Goal: Transaction & Acquisition: Book appointment/travel/reservation

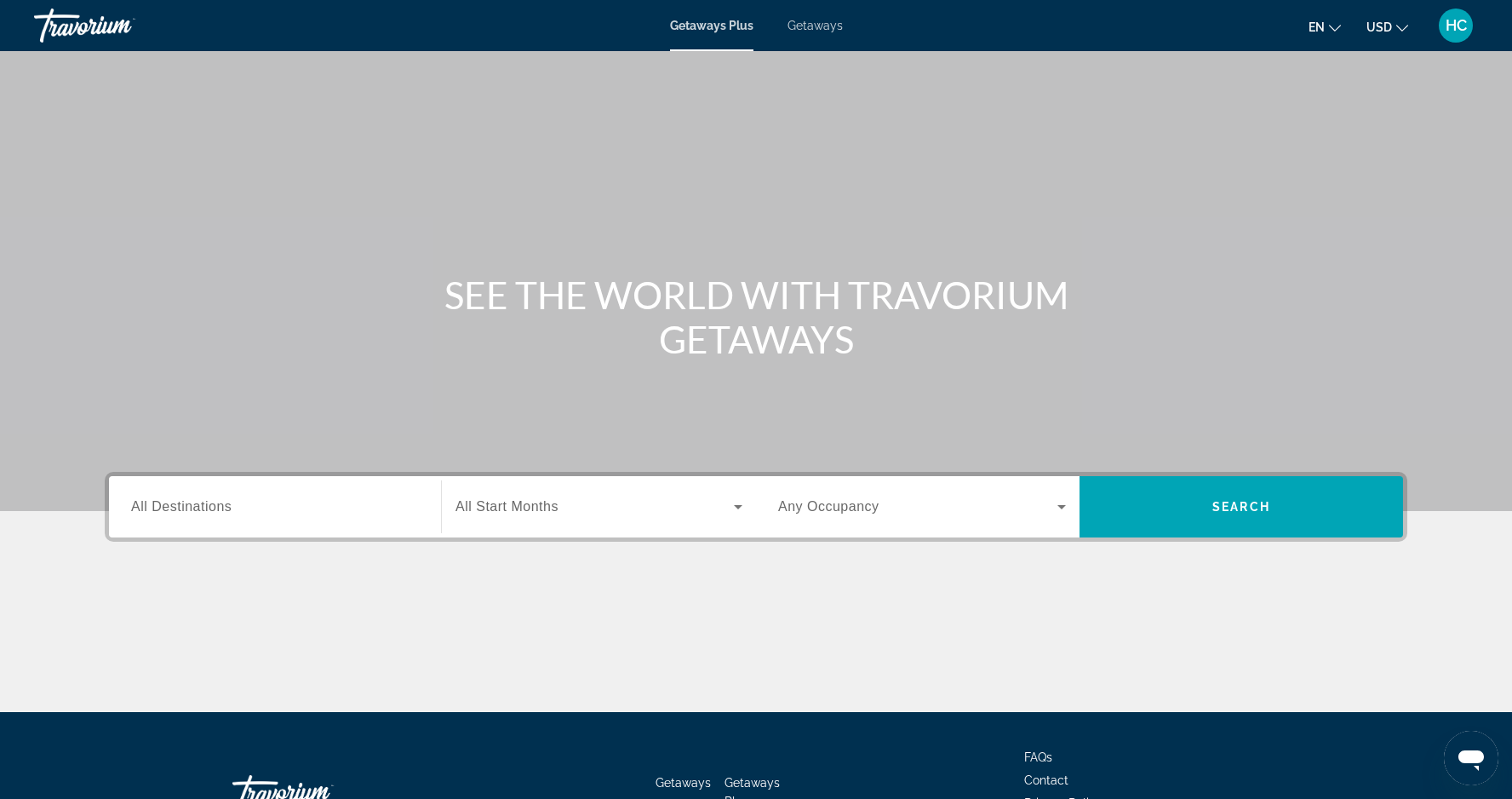
click at [180, 504] on span "All Destinations" at bounding box center [182, 506] width 101 height 15
click at [180, 504] on input "Destination All Destinations" at bounding box center [275, 508] width 288 height 20
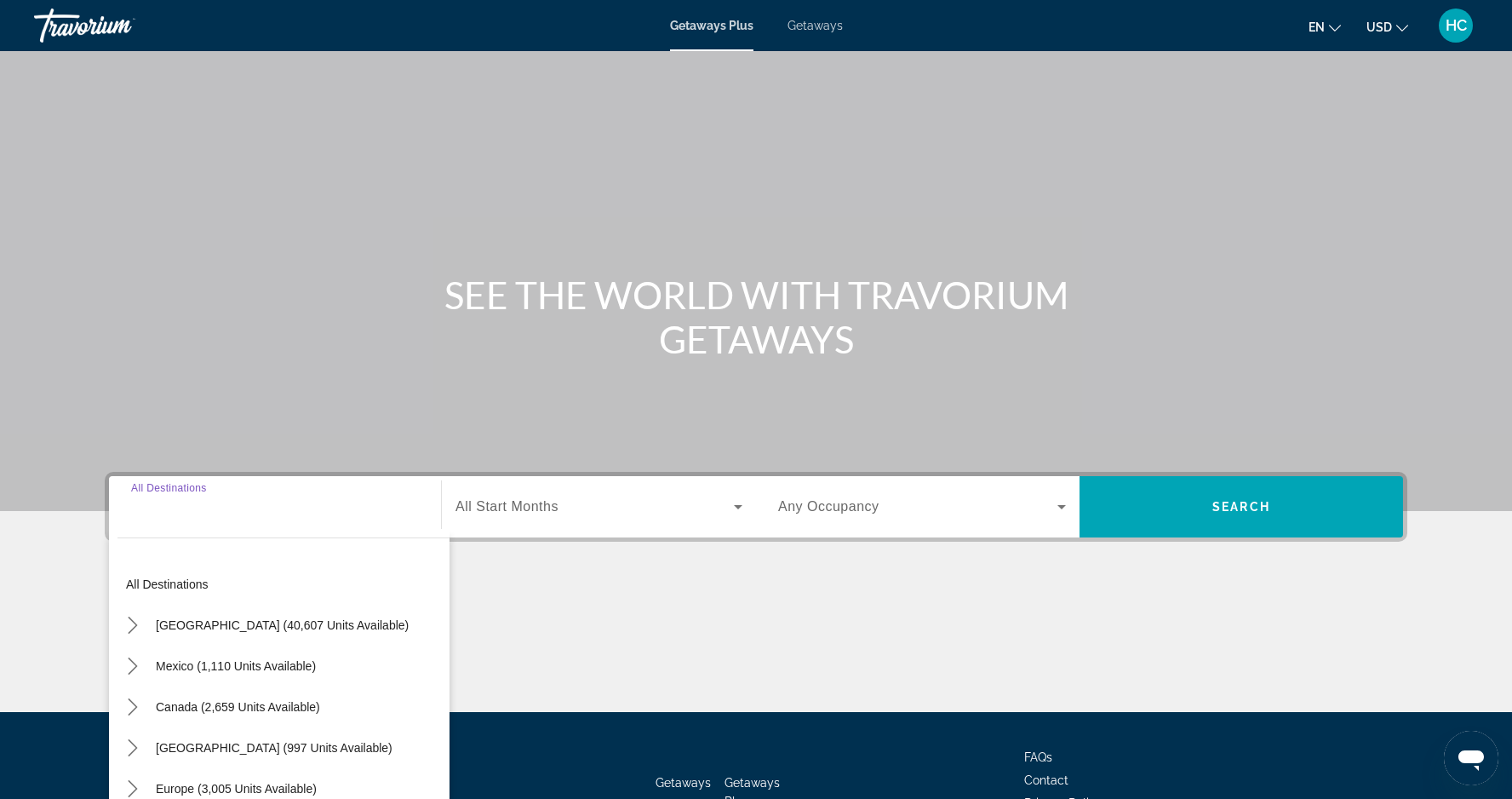
scroll to position [122, 0]
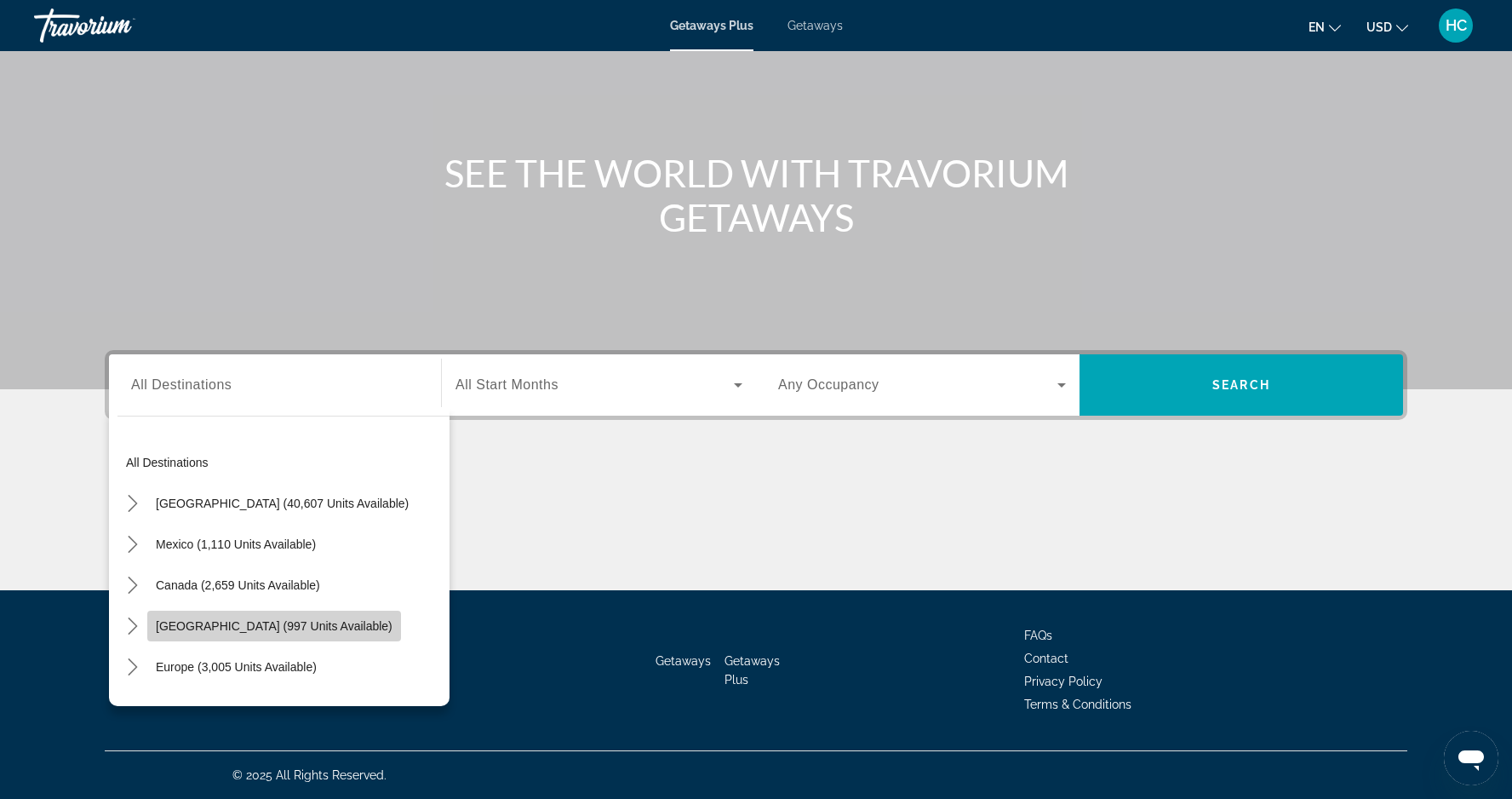
click at [257, 625] on span "Caribbean & Atlantic Islands (997 units available)" at bounding box center [274, 627] width 236 height 14
type input "**********"
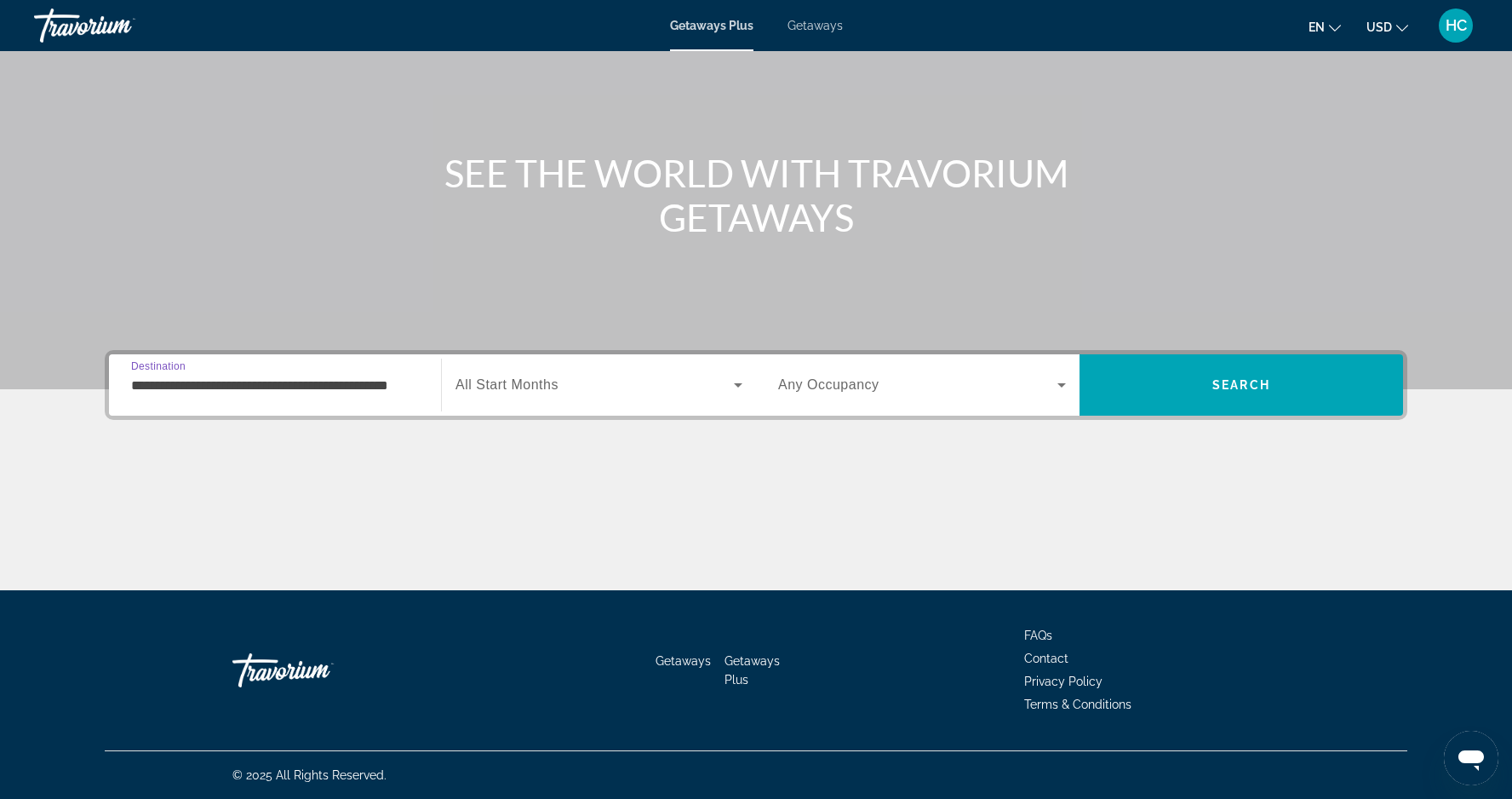
click at [509, 382] on span "All Start Months" at bounding box center [507, 384] width 103 height 15
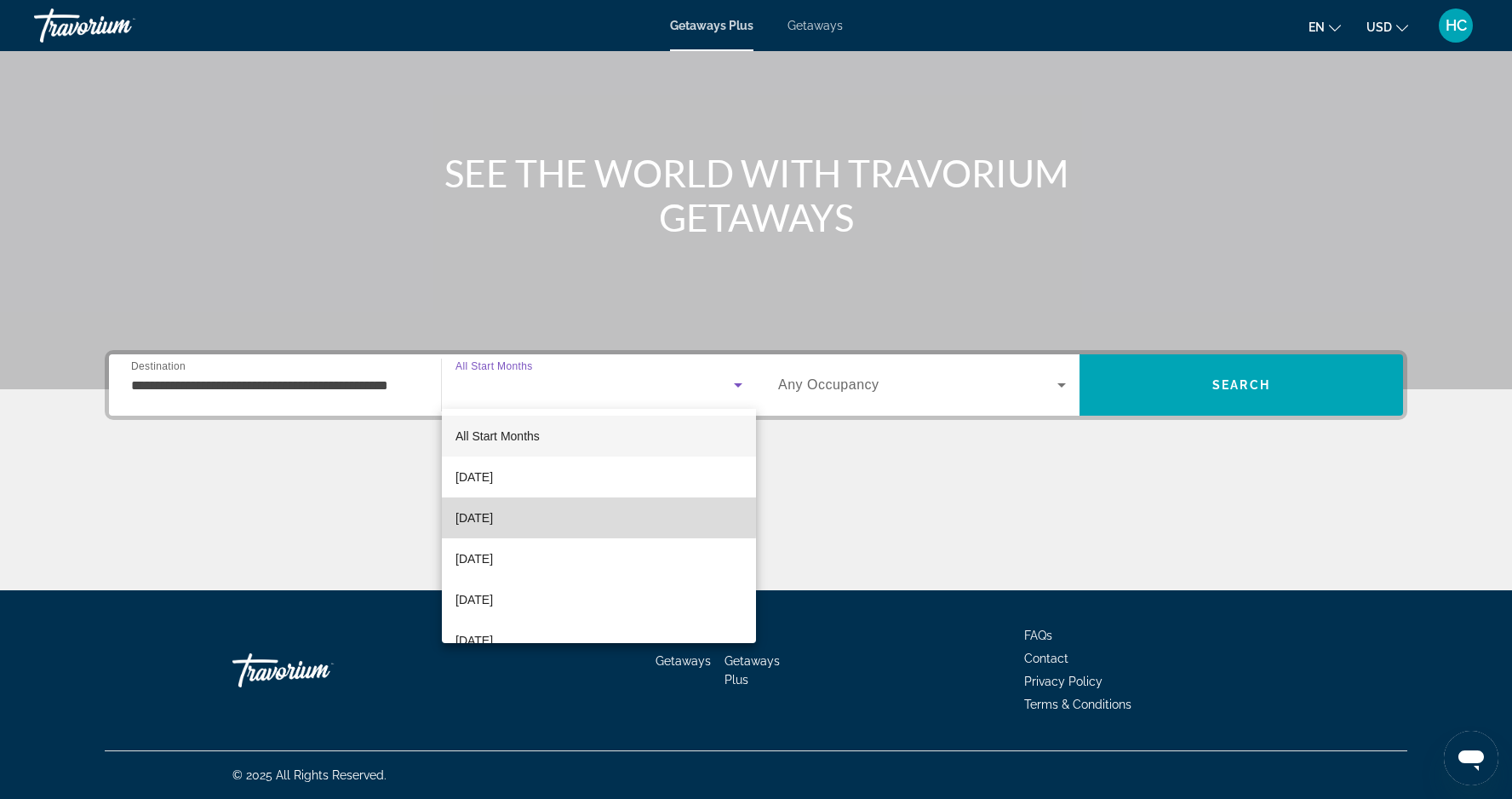
click at [544, 516] on mat-option "[DATE]" at bounding box center [599, 518] width 314 height 41
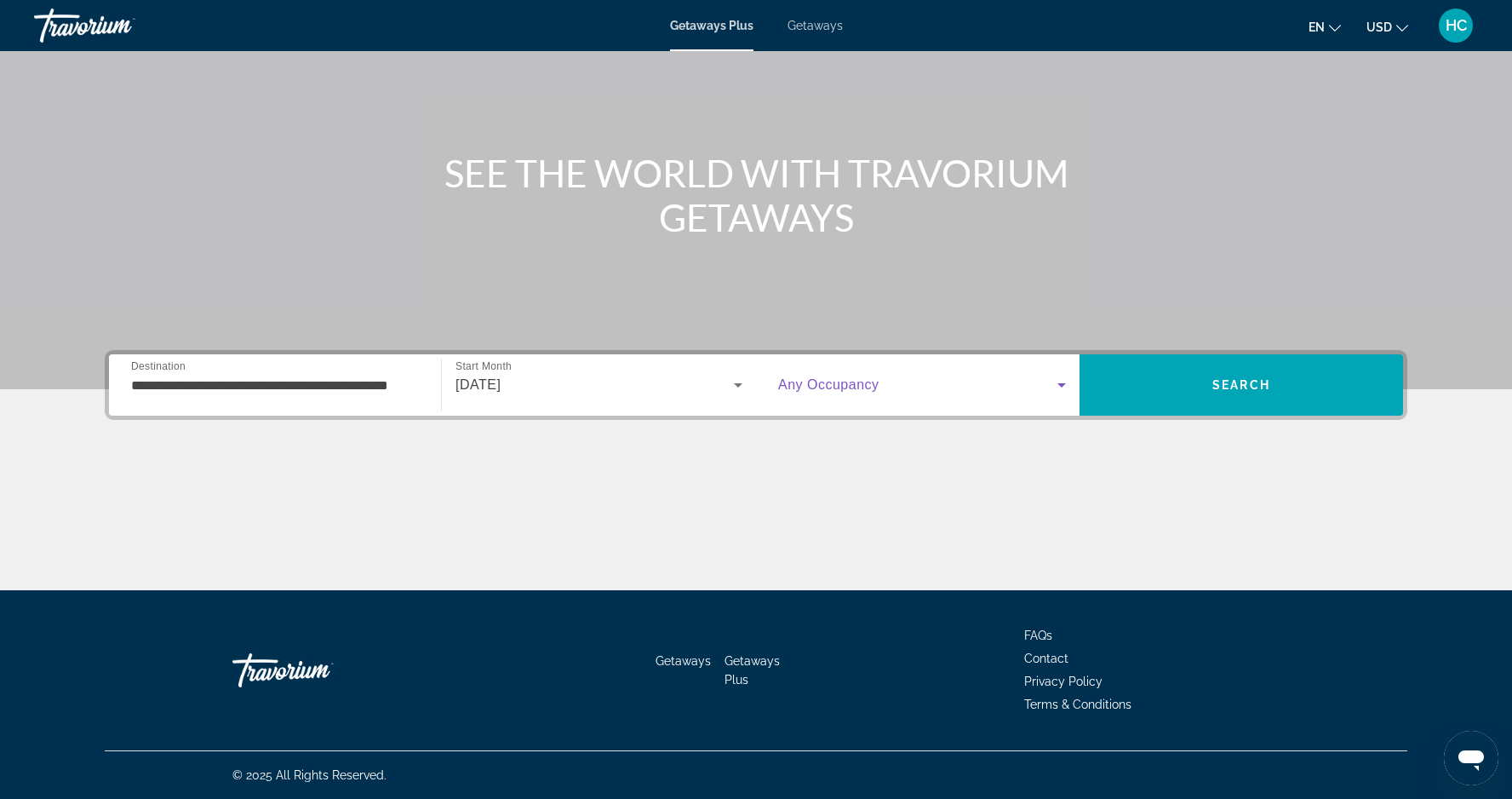
click at [1058, 384] on icon "Search widget" at bounding box center [1061, 385] width 9 height 4
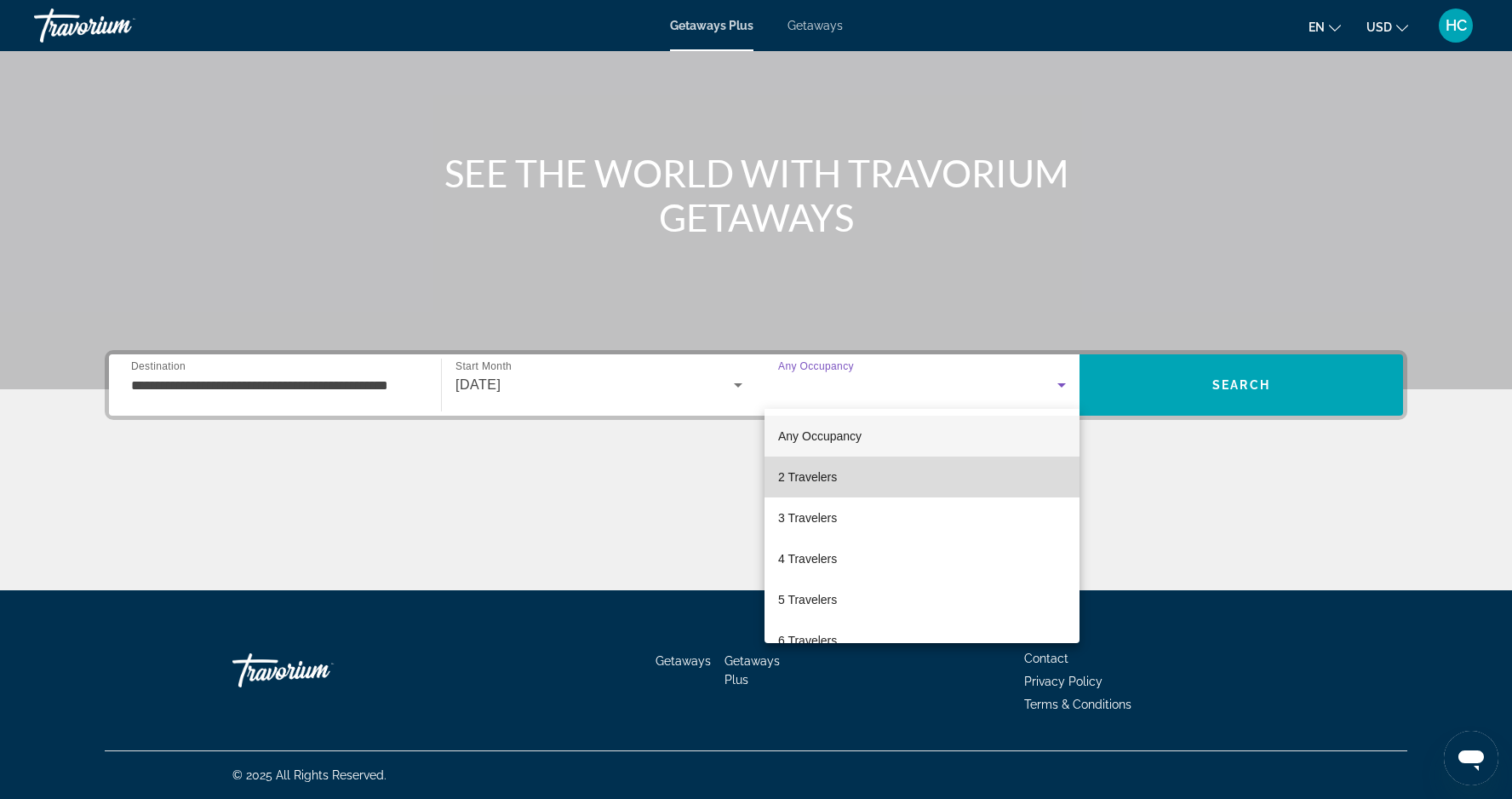
click at [872, 472] on mat-option "2 Travelers" at bounding box center [922, 477] width 315 height 41
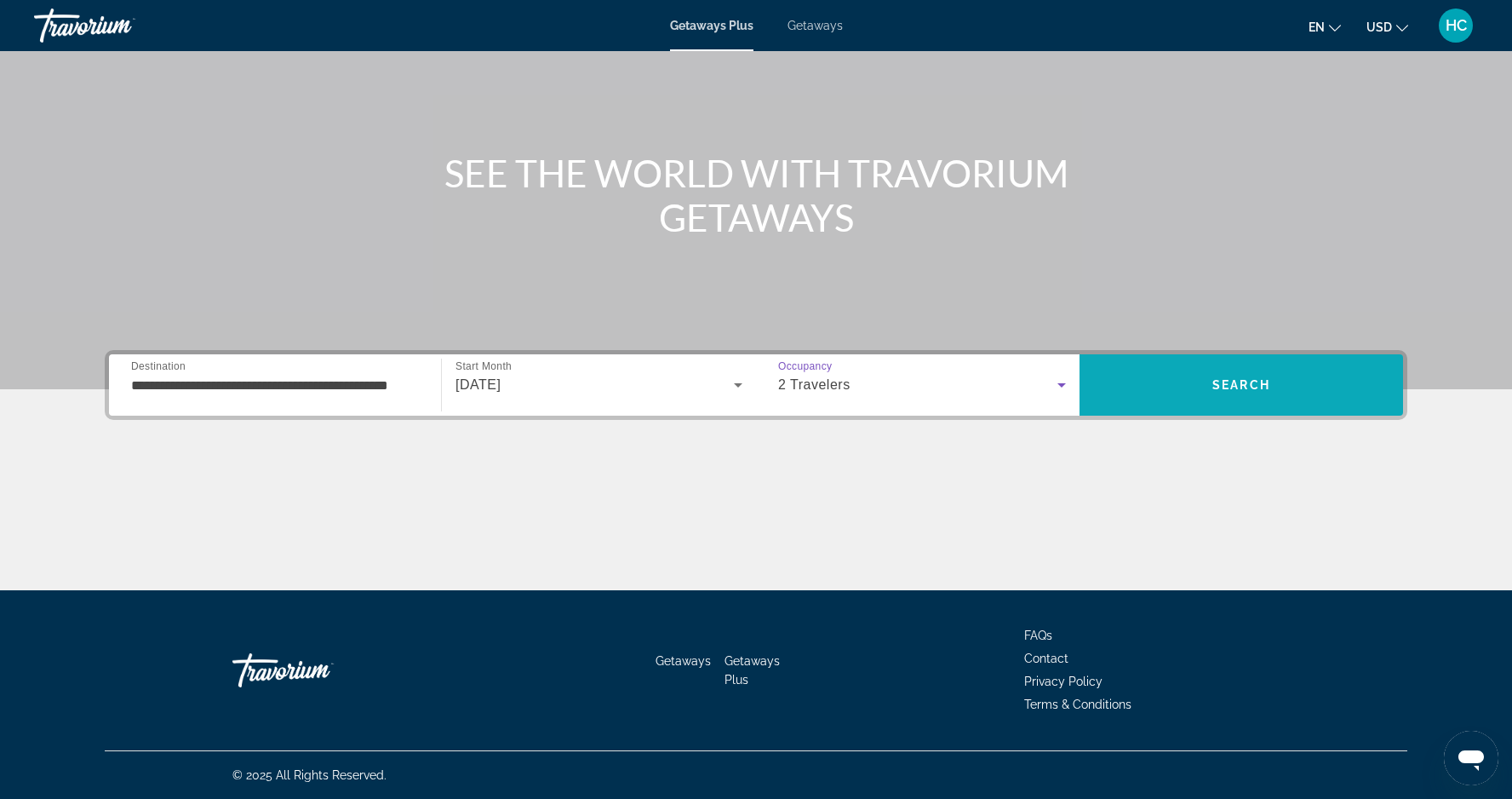
click at [1223, 387] on span "Search" at bounding box center [1242, 385] width 58 height 14
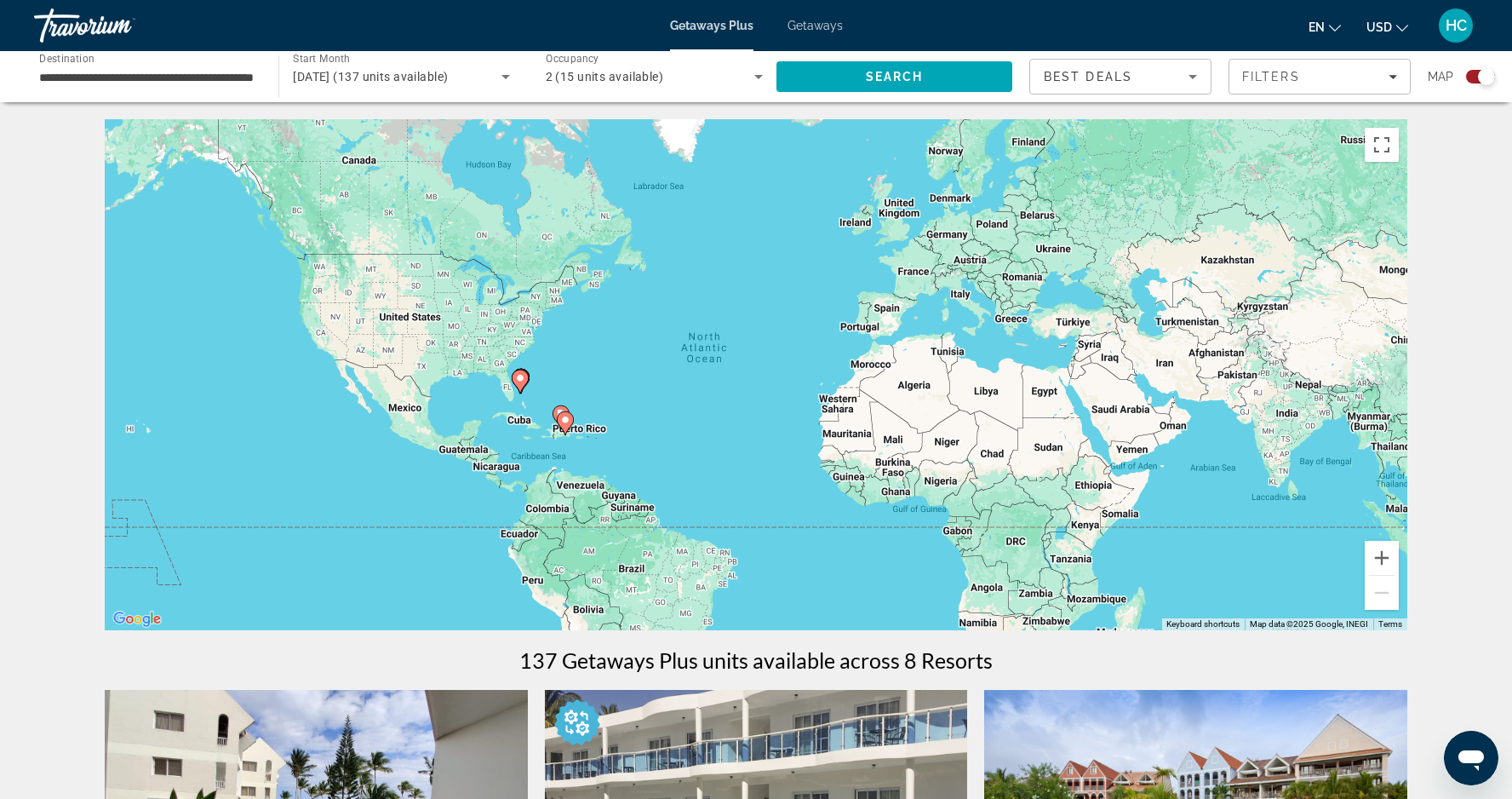
click at [448, 78] on span "November 2025 (137 units available)" at bounding box center [370, 77] width 155 height 14
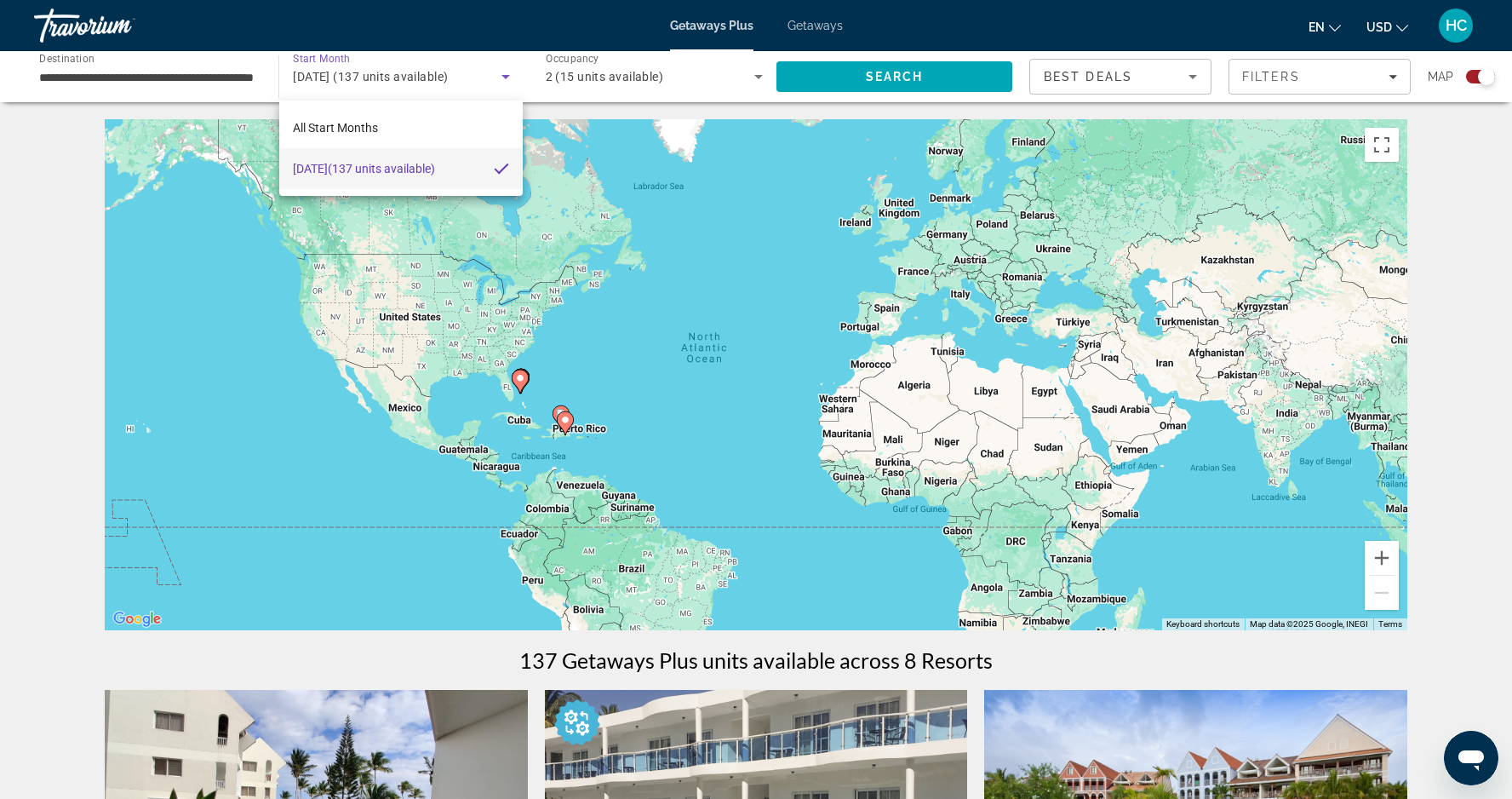
click at [188, 78] on div at bounding box center [756, 400] width 1512 height 799
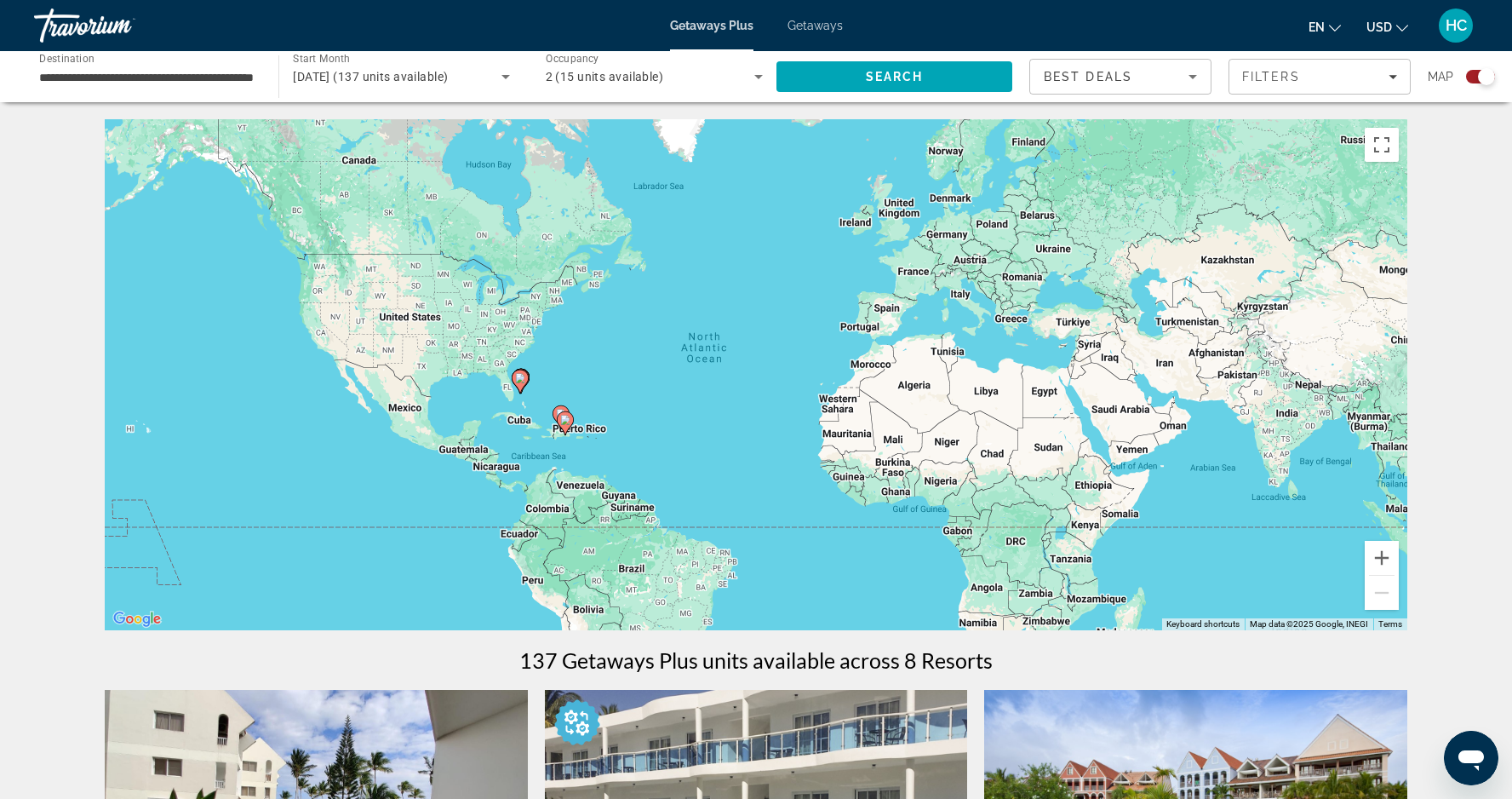
click at [345, 61] on span "Start Month" at bounding box center [321, 59] width 57 height 12
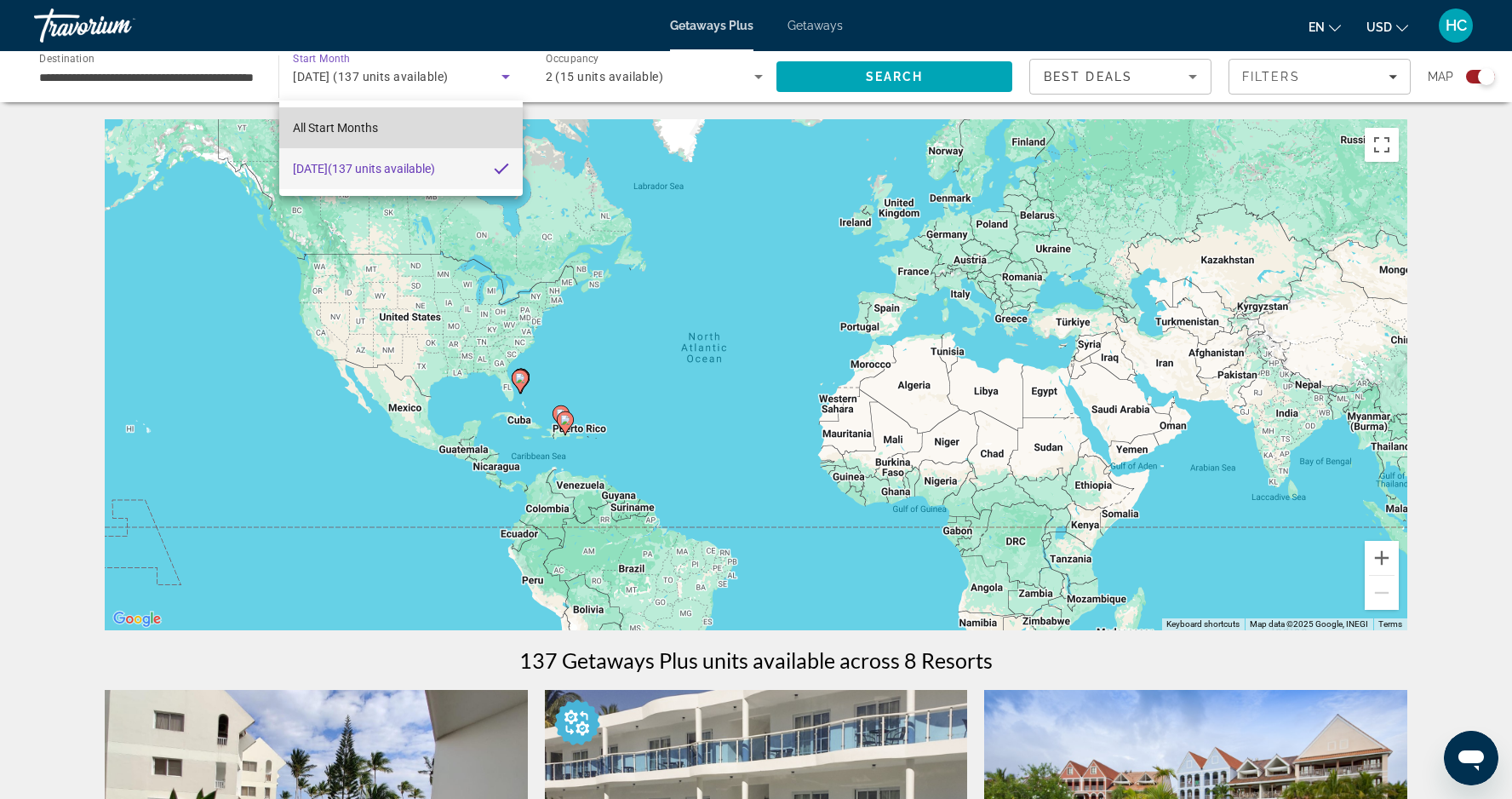
click at [363, 126] on span "All Start Months" at bounding box center [335, 128] width 85 height 14
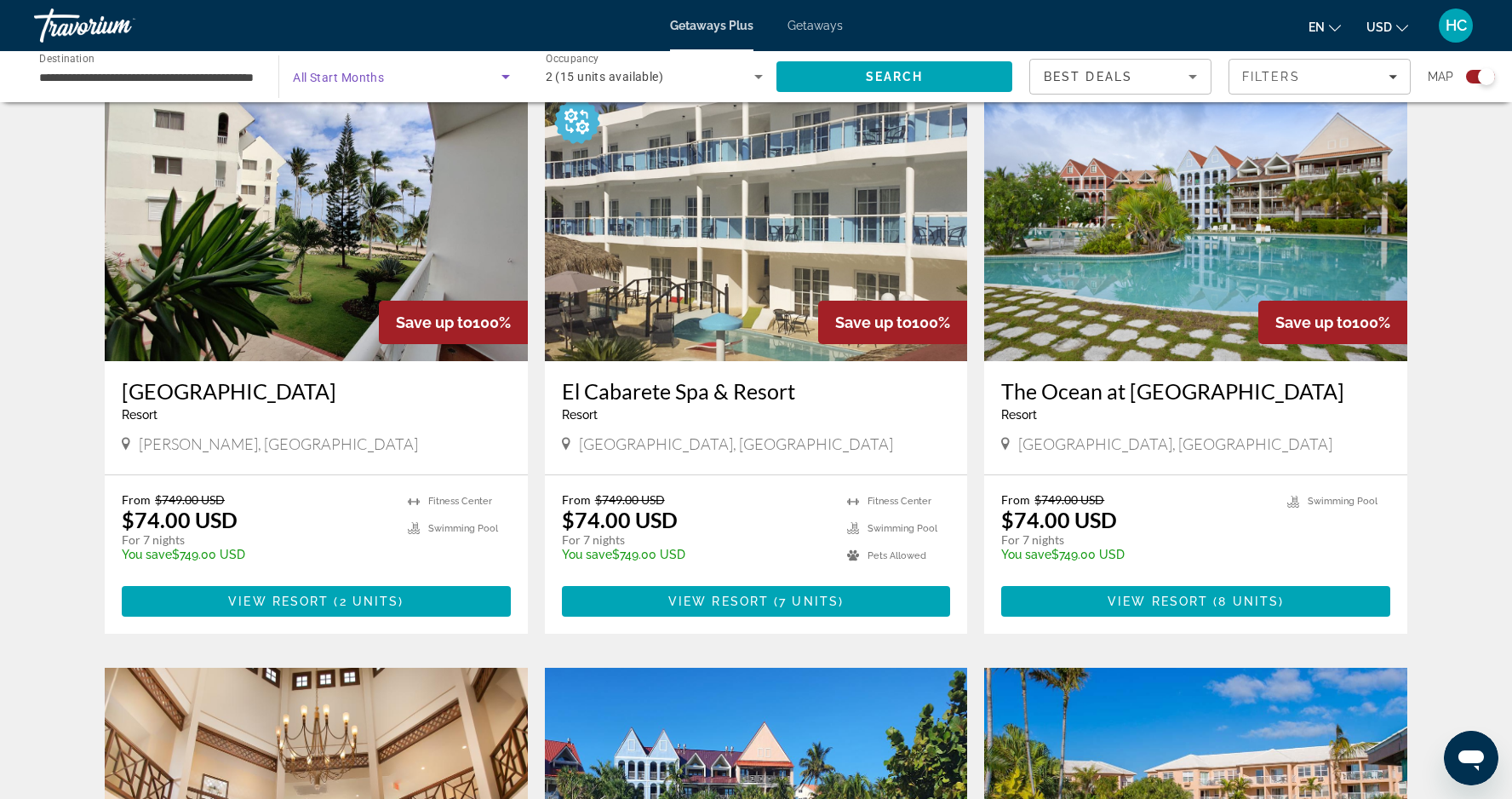
scroll to position [188, 0]
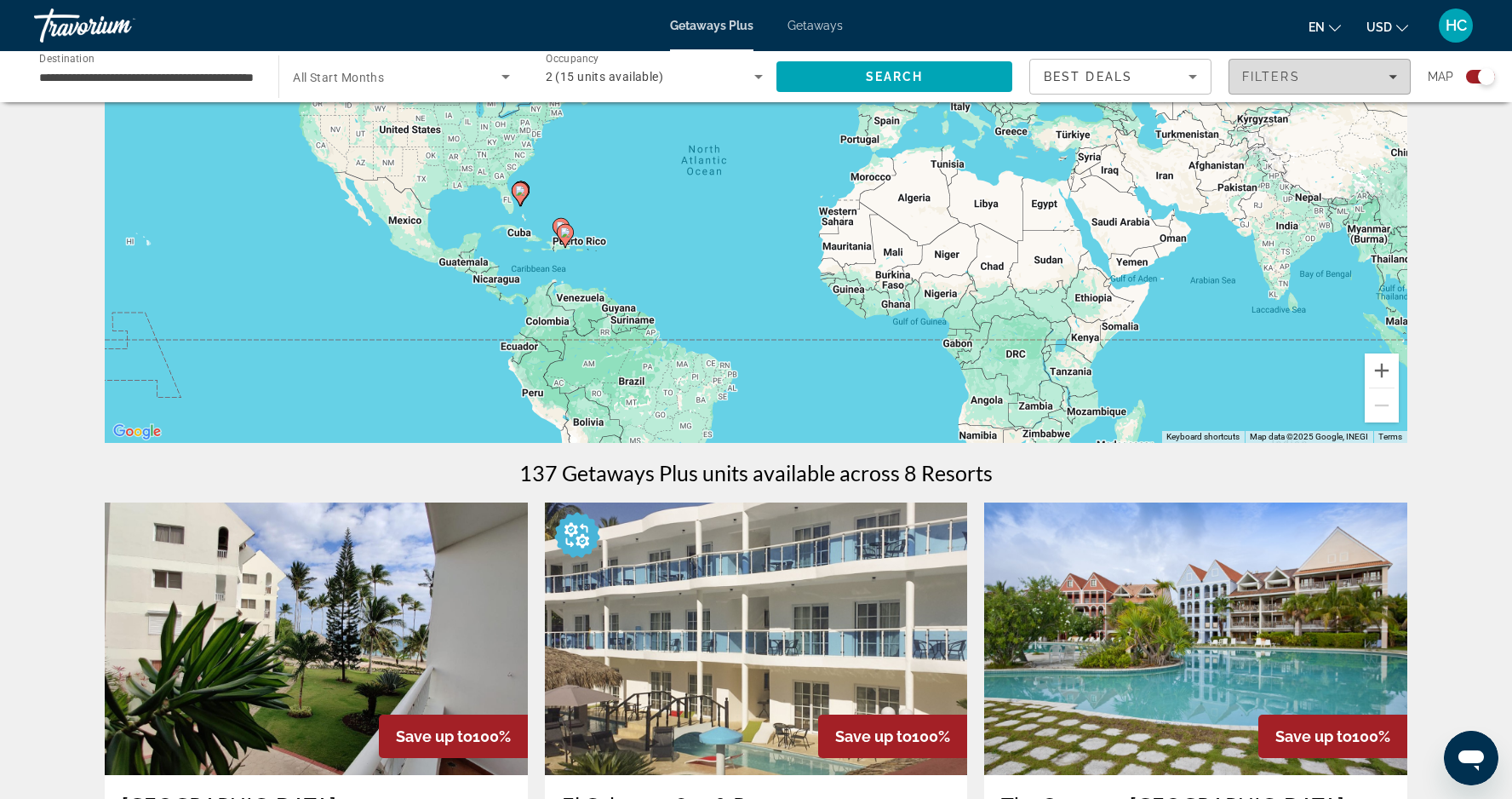
click at [1391, 82] on div "Filters" at bounding box center [1320, 77] width 155 height 14
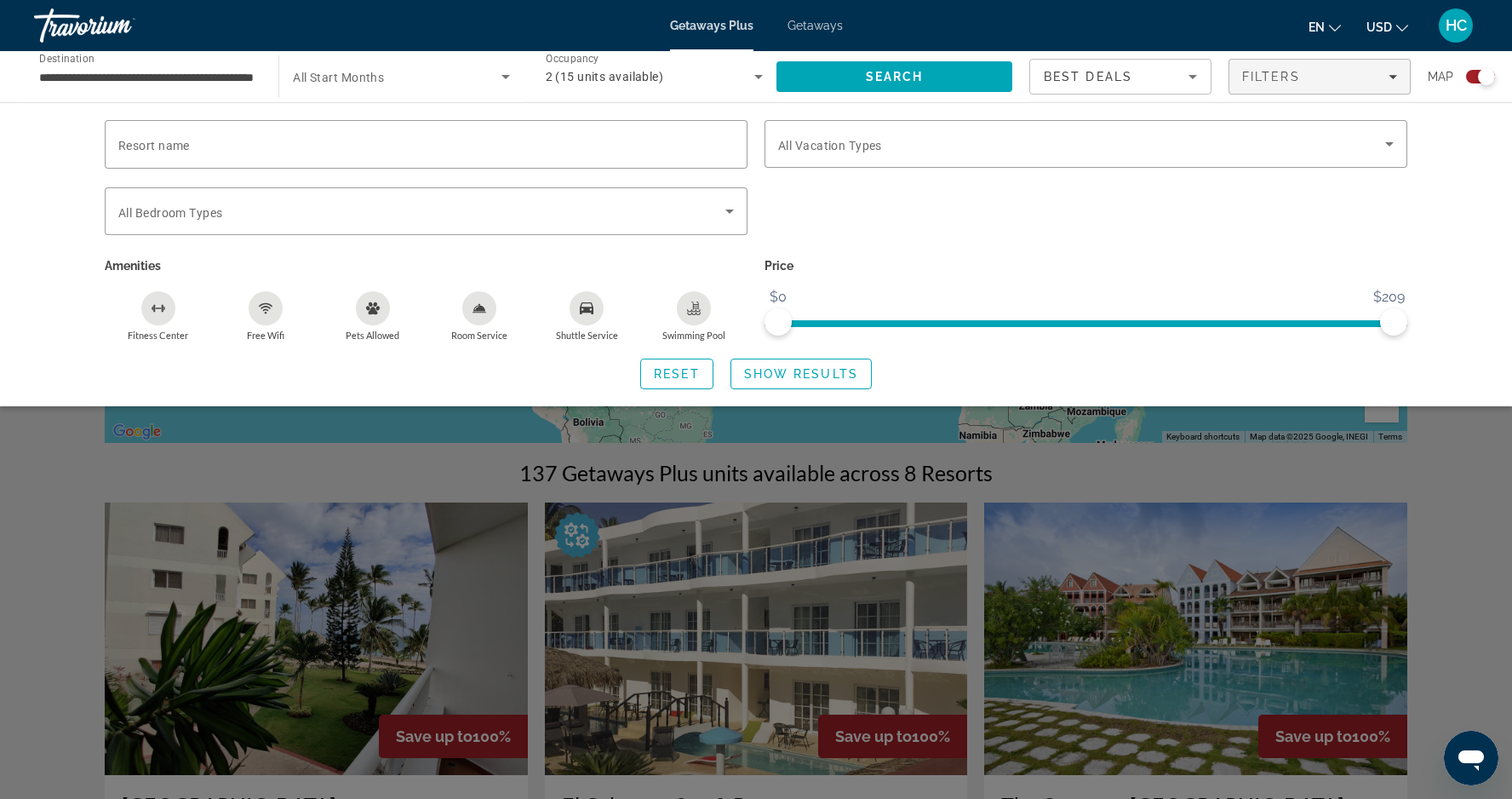
click at [1183, 74] on icon "Sort by" at bounding box center [1193, 77] width 20 height 20
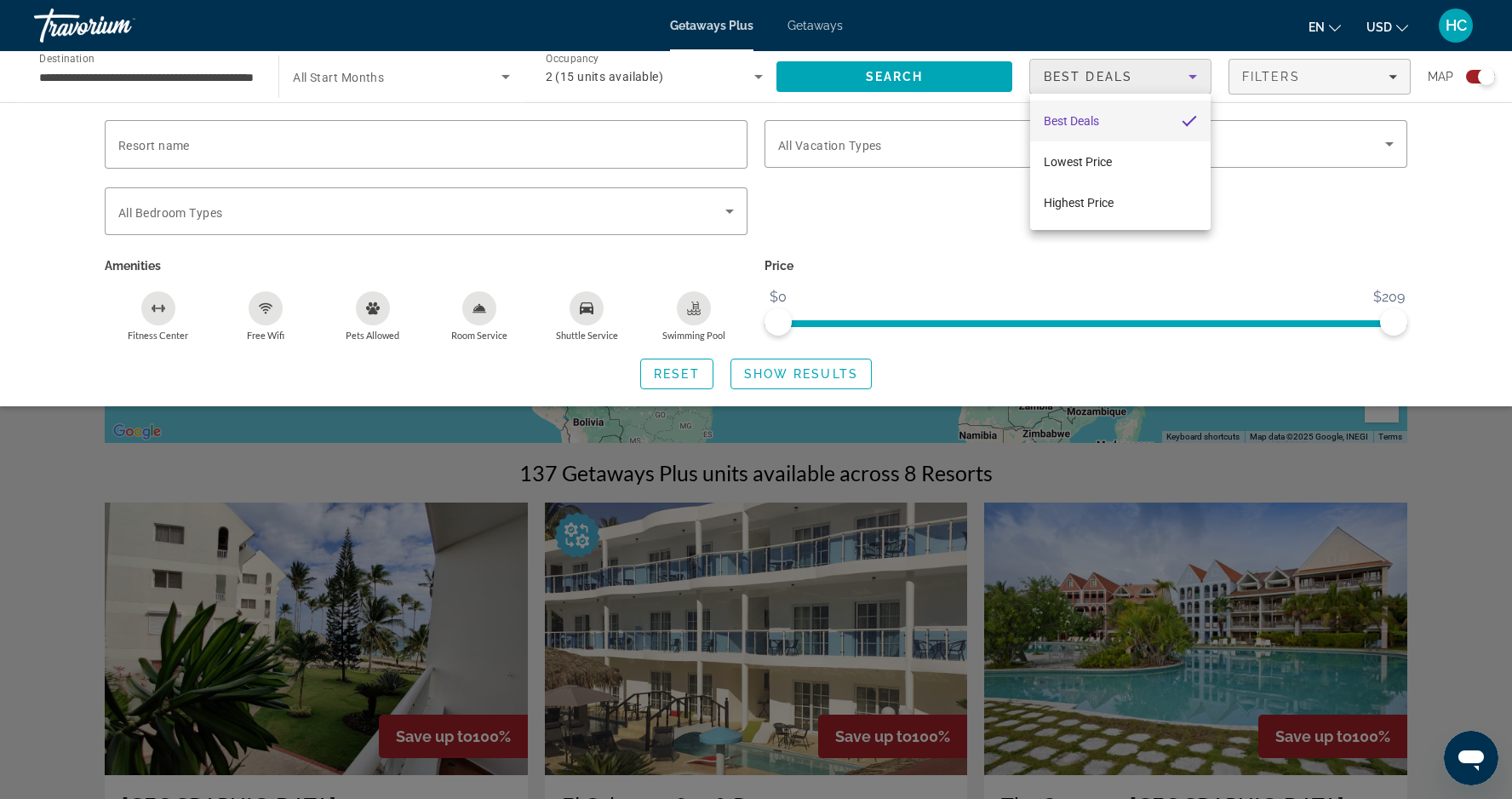
click at [1183, 74] on div at bounding box center [756, 400] width 1512 height 799
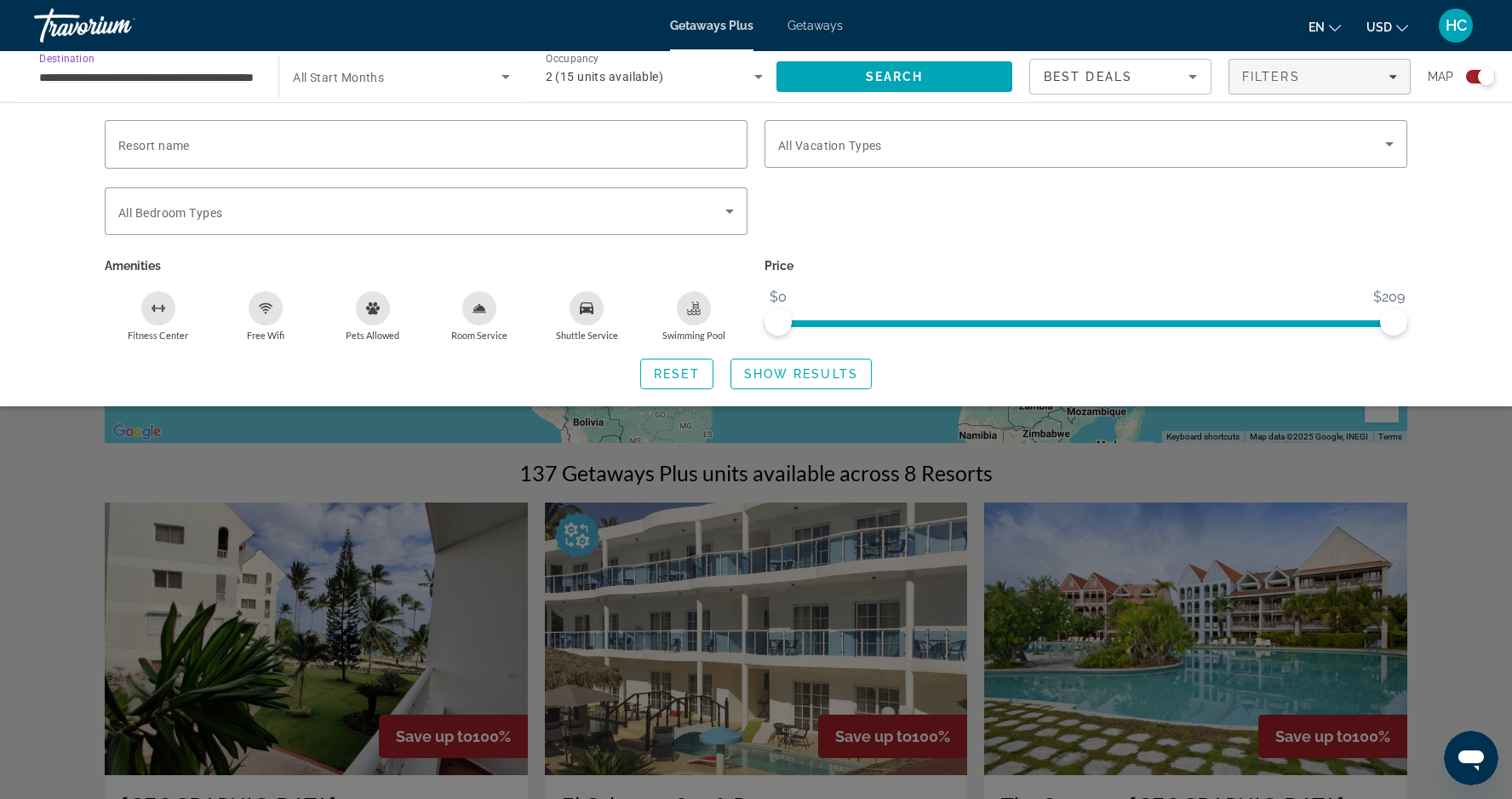
click at [194, 67] on input "**********" at bounding box center [148, 78] width 217 height 20
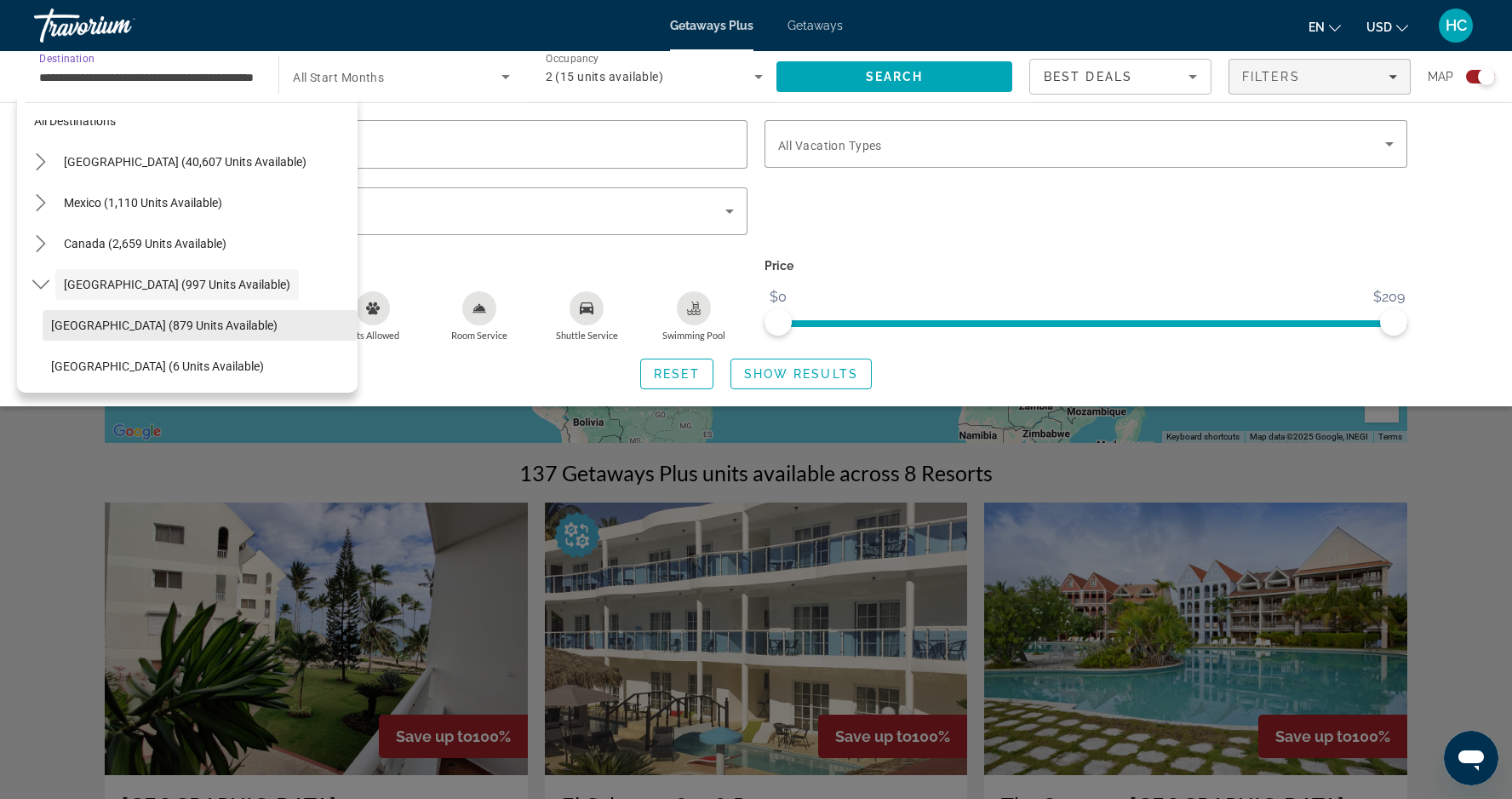
scroll to position [26, 0]
click at [218, 288] on span "Caribbean & Atlantic Islands (997 units available)" at bounding box center [177, 286] width 226 height 14
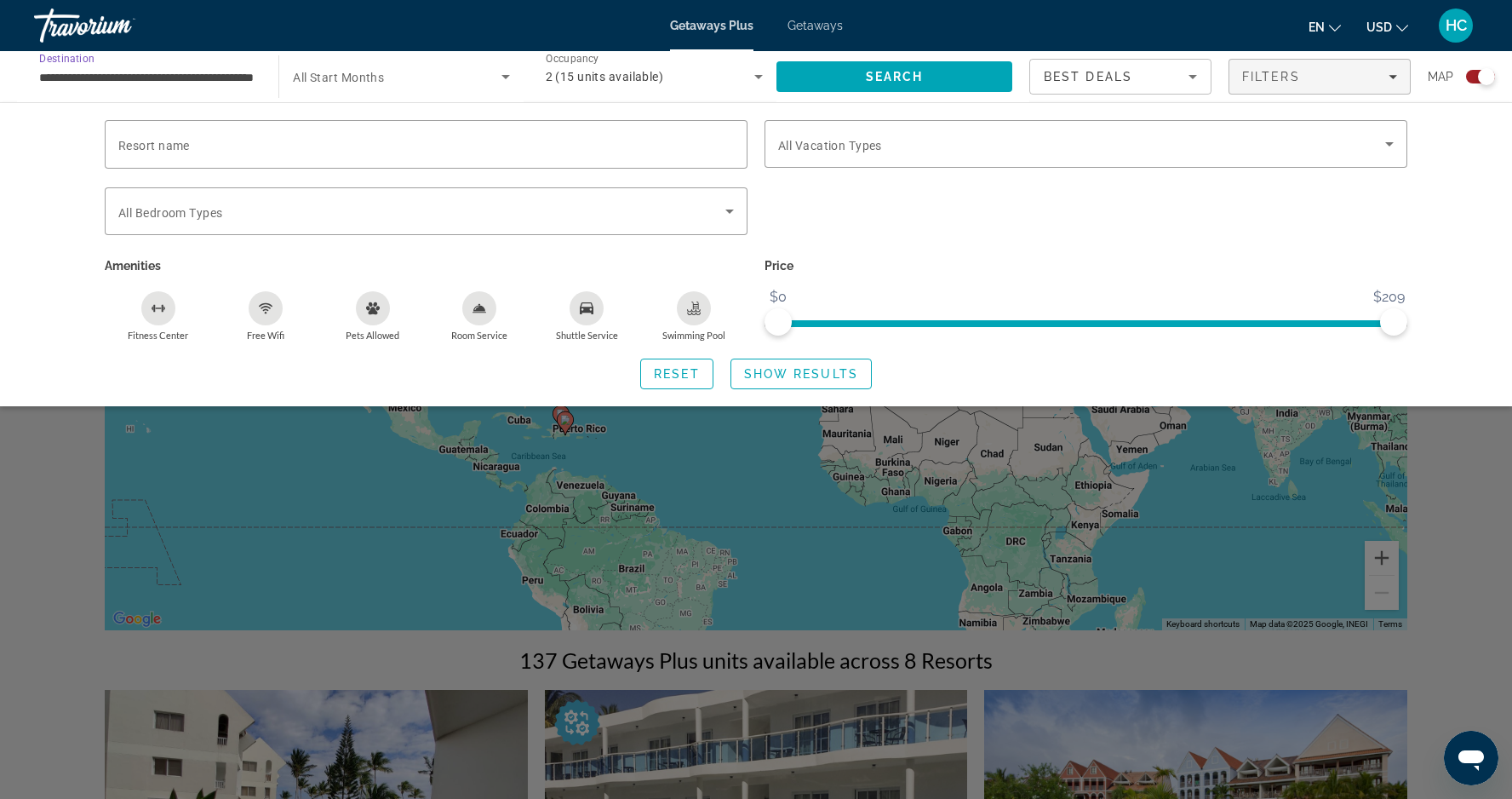
scroll to position [0, 0]
click at [507, 73] on icon "Search widget" at bounding box center [506, 77] width 20 height 20
click at [752, 78] on div at bounding box center [756, 400] width 1512 height 799
click at [752, 78] on icon "Search widget" at bounding box center [759, 77] width 20 height 20
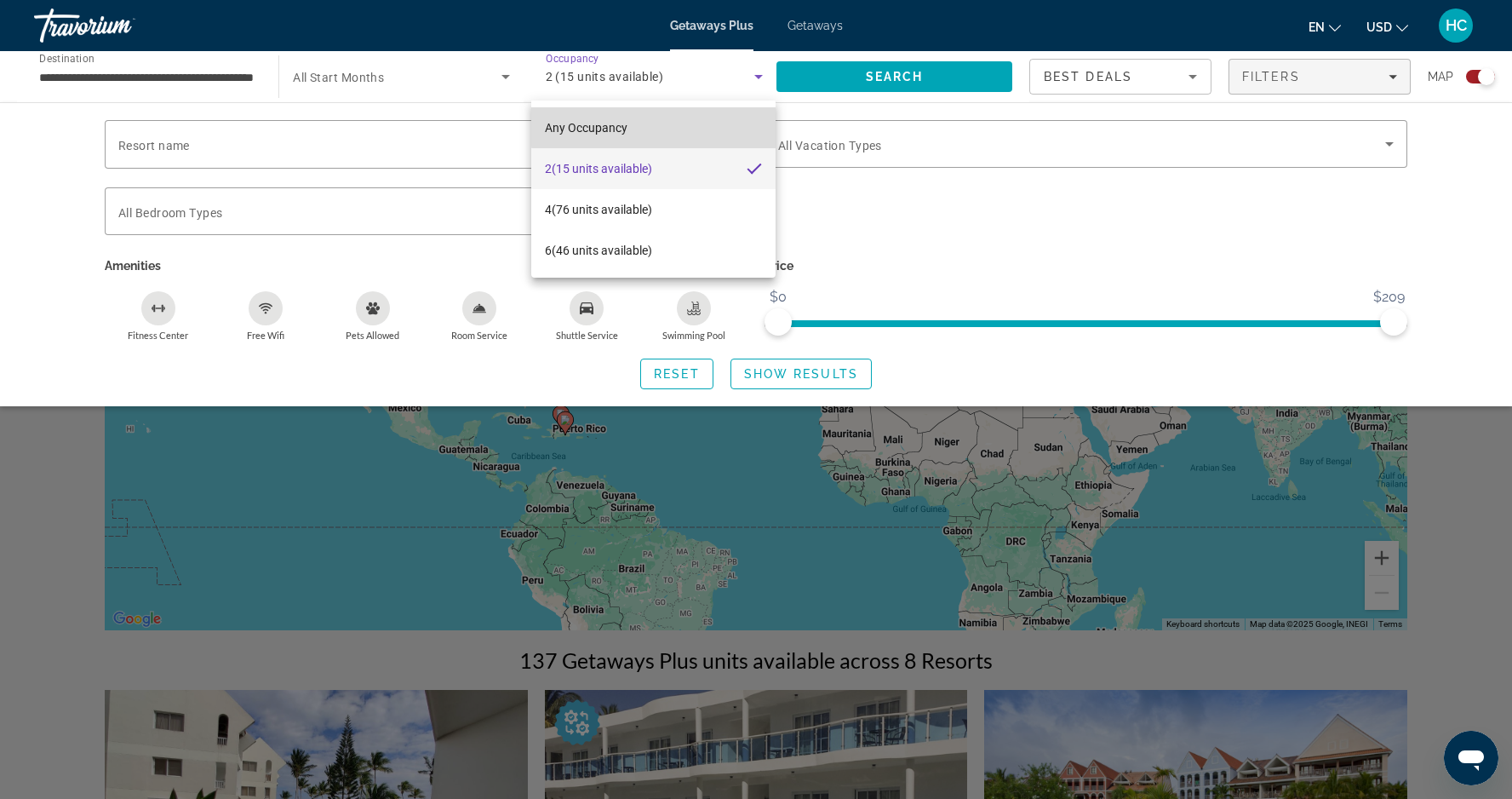
click at [663, 126] on mat-option "Any Occupancy" at bounding box center [654, 128] width 244 height 41
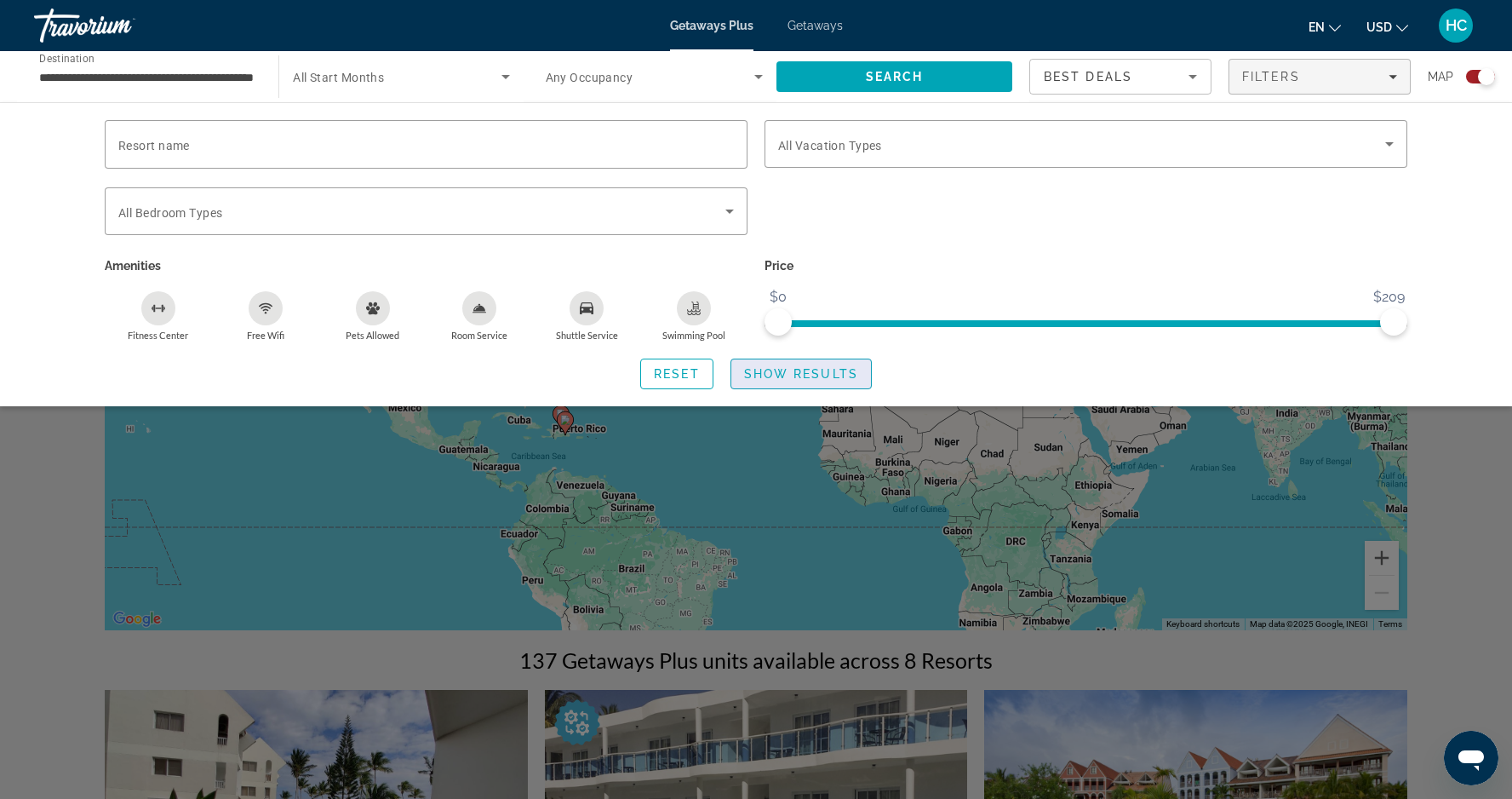
click at [808, 375] on span "Show Results" at bounding box center [801, 374] width 114 height 14
click at [802, 365] on span "Search widget" at bounding box center [801, 374] width 140 height 41
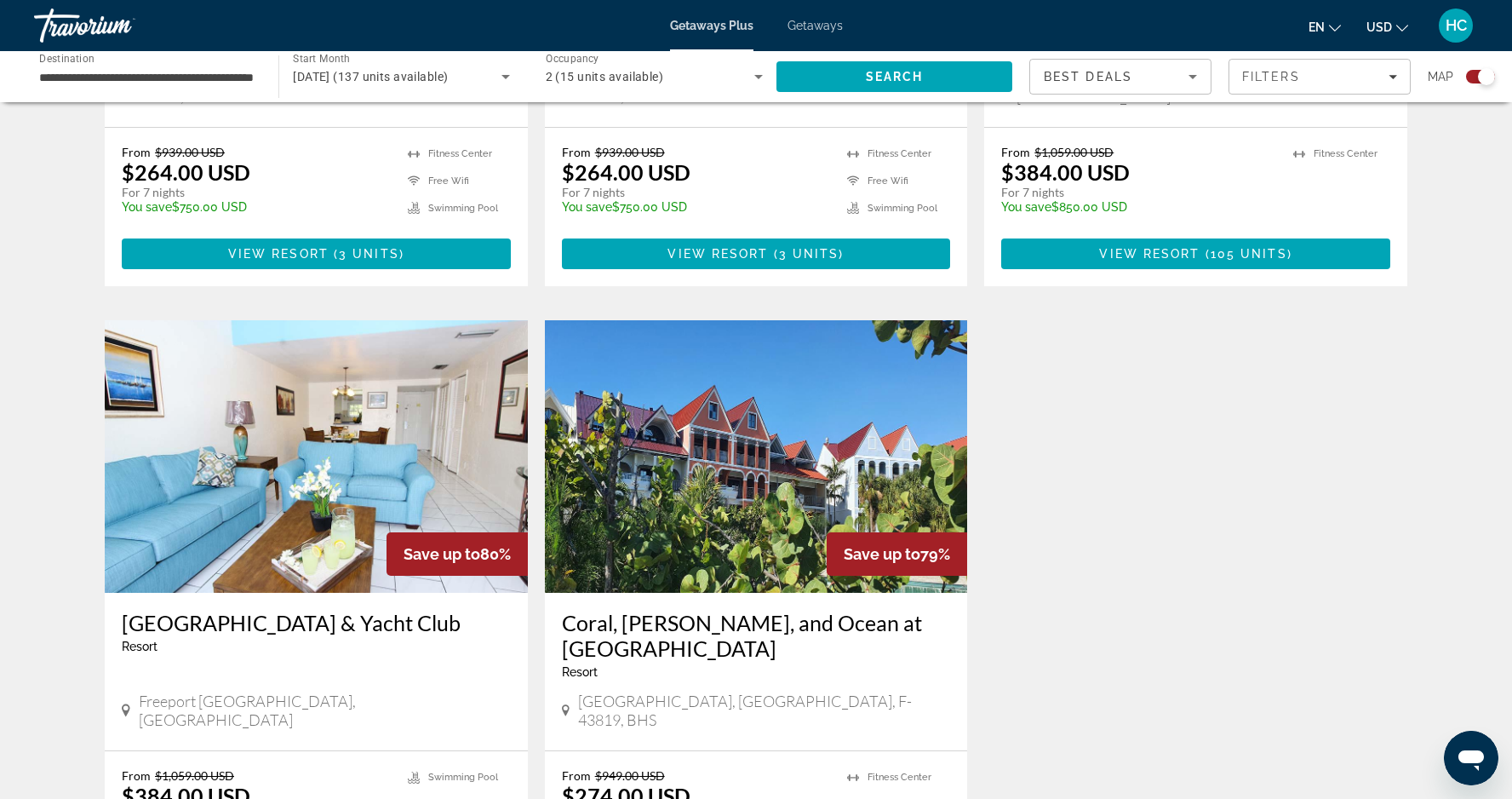
scroll to position [1572, 0]
click at [261, 463] on img "Main content" at bounding box center [317, 456] width 423 height 272
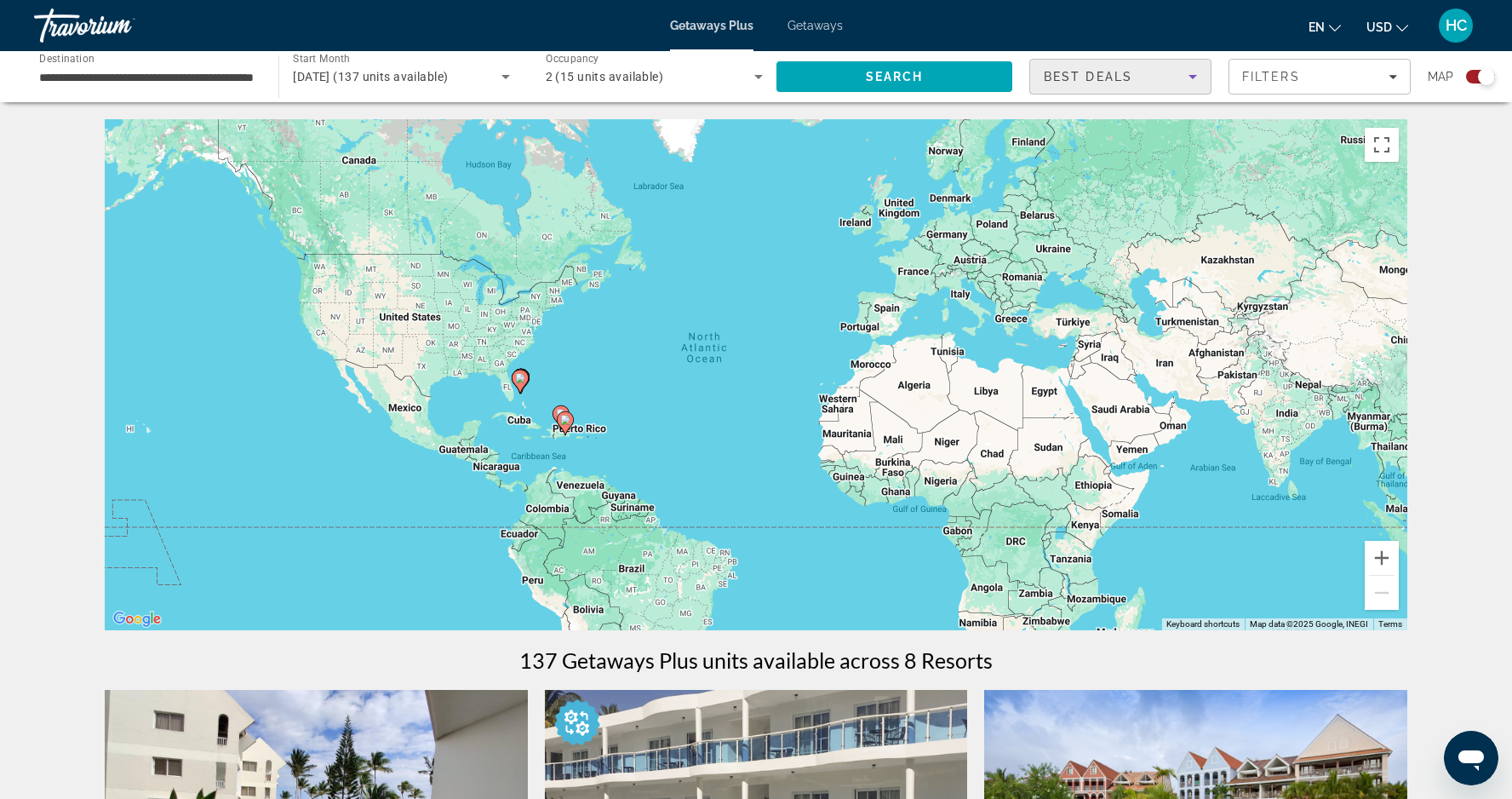
click at [1104, 78] on span "Best Deals" at bounding box center [1089, 77] width 89 height 14
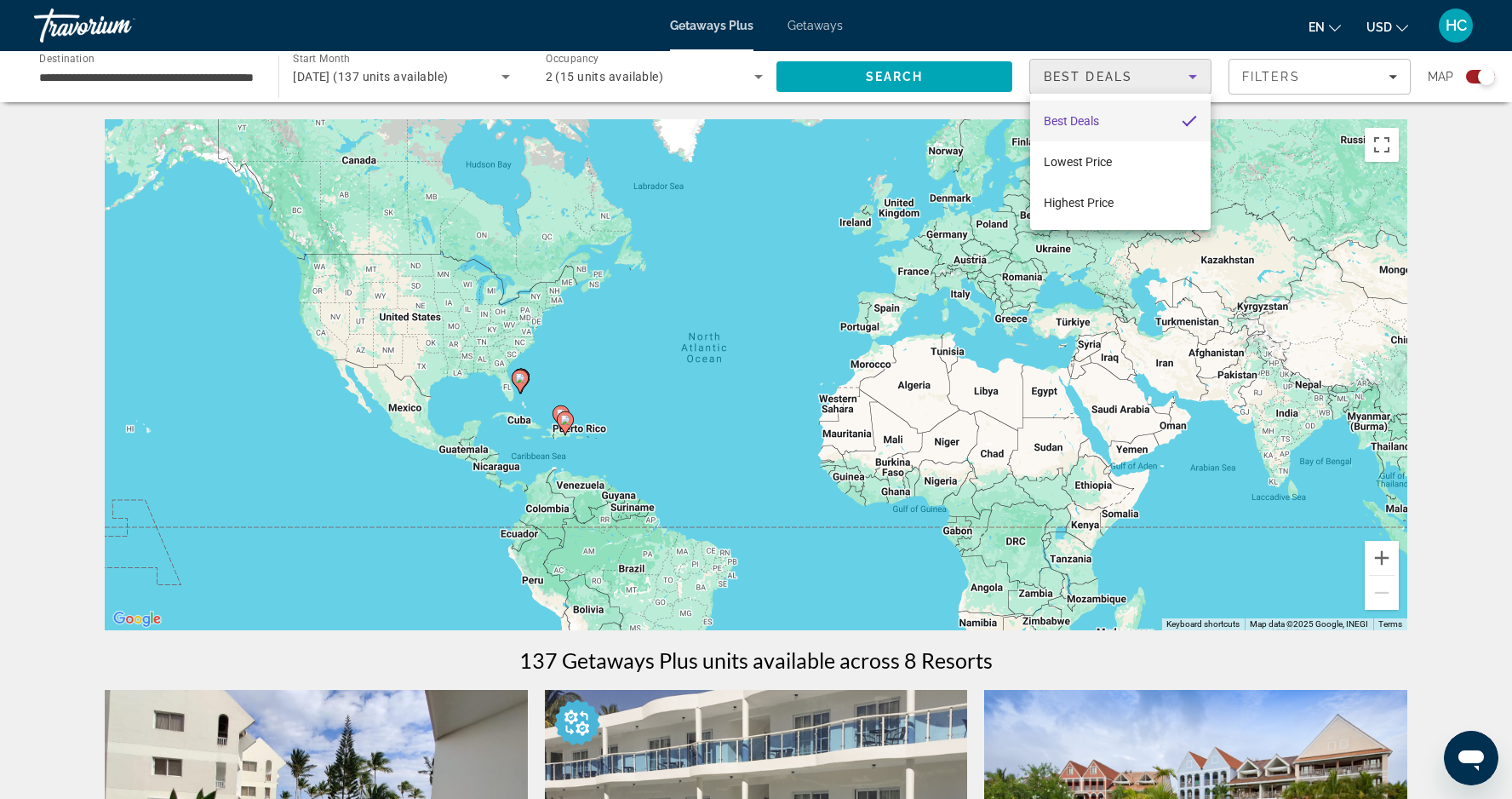
click at [1073, 110] on mat-option "Best Deals" at bounding box center [1121, 121] width 181 height 41
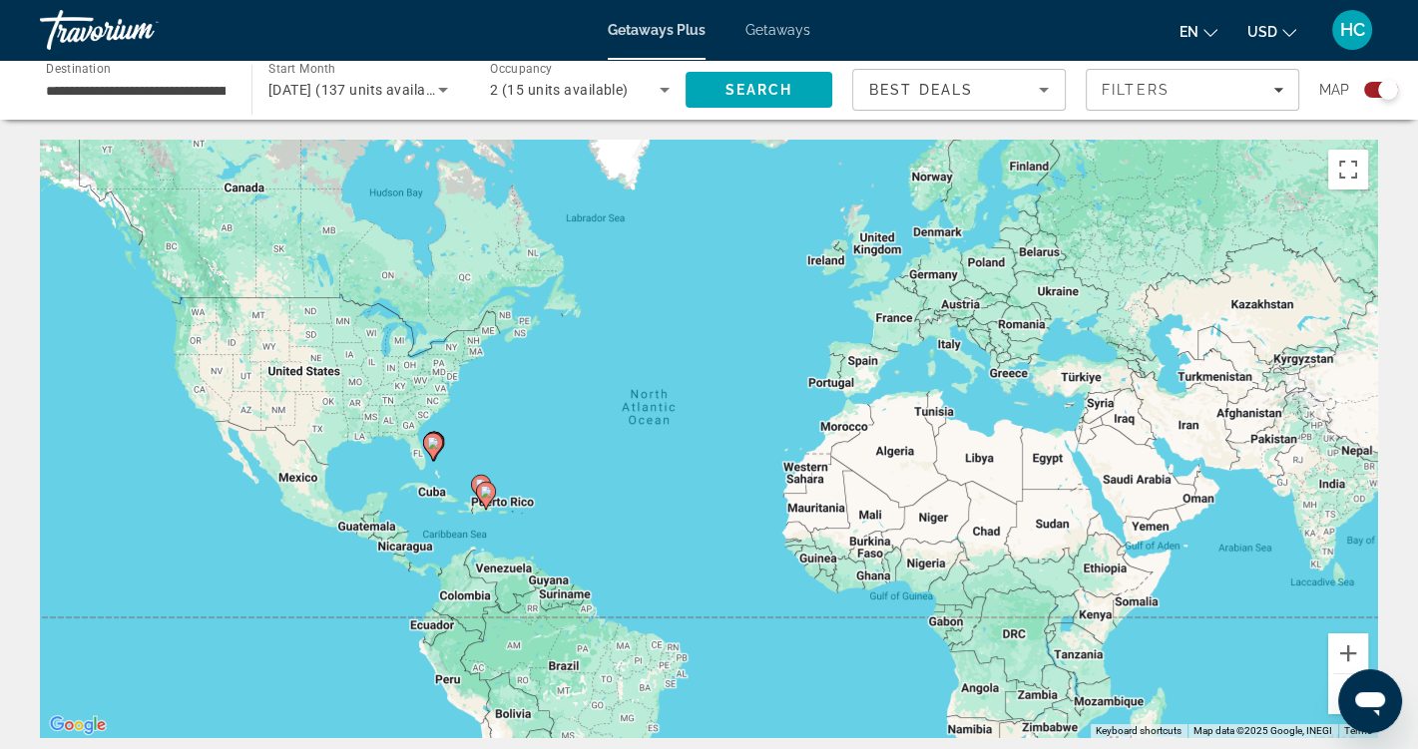
click at [413, 565] on div "To activate drag with keyboard, press Alt + Enter. Once in keyboard drag state,…" at bounding box center [709, 439] width 1338 height 599
click at [476, 476] on icon "Main content" at bounding box center [480, 489] width 18 height 26
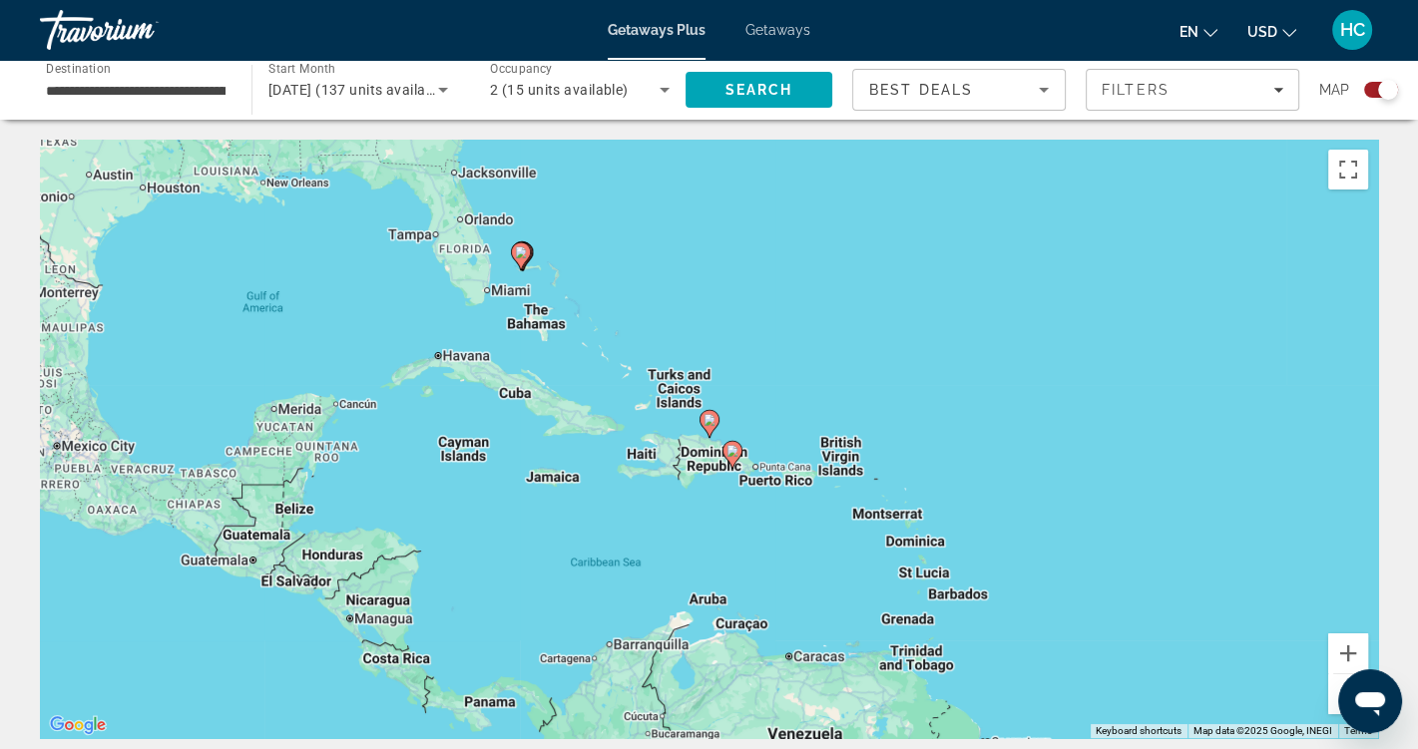
click at [557, 491] on div "To navigate, press the arrow keys. To activate drag with keyboard, press Alt + …" at bounding box center [709, 439] width 1338 height 599
click at [451, 87] on icon "Search widget" at bounding box center [443, 90] width 24 height 24
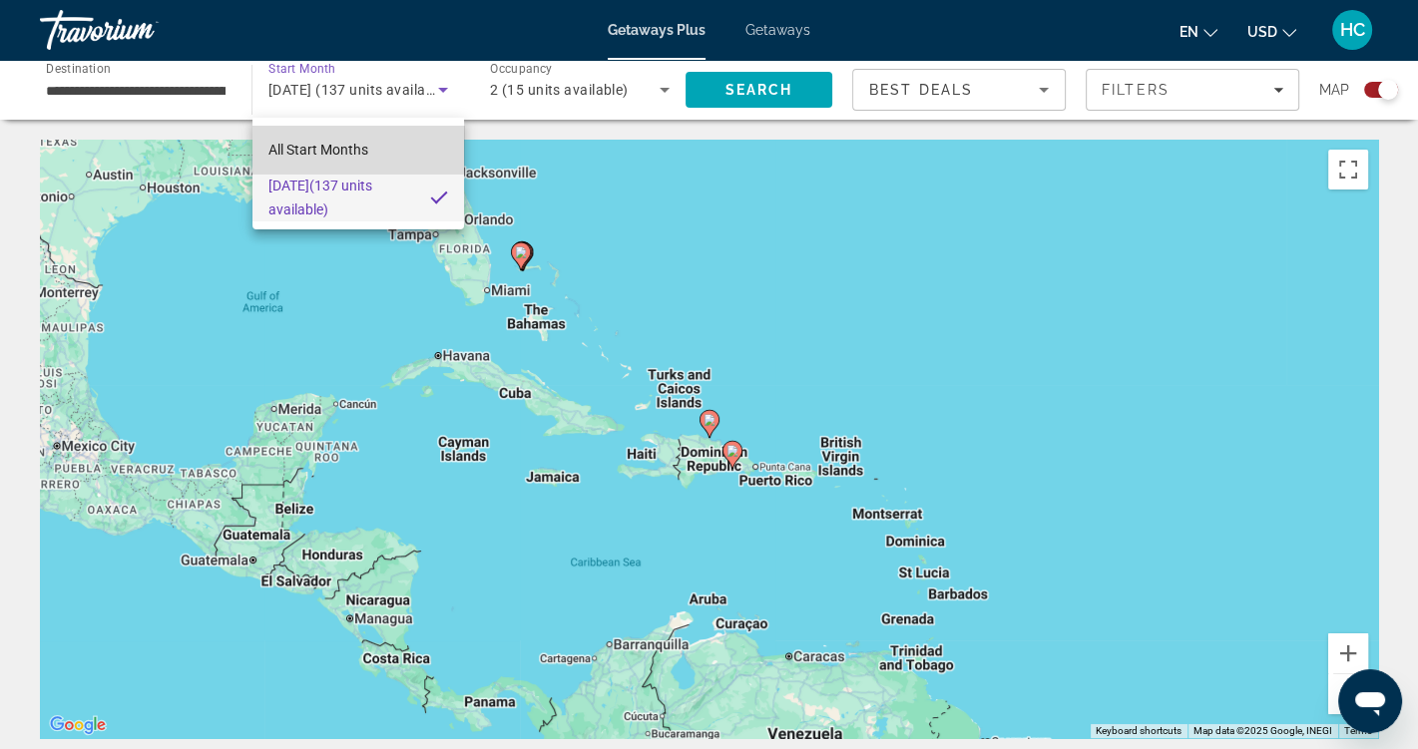
click at [355, 144] on span "All Start Months" at bounding box center [318, 150] width 100 height 16
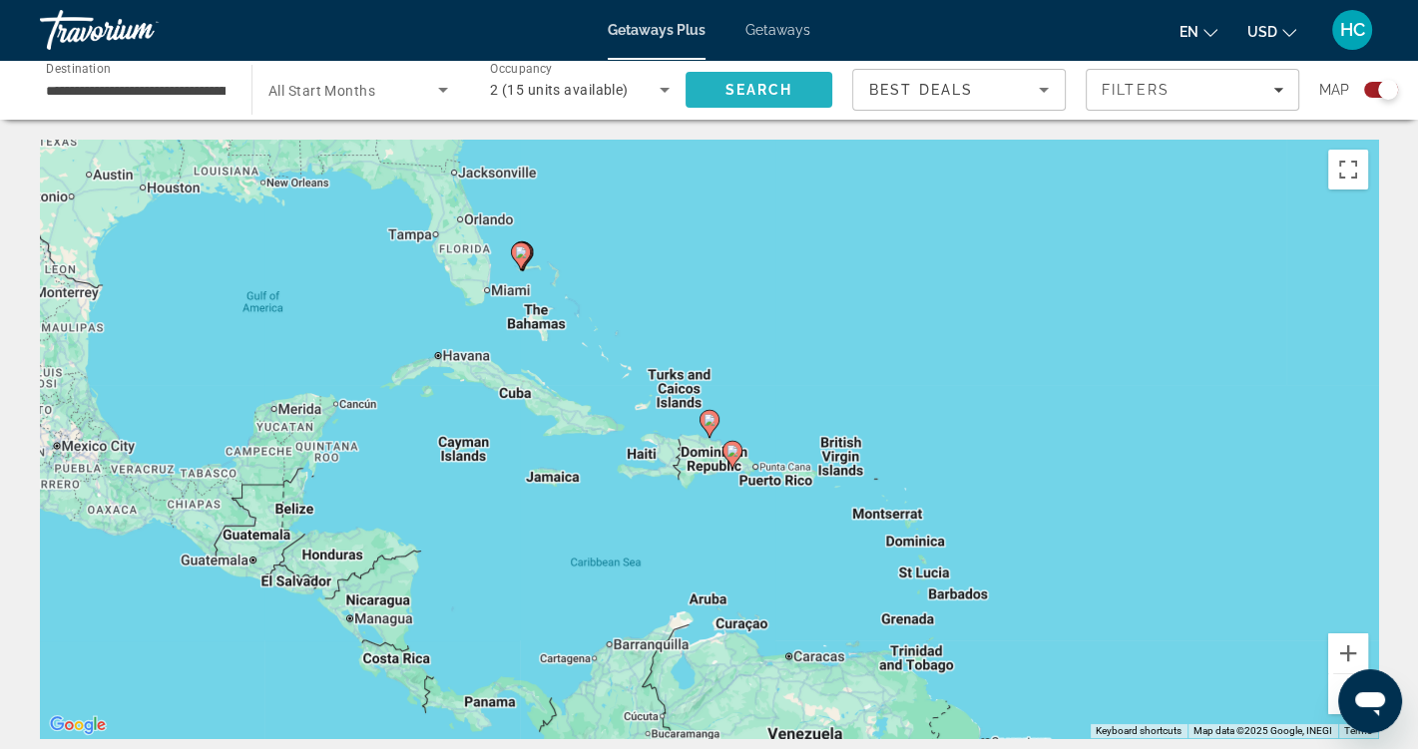
click at [757, 84] on span "Search" at bounding box center [760, 90] width 68 height 16
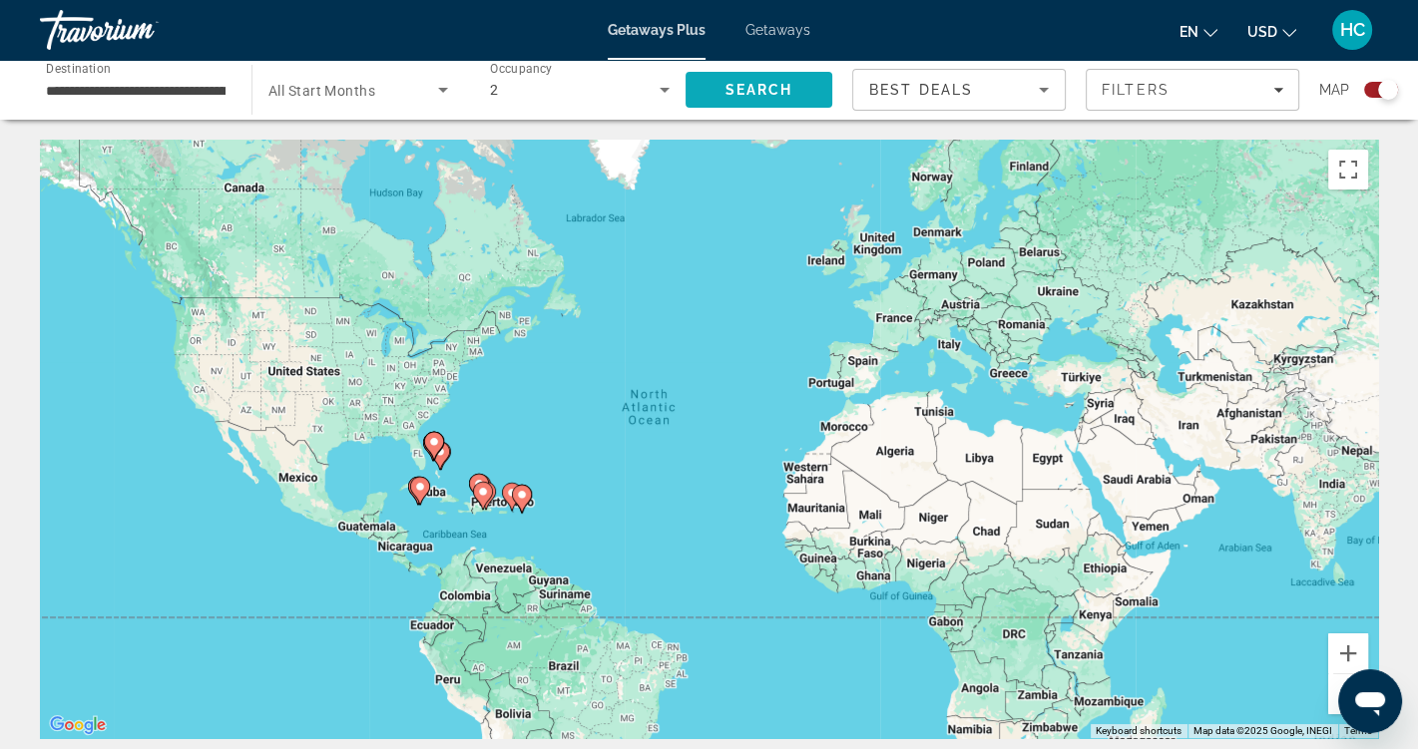
click at [782, 91] on span "Search" at bounding box center [760, 90] width 68 height 16
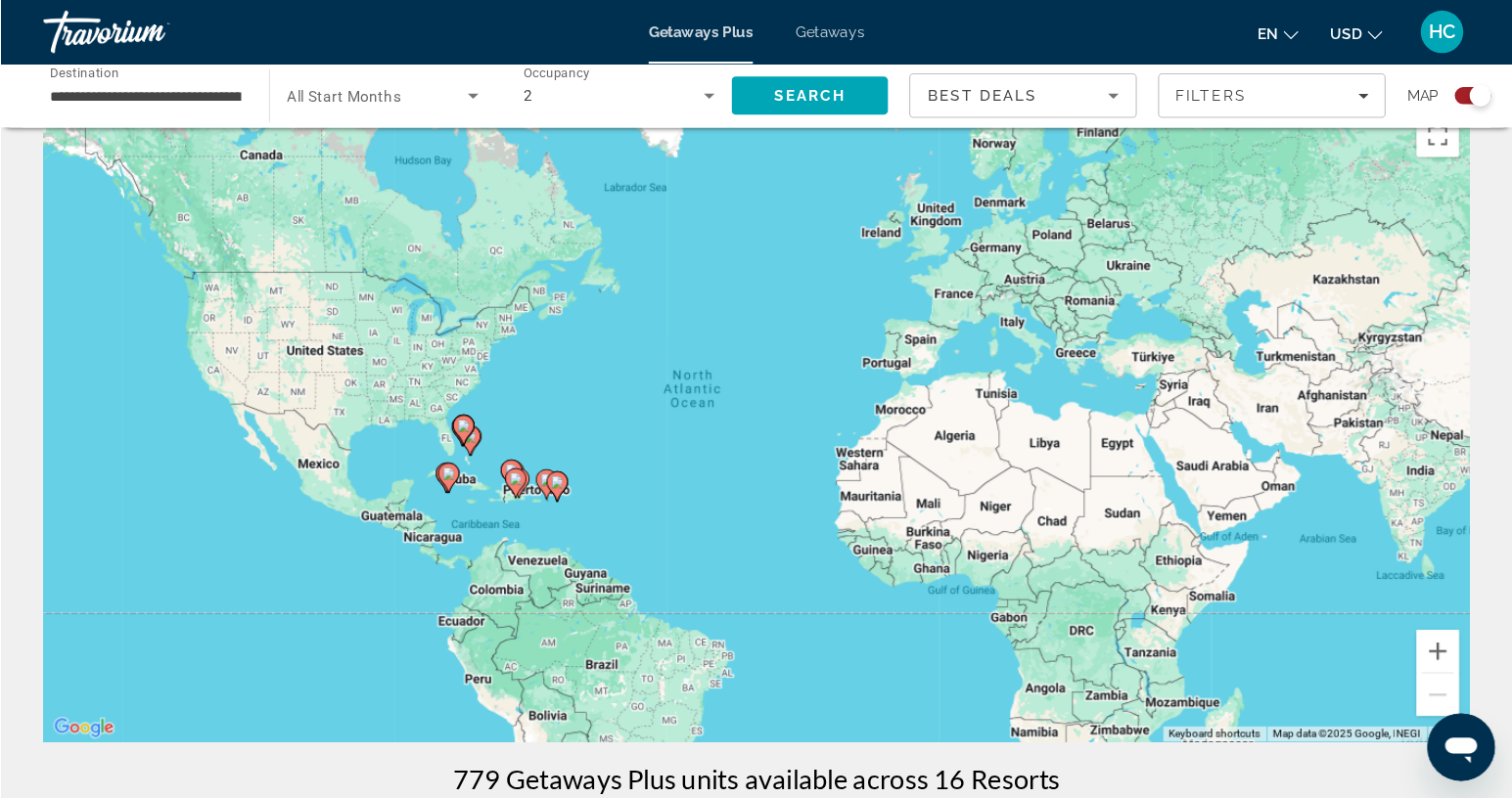
scroll to position [41, 0]
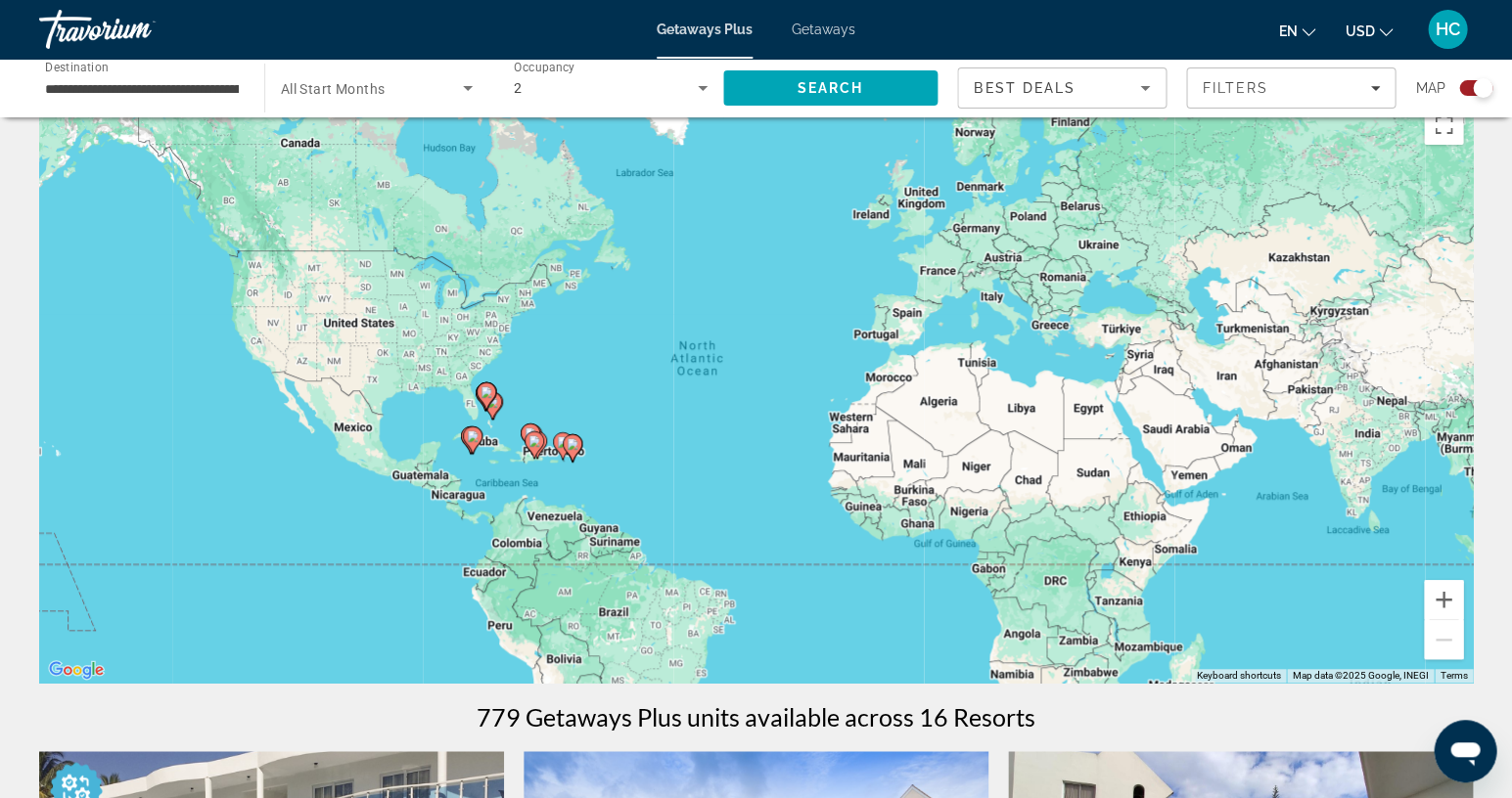
click at [464, 443] on gmp-advanced-marker "Main content" at bounding box center [473, 440] width 20 height 29
type input "**********"
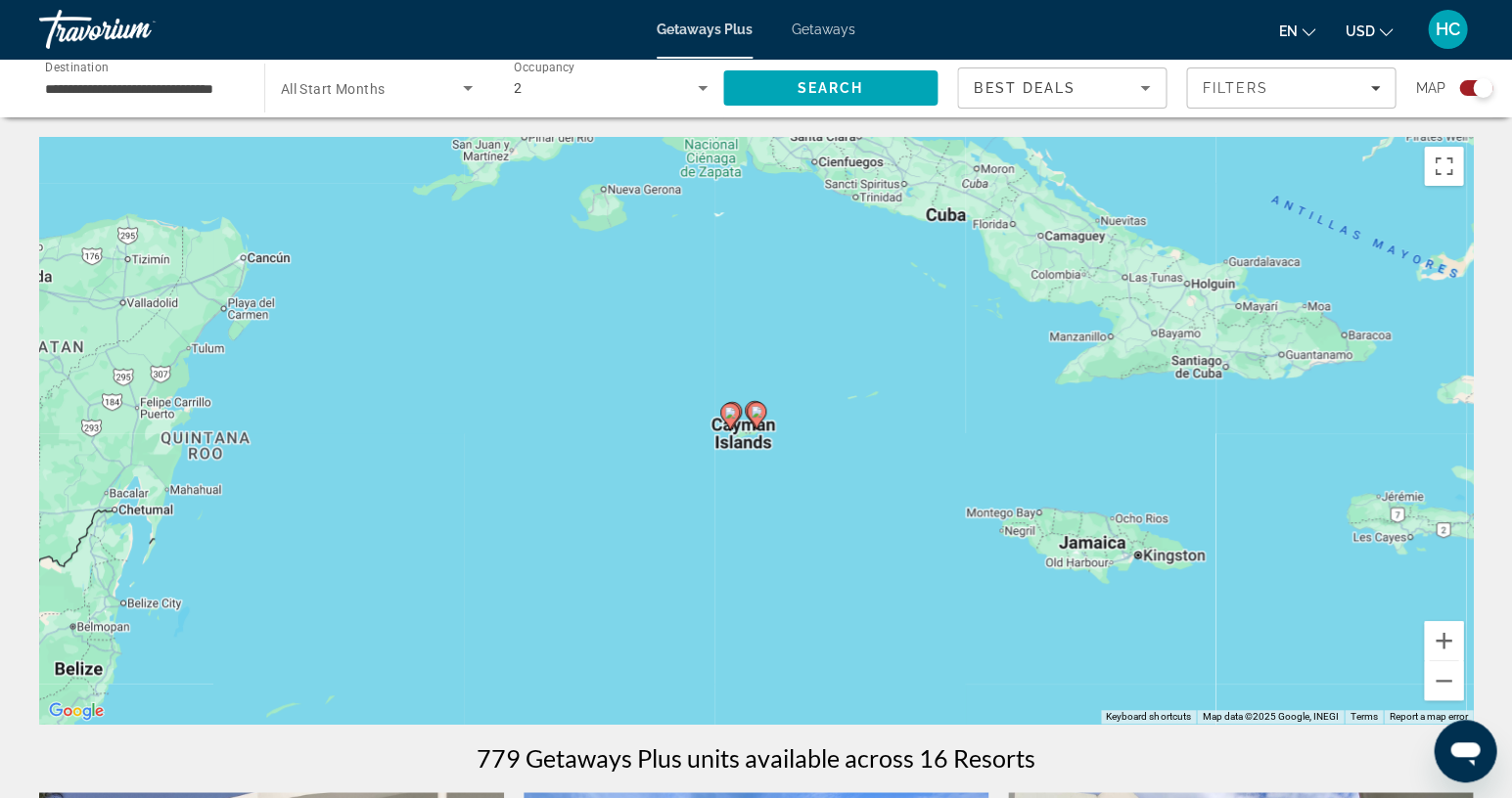
scroll to position [0, 0]
click at [737, 420] on gmp-advanced-marker "Main content" at bounding box center [731, 417] width 20 height 29
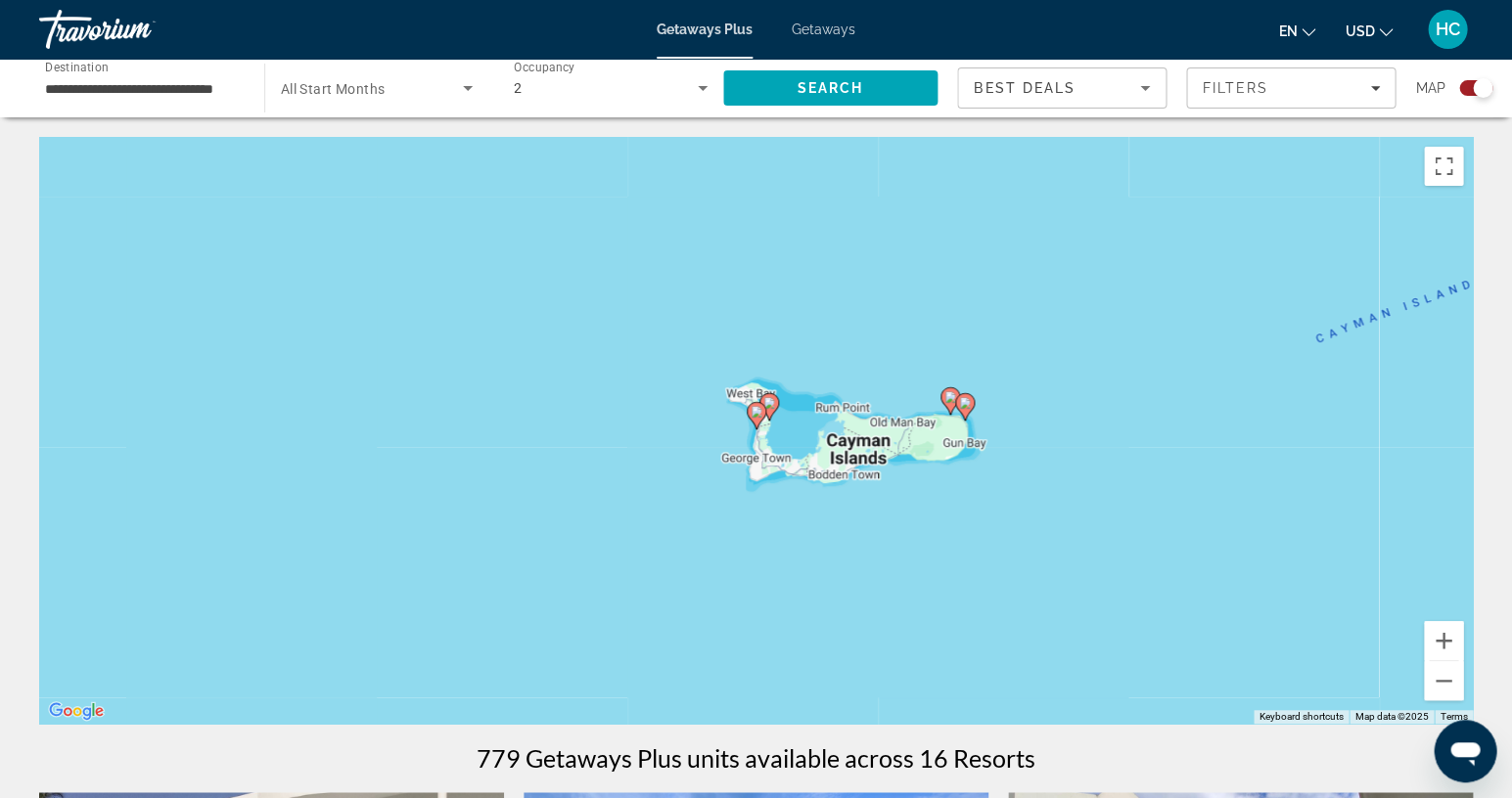
click at [952, 397] on image "Main content" at bounding box center [950, 397] width 12 height 12
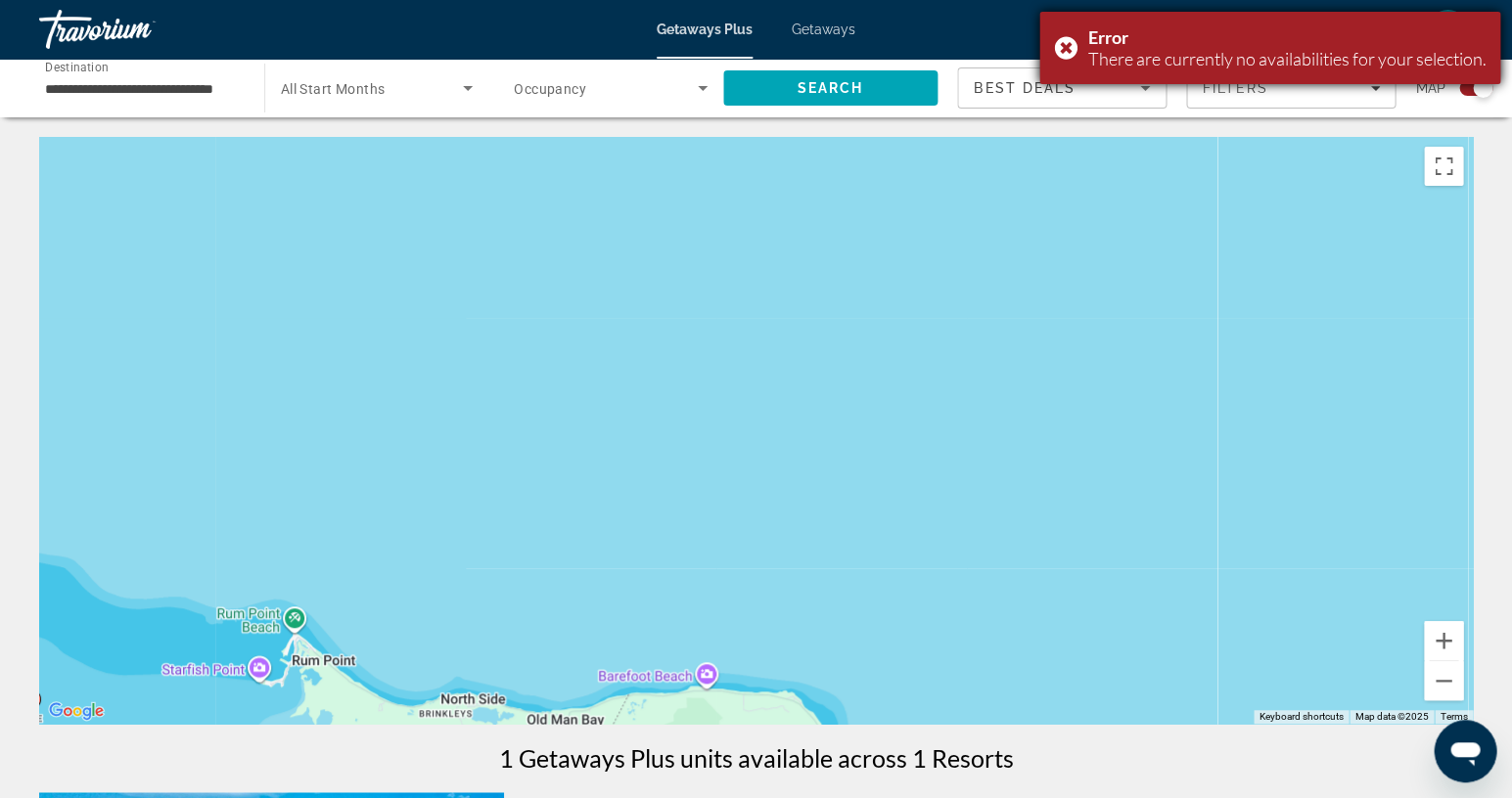
click at [1069, 41] on div "Error There are currently no availabilities for your selection." at bounding box center [1270, 48] width 461 height 73
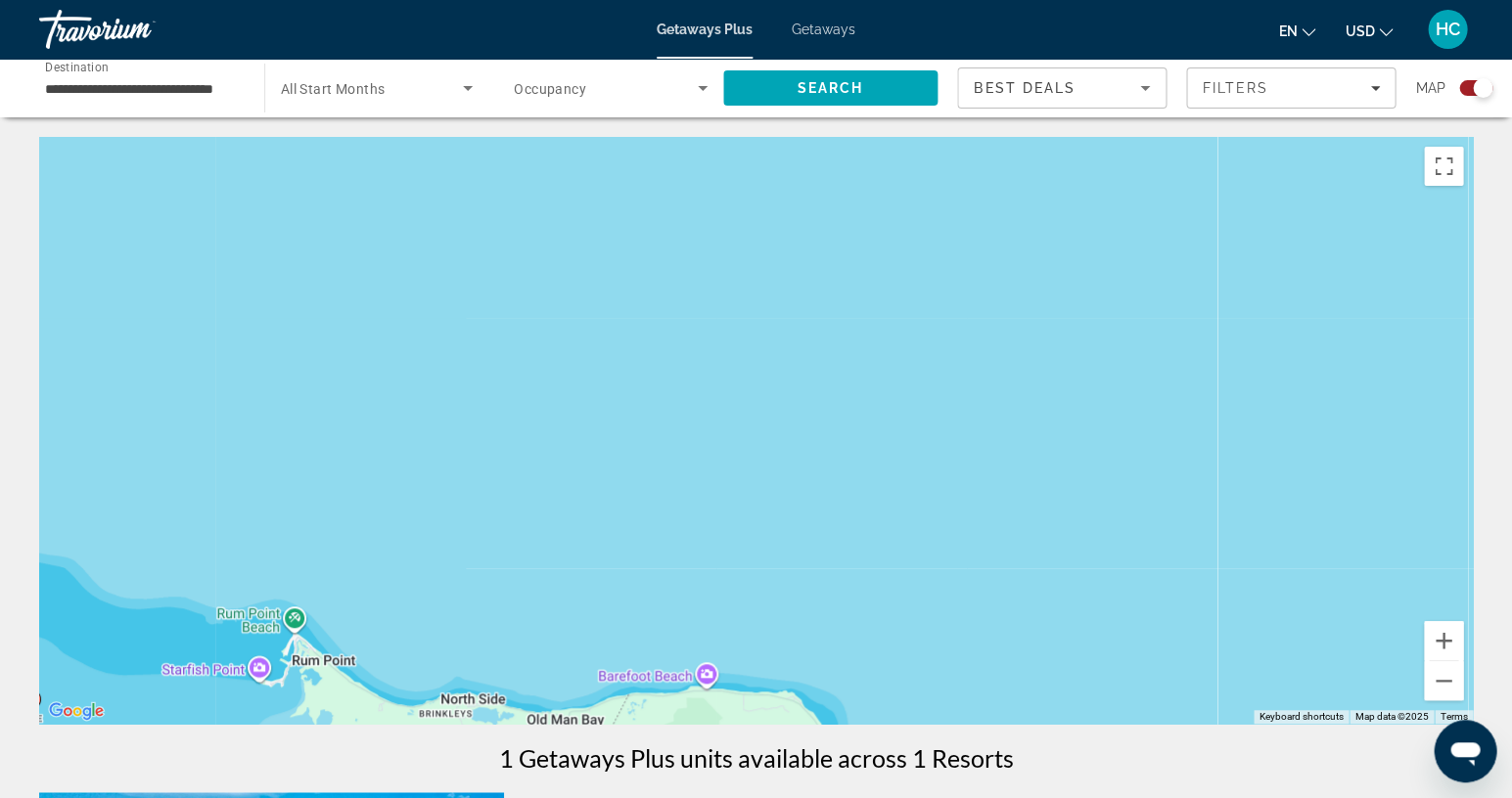
click at [708, 28] on span "Getaways Plus" at bounding box center [705, 29] width 96 height 16
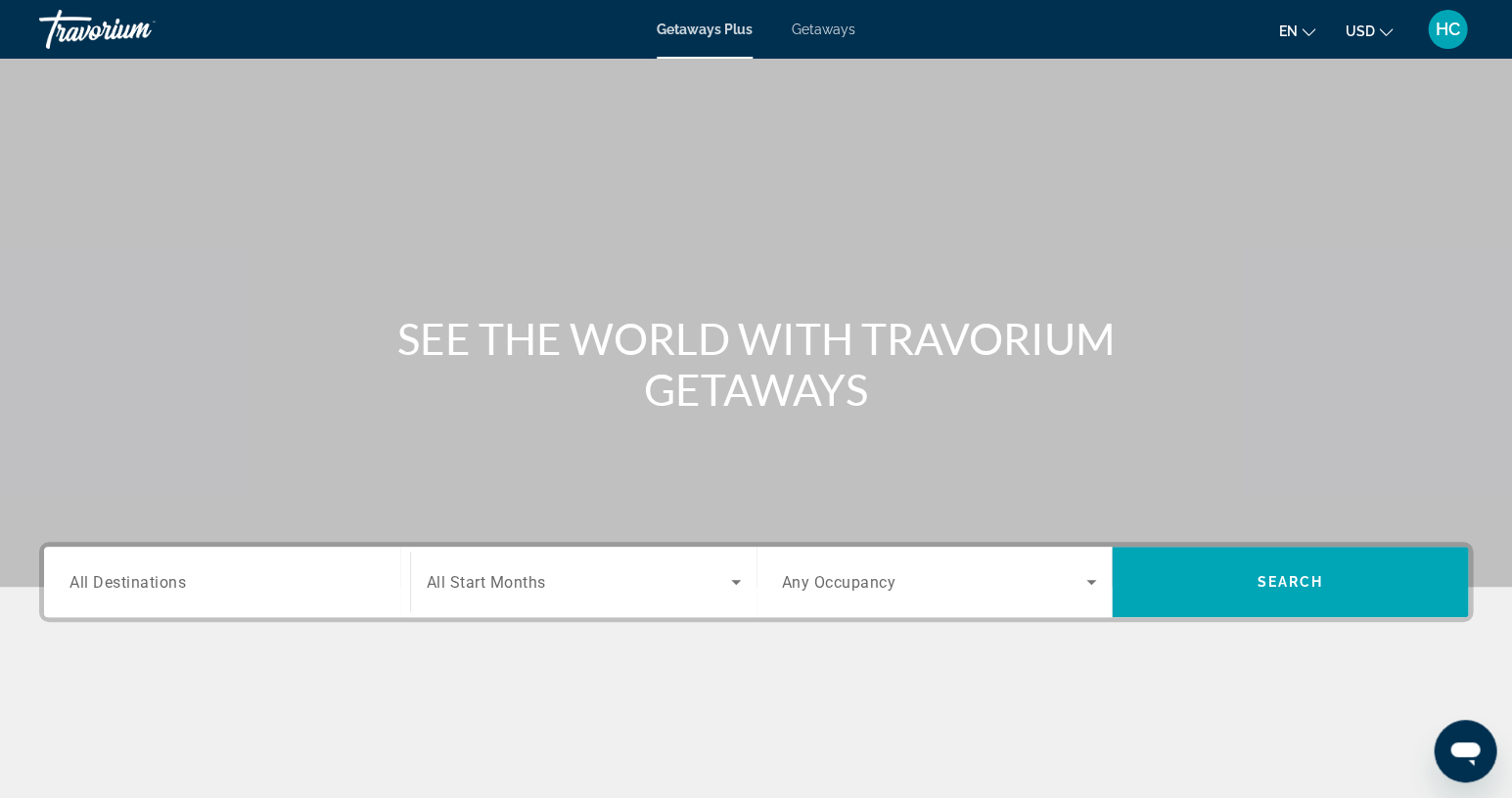
click at [819, 33] on span "Getaways" at bounding box center [823, 29] width 64 height 16
click at [731, 577] on icon "Search widget" at bounding box center [736, 582] width 24 height 24
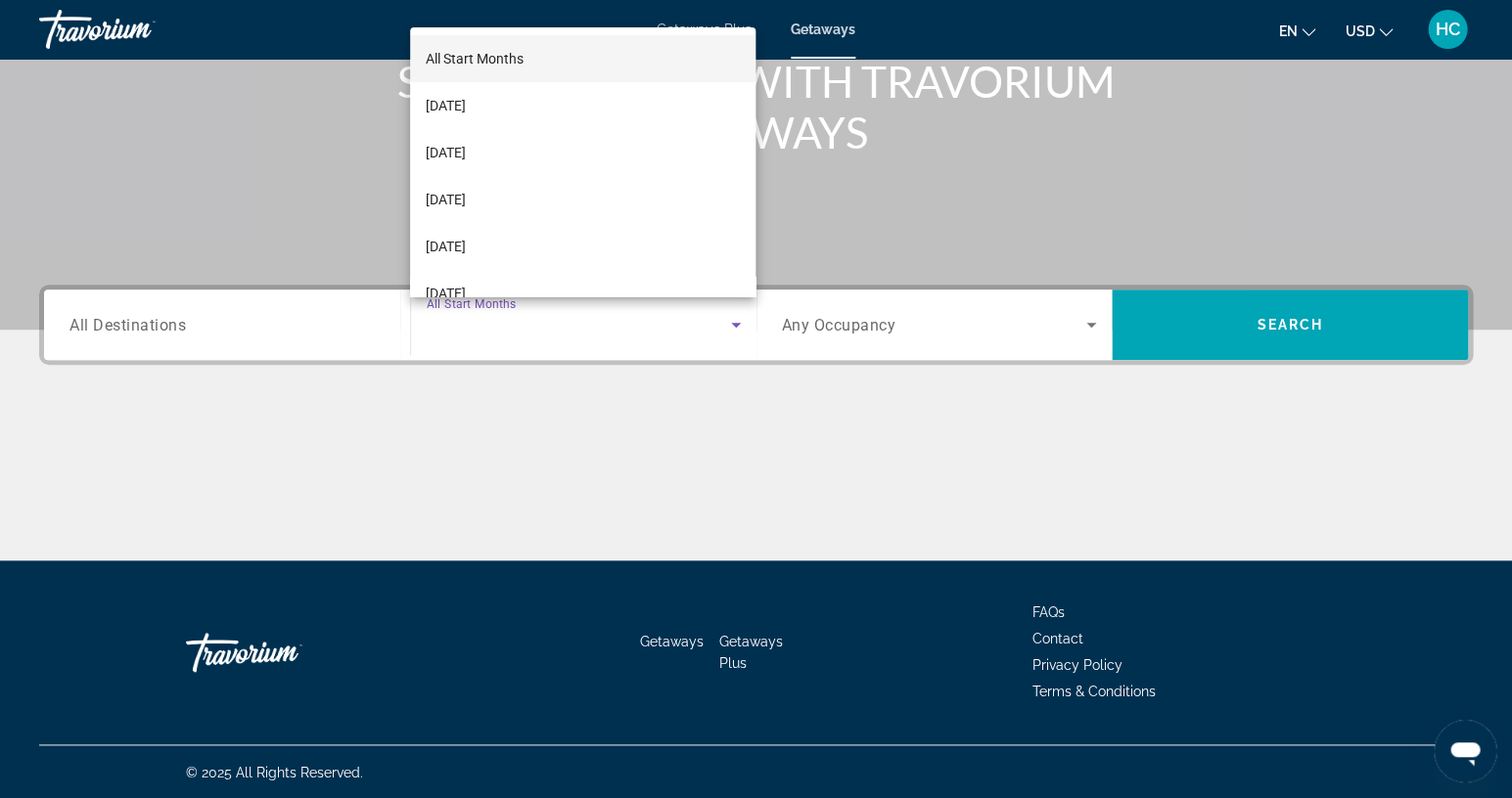
click at [1369, 147] on div at bounding box center [756, 399] width 1512 height 798
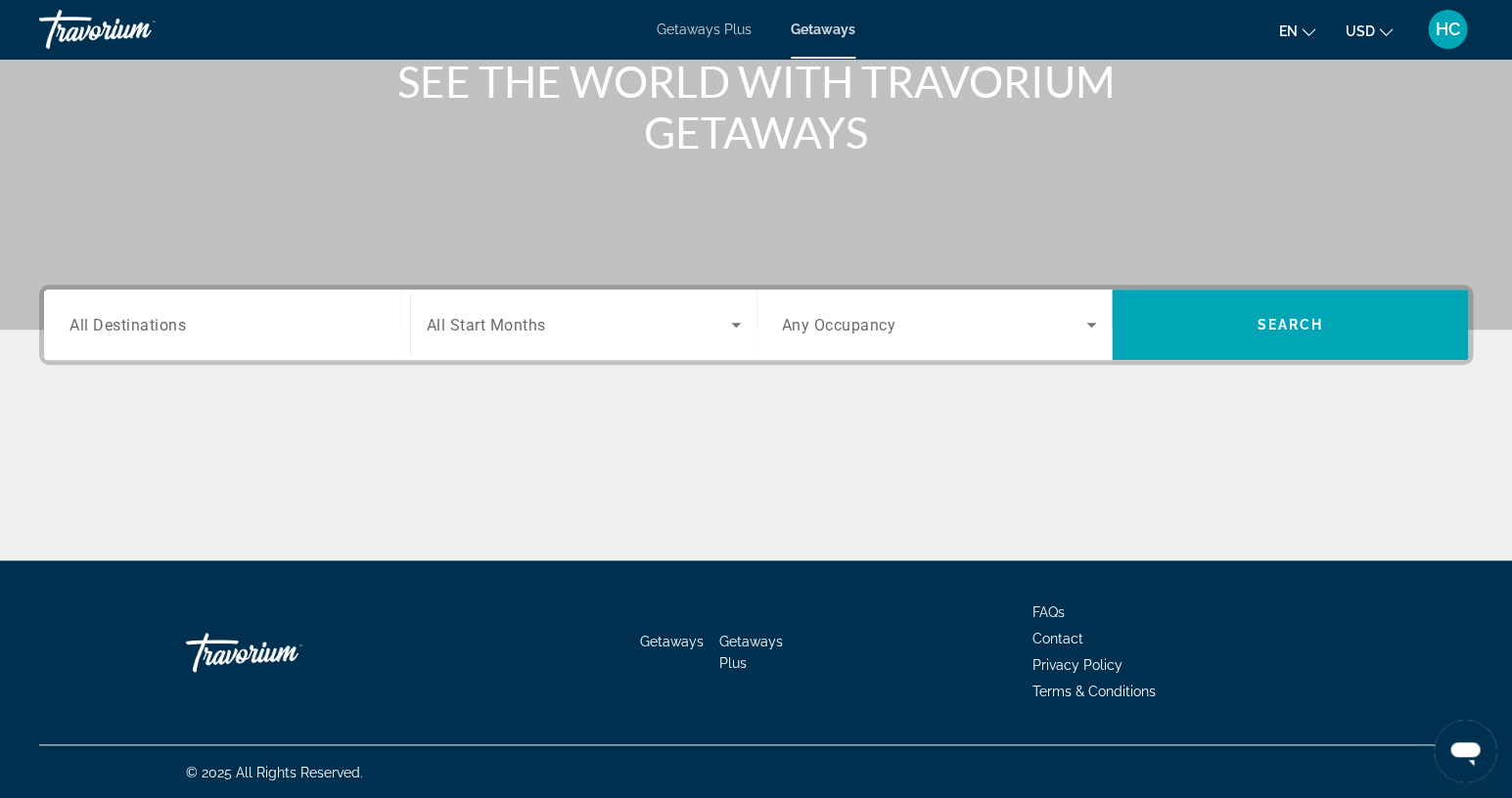
click at [1448, 21] on span "HC" at bounding box center [1447, 29] width 25 height 20
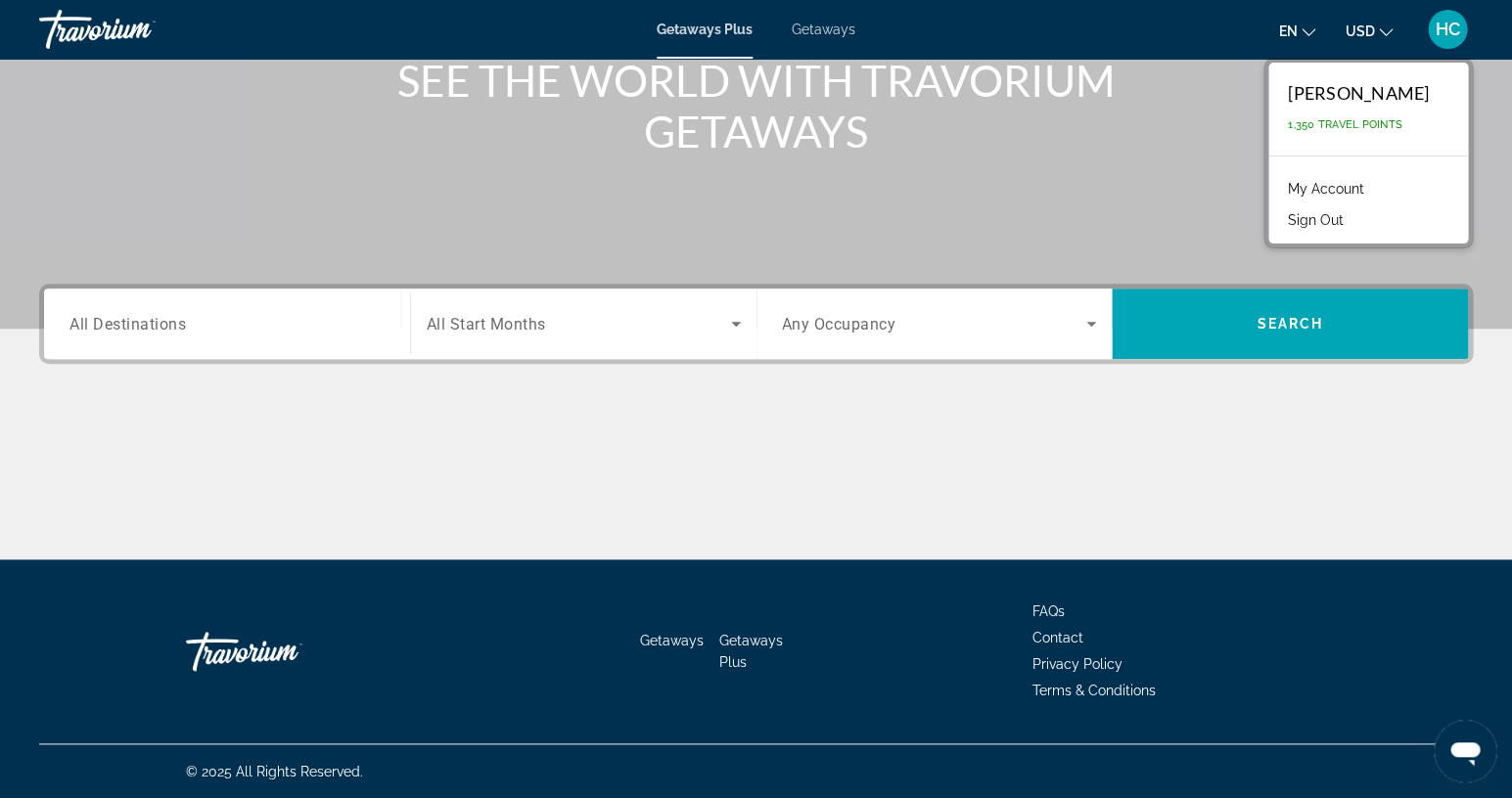
scroll to position [257, 0]
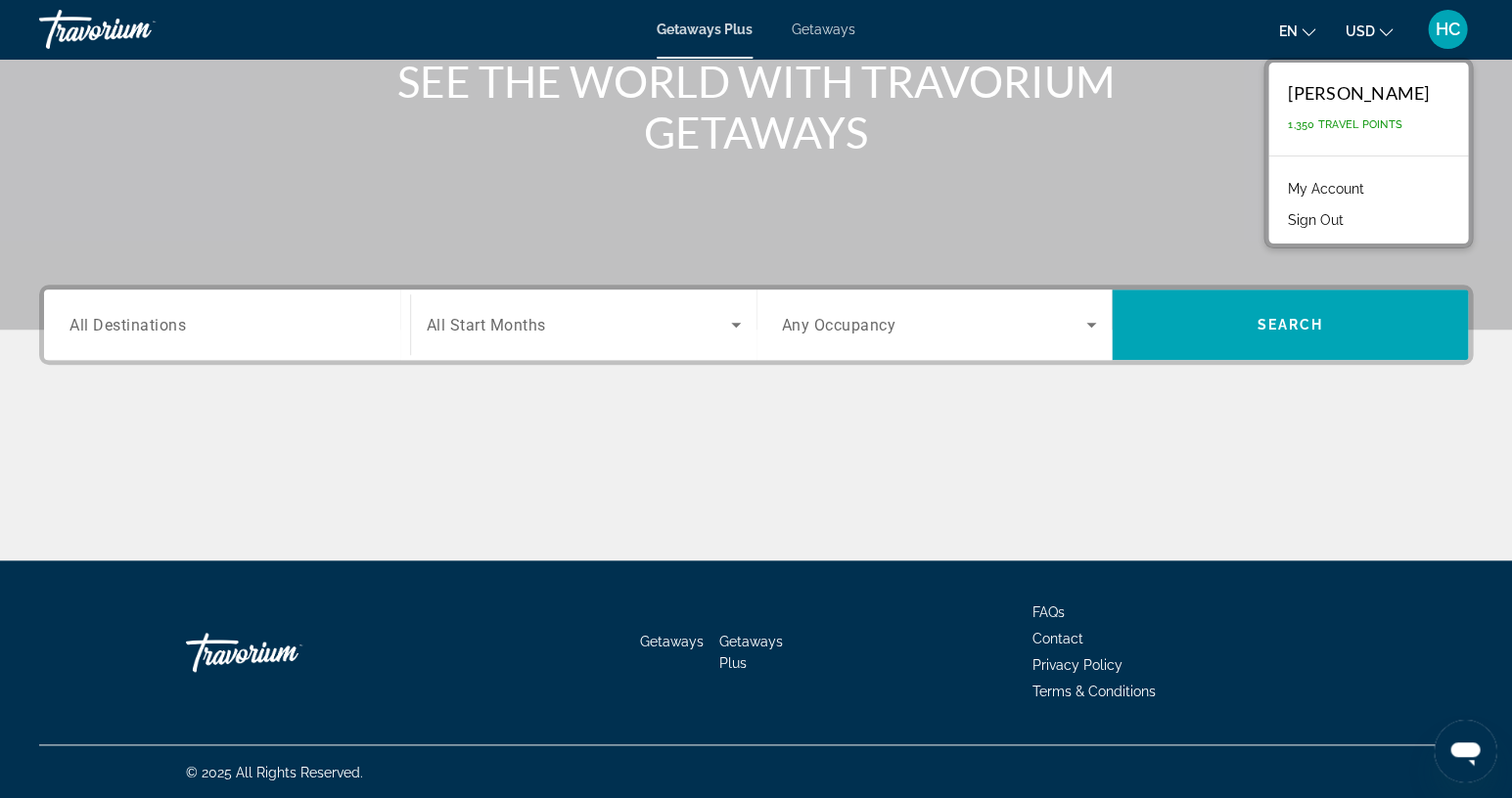
click at [242, 646] on div "Go Home" at bounding box center [284, 653] width 196 height 59
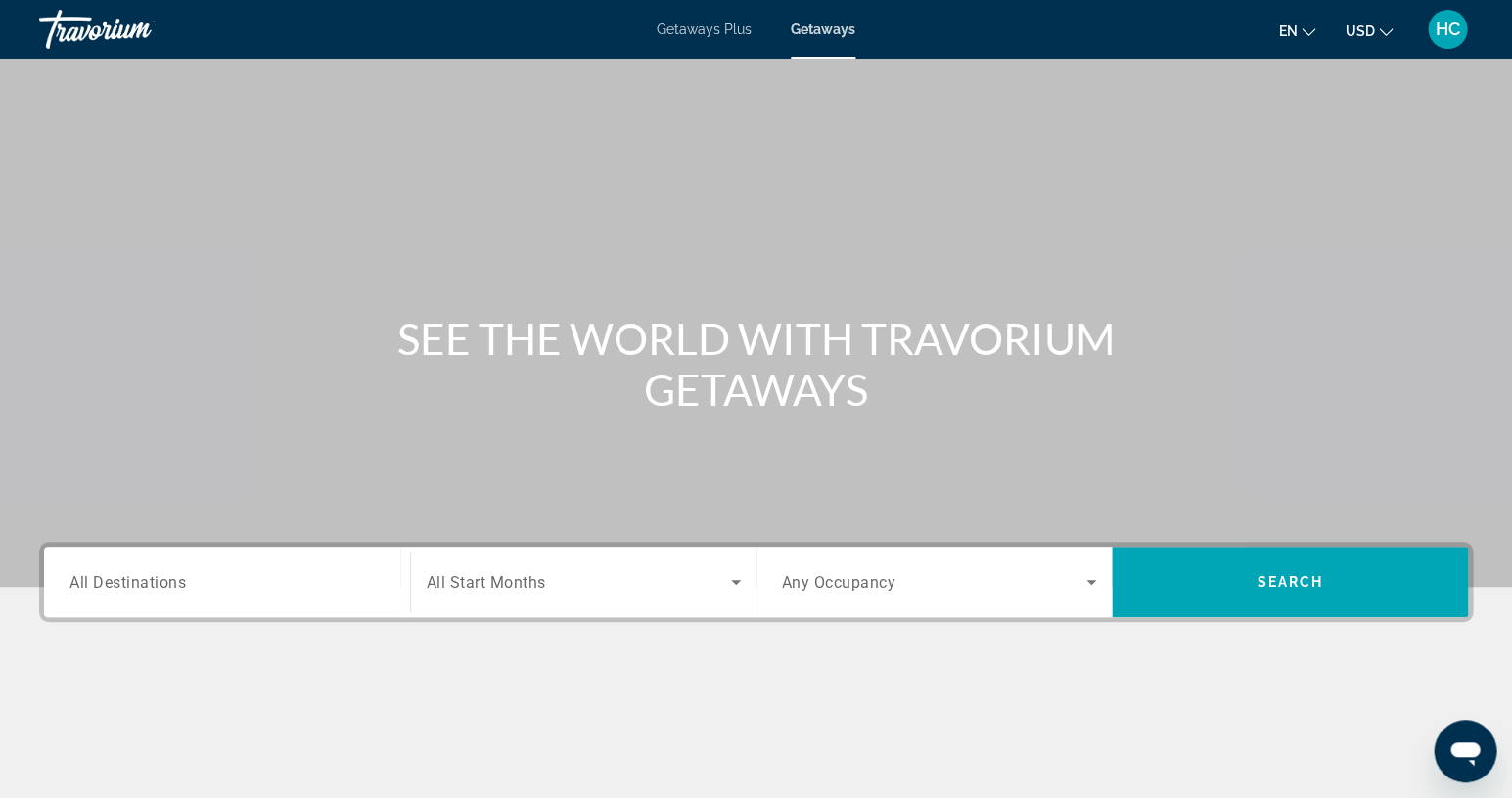
click at [1387, 32] on icon "Change currency" at bounding box center [1386, 32] width 14 height 14
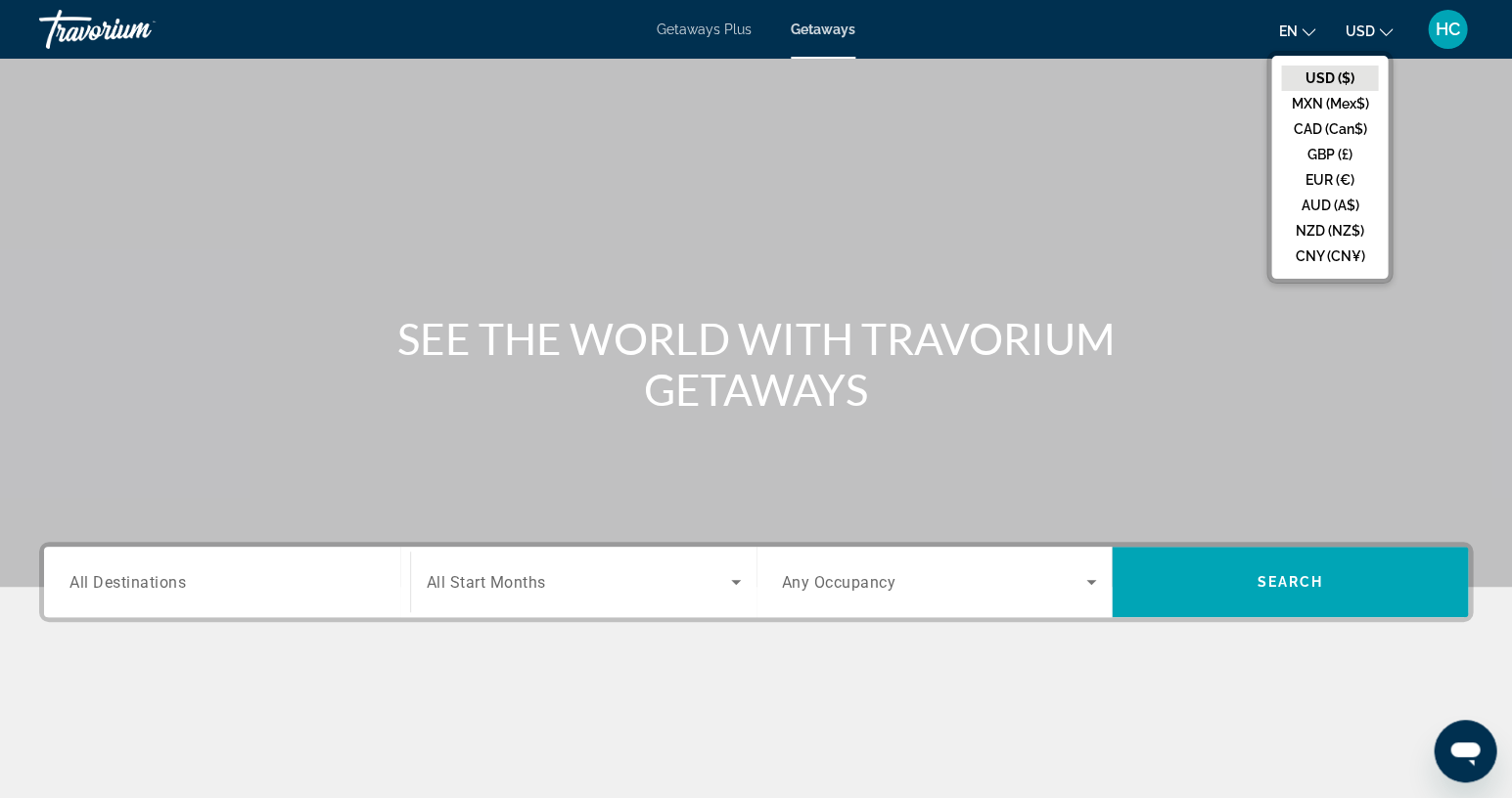
click at [689, 32] on span "Getaways Plus" at bounding box center [704, 29] width 95 height 16
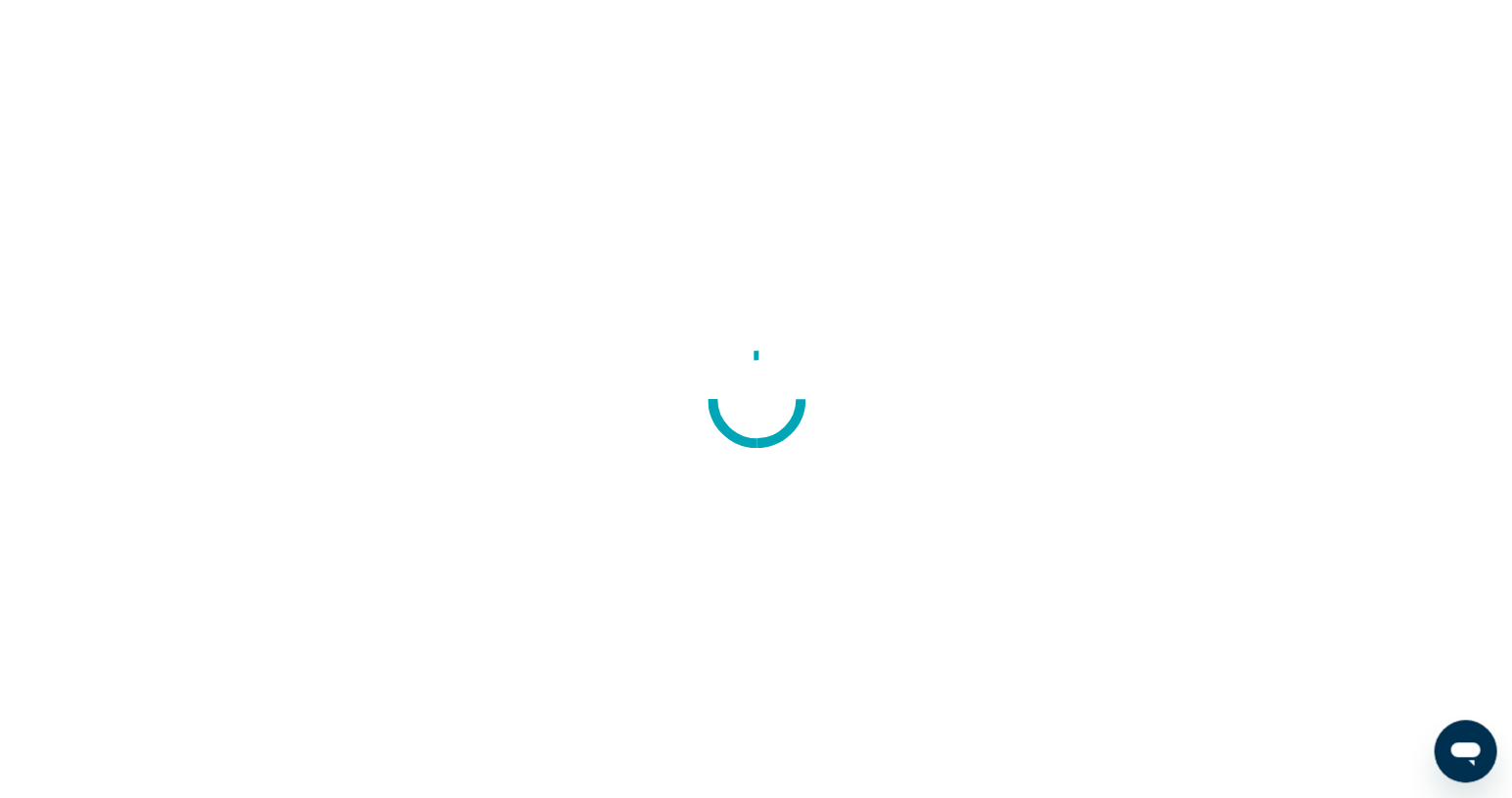
click at [680, 118] on div at bounding box center [756, 399] width 1512 height 798
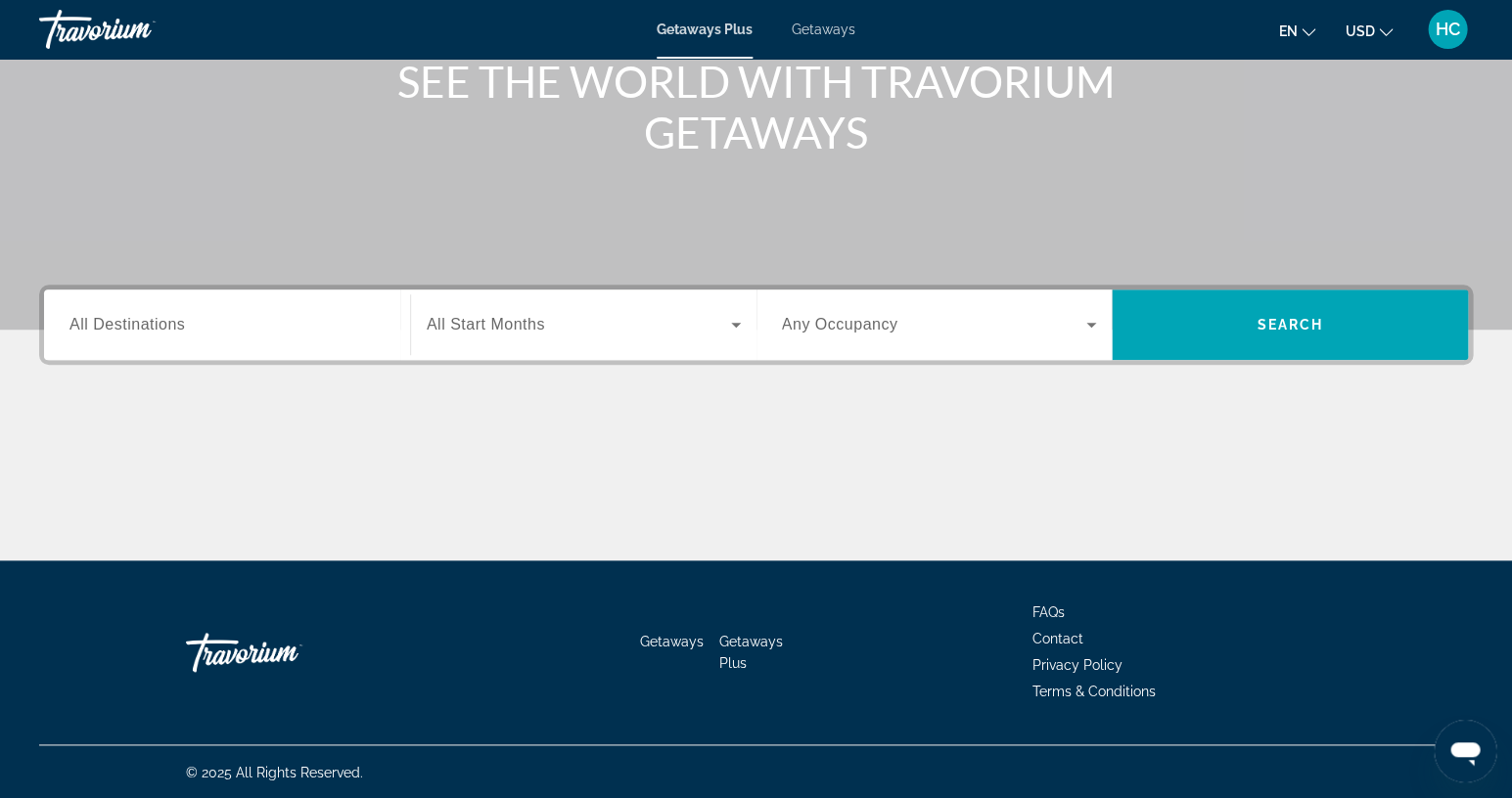
scroll to position [256, 0]
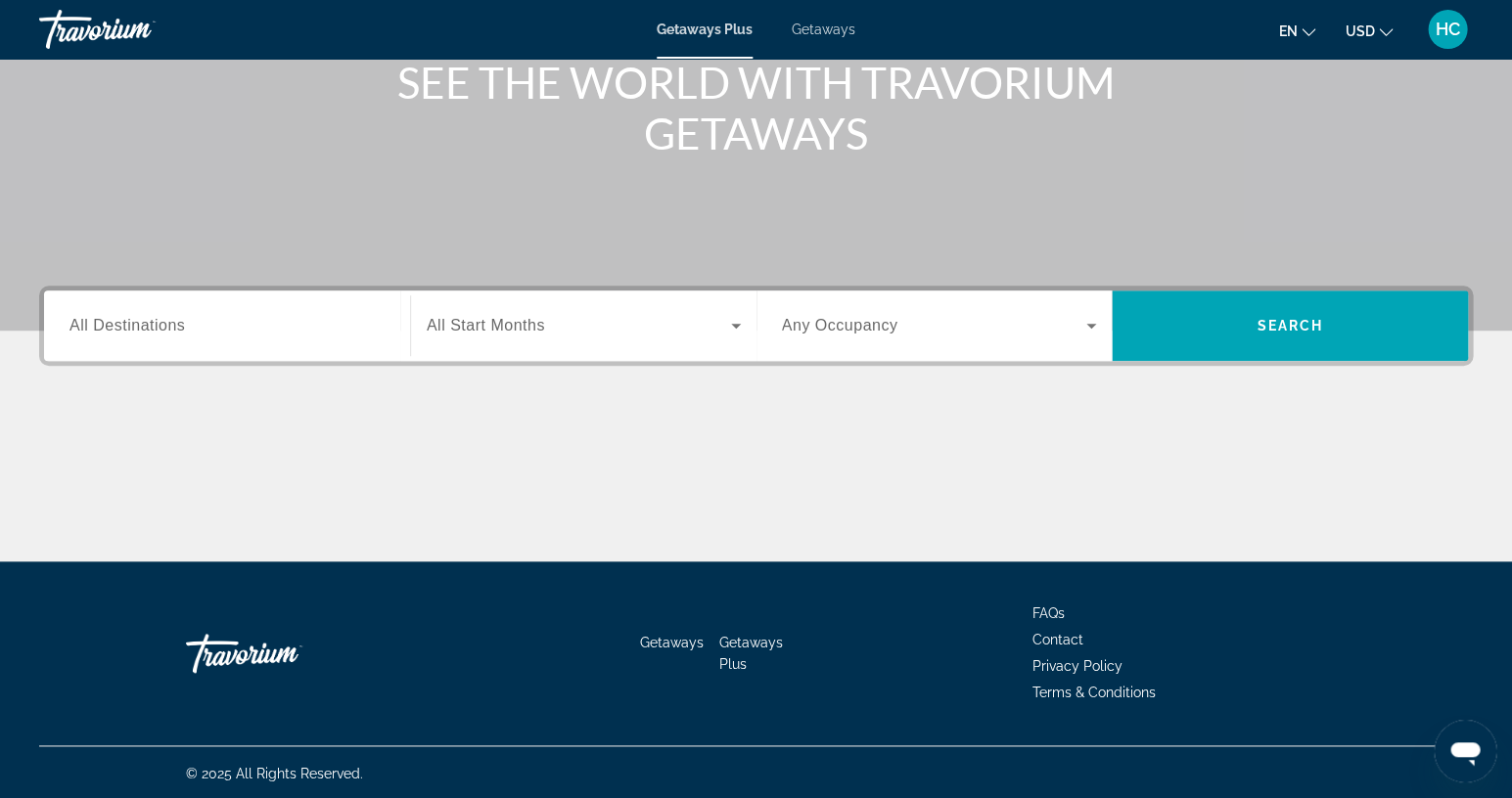
click at [509, 325] on span "All Start Months" at bounding box center [485, 324] width 119 height 17
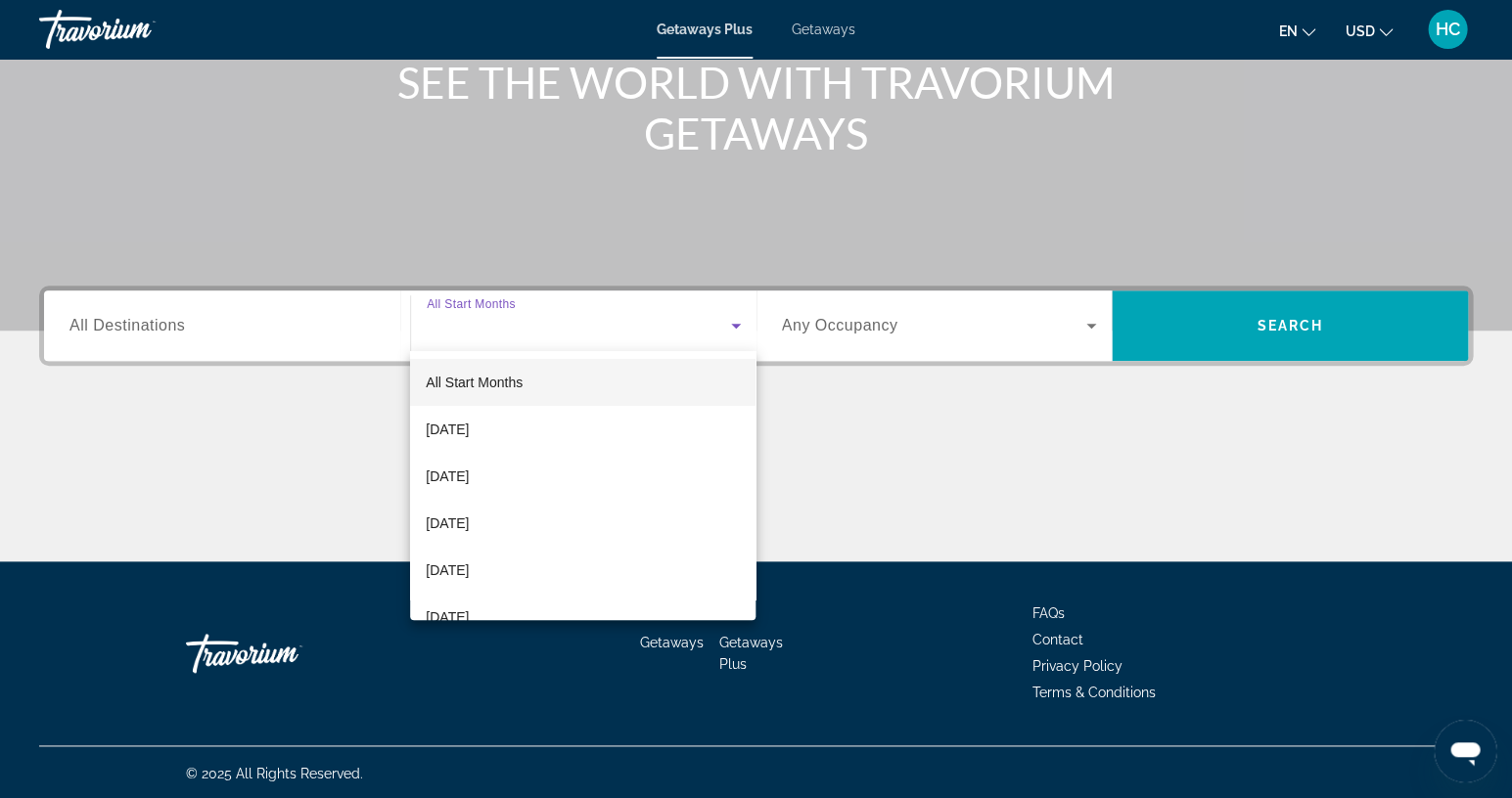
scroll to position [257, 0]
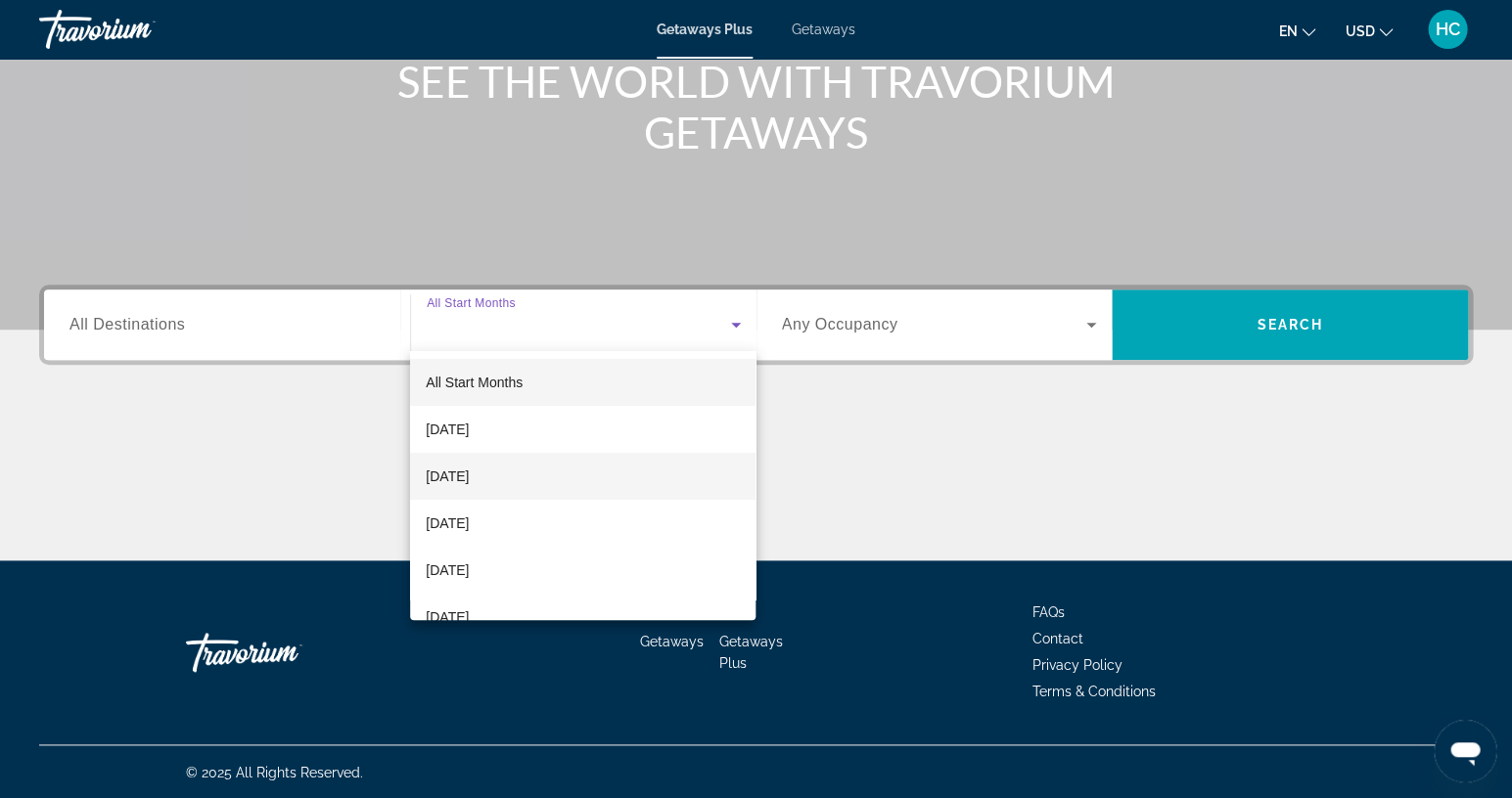
click at [469, 476] on span "November 2025" at bounding box center [447, 476] width 43 height 24
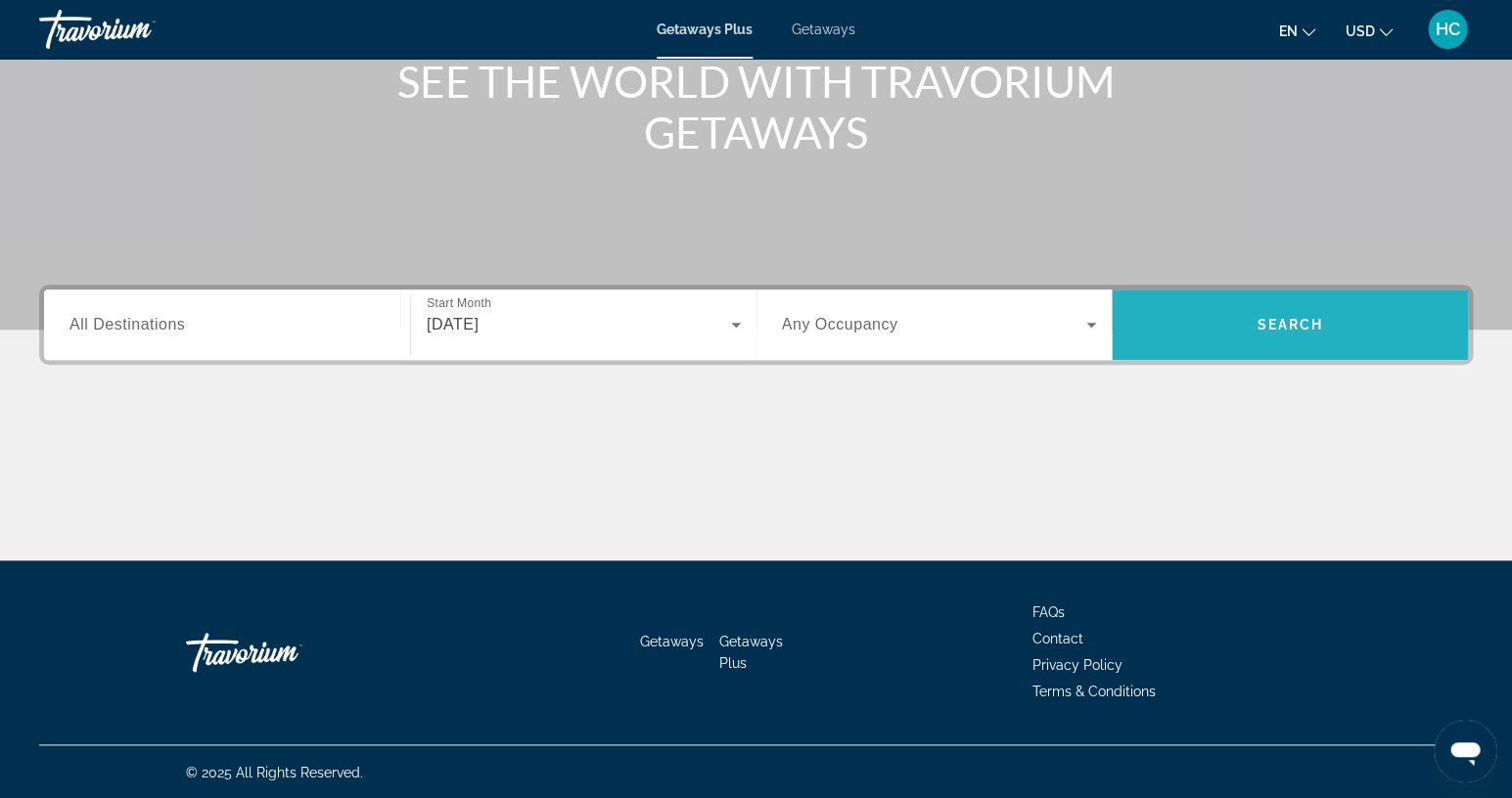
click at [1284, 317] on span "Search" at bounding box center [1289, 324] width 67 height 16
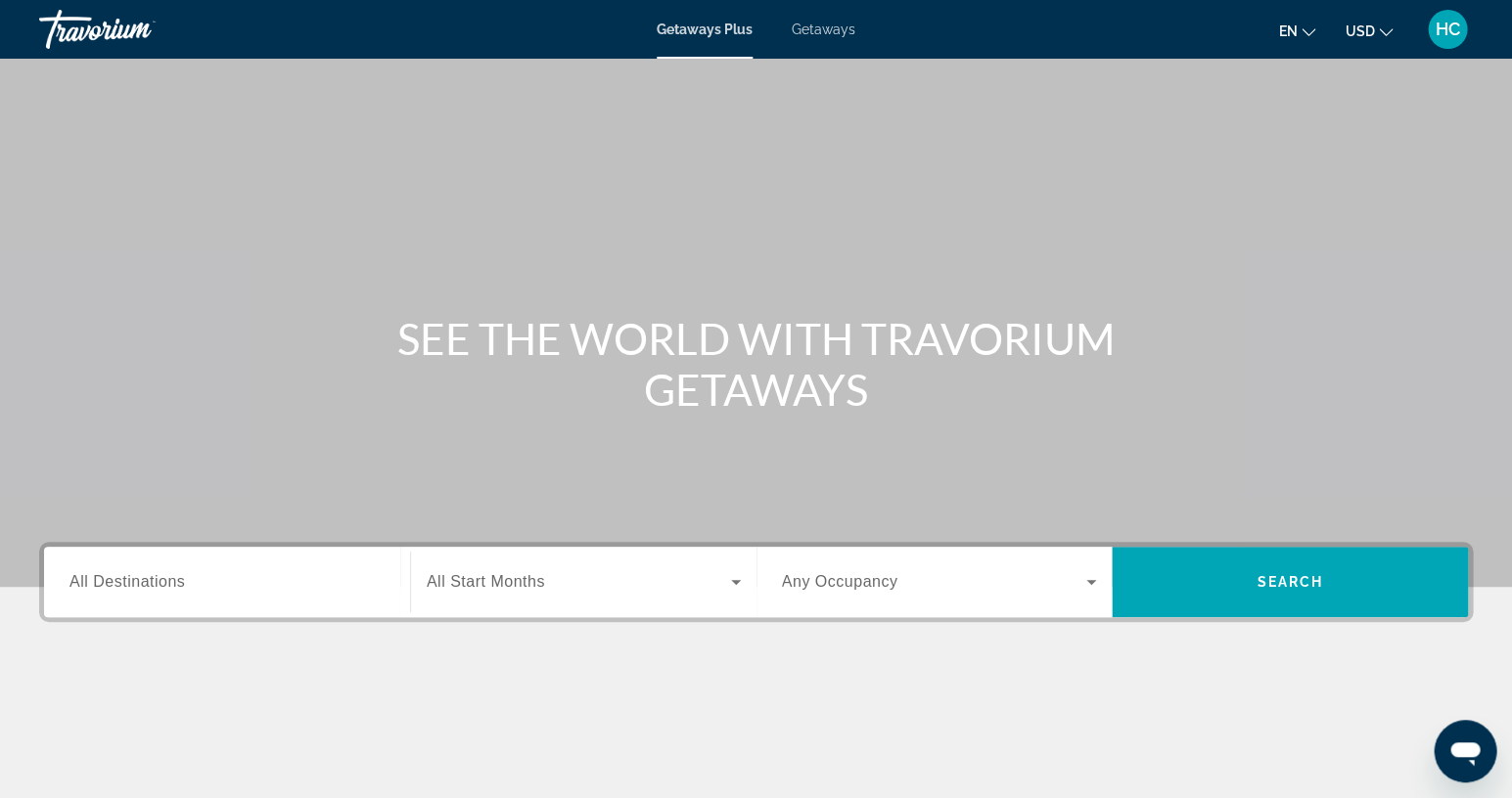
click at [513, 578] on span "All Start Months" at bounding box center [485, 581] width 119 height 17
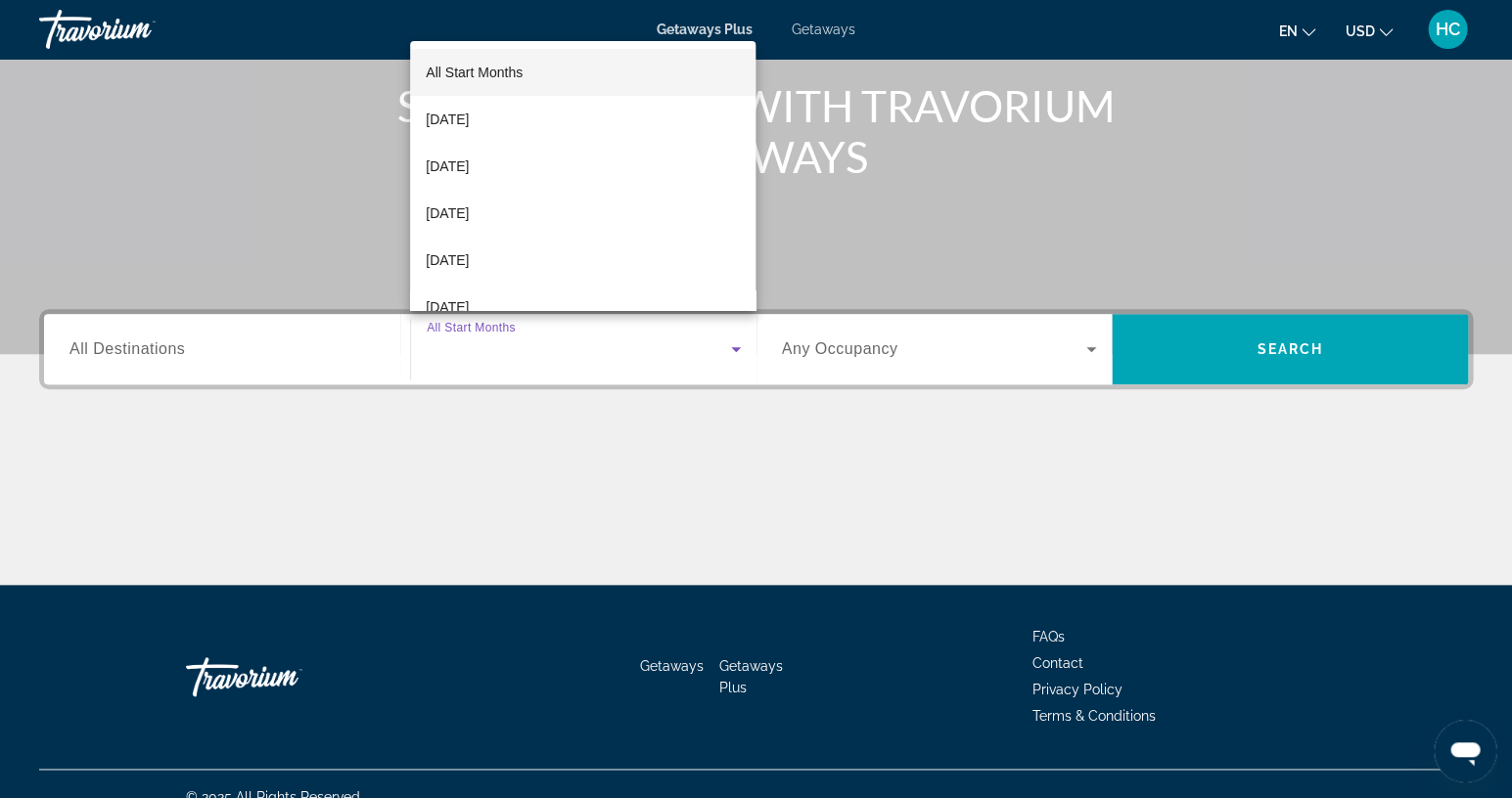
scroll to position [257, 0]
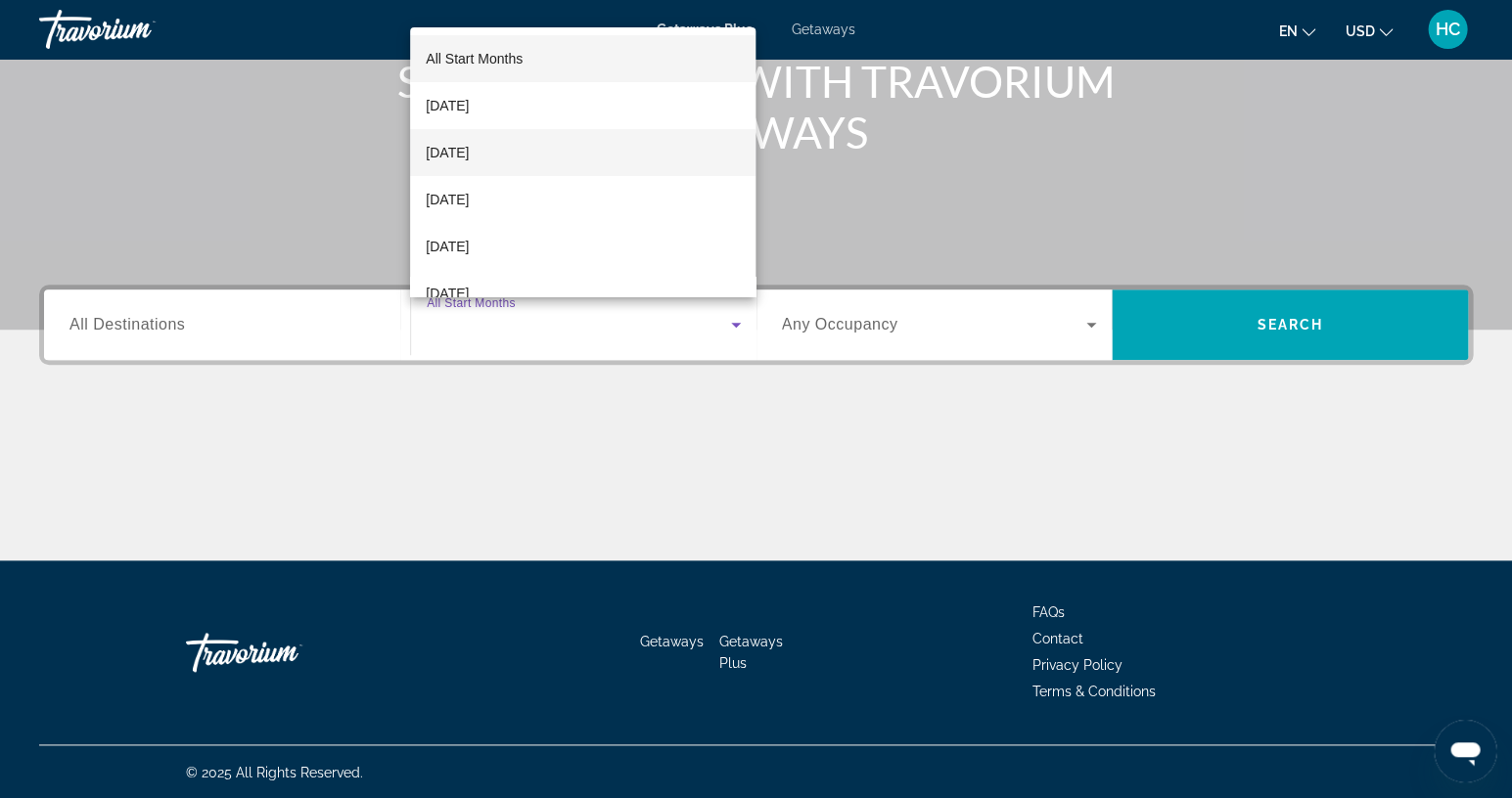
click at [560, 165] on mat-option "[DATE]" at bounding box center [582, 153] width 345 height 47
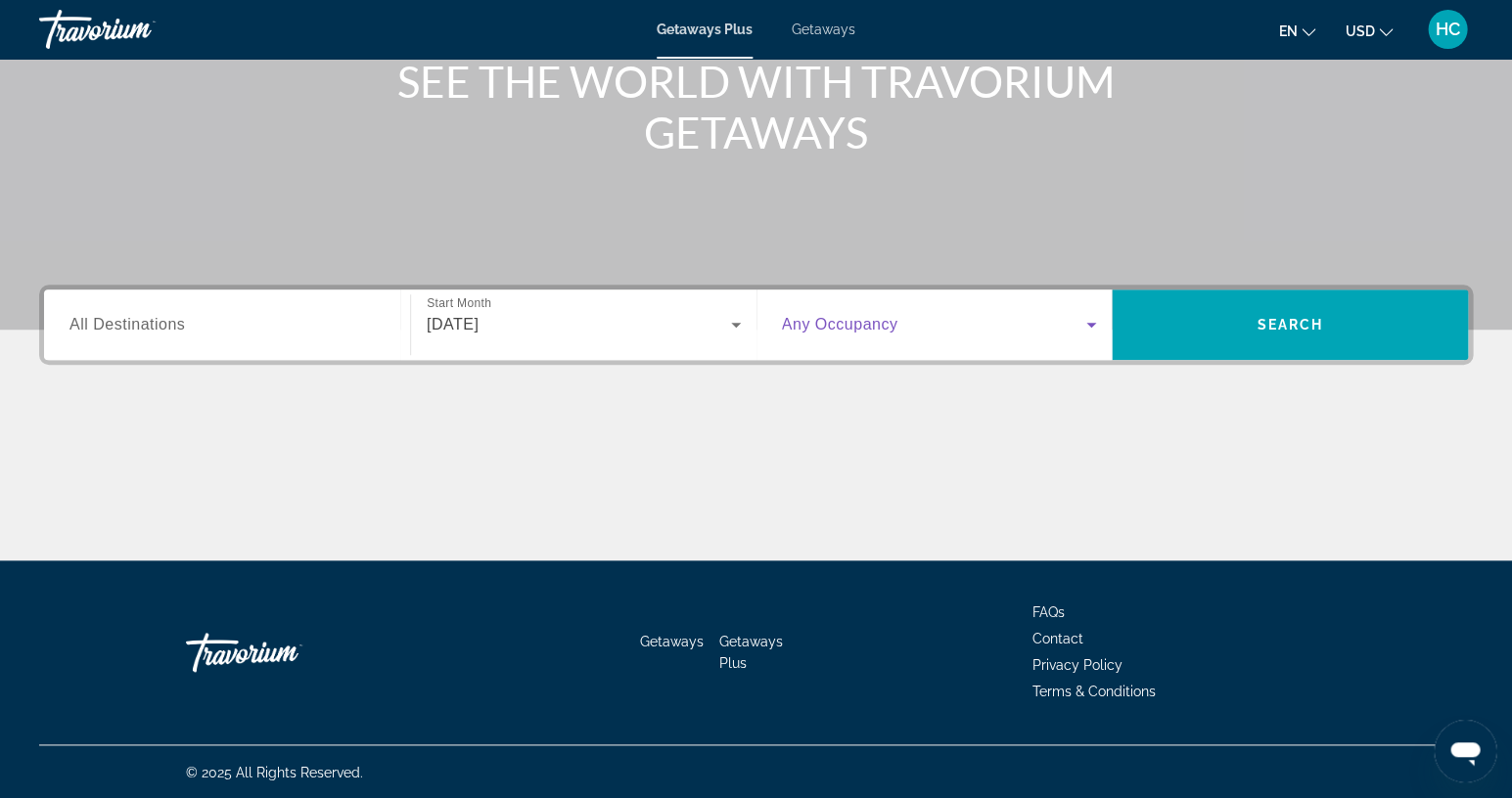
click at [1102, 322] on icon "Search widget" at bounding box center [1091, 324] width 24 height 24
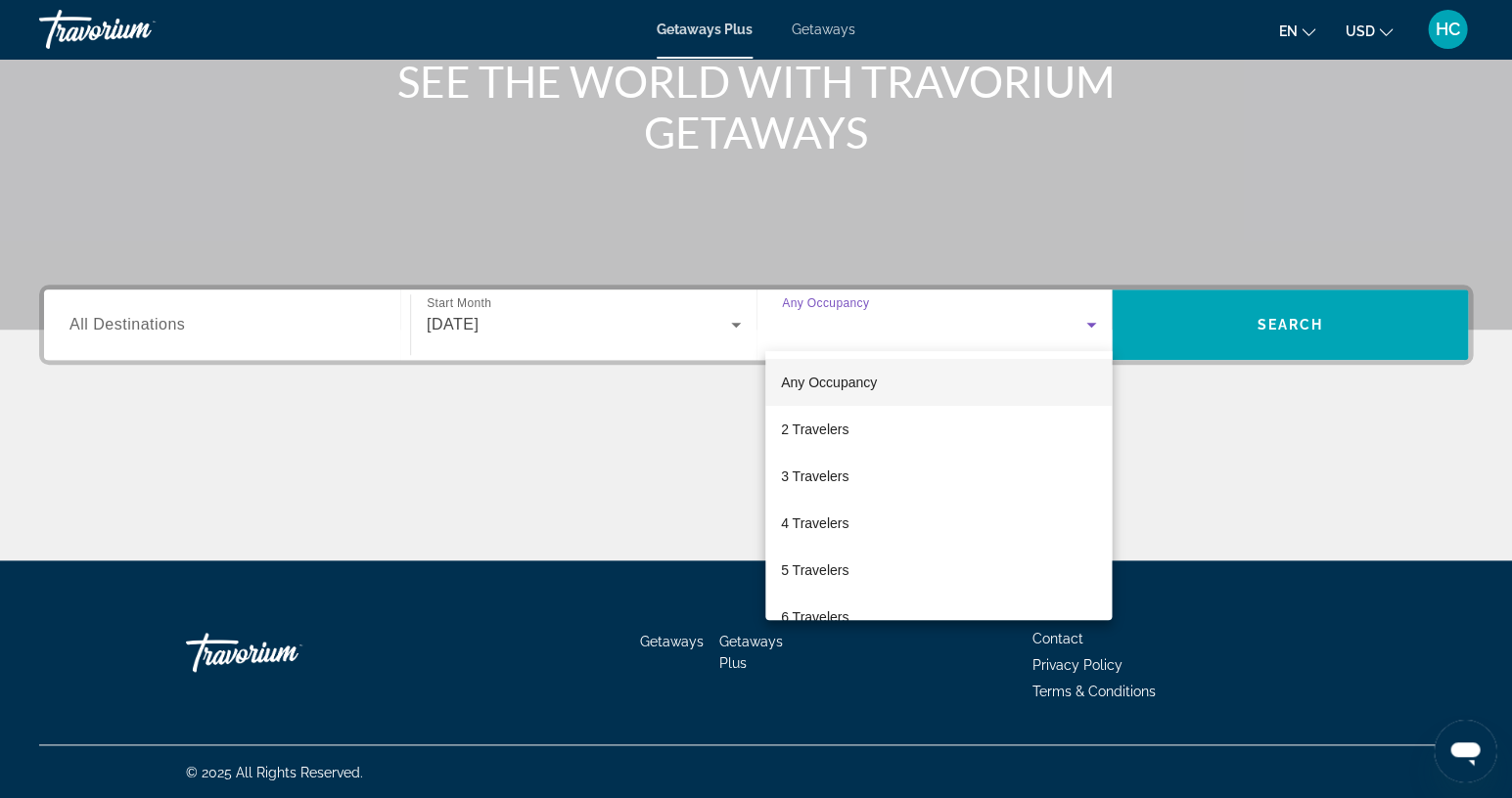
click at [1089, 318] on div at bounding box center [756, 399] width 1512 height 798
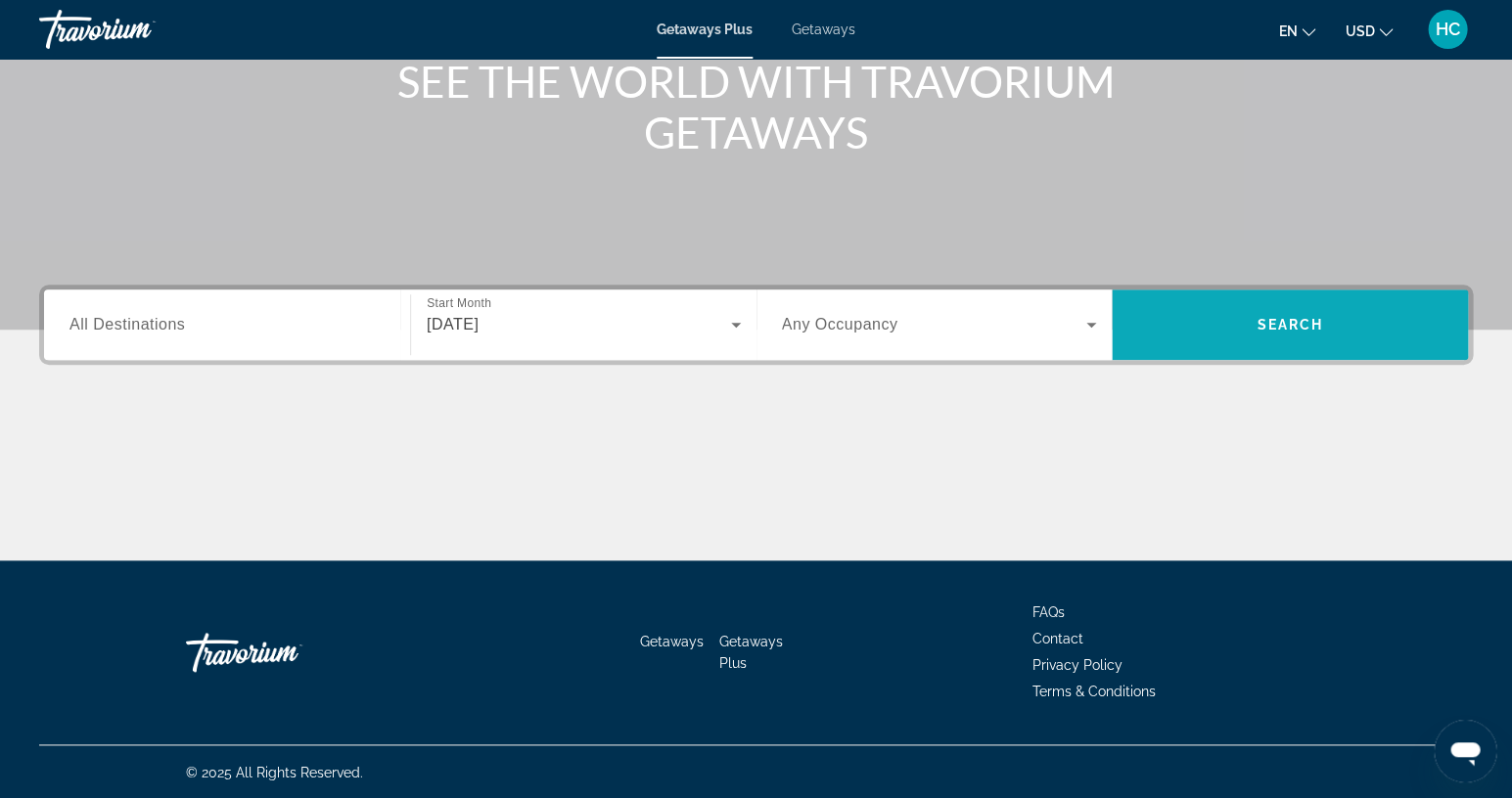
click at [1297, 317] on span "Search" at bounding box center [1289, 324] width 67 height 16
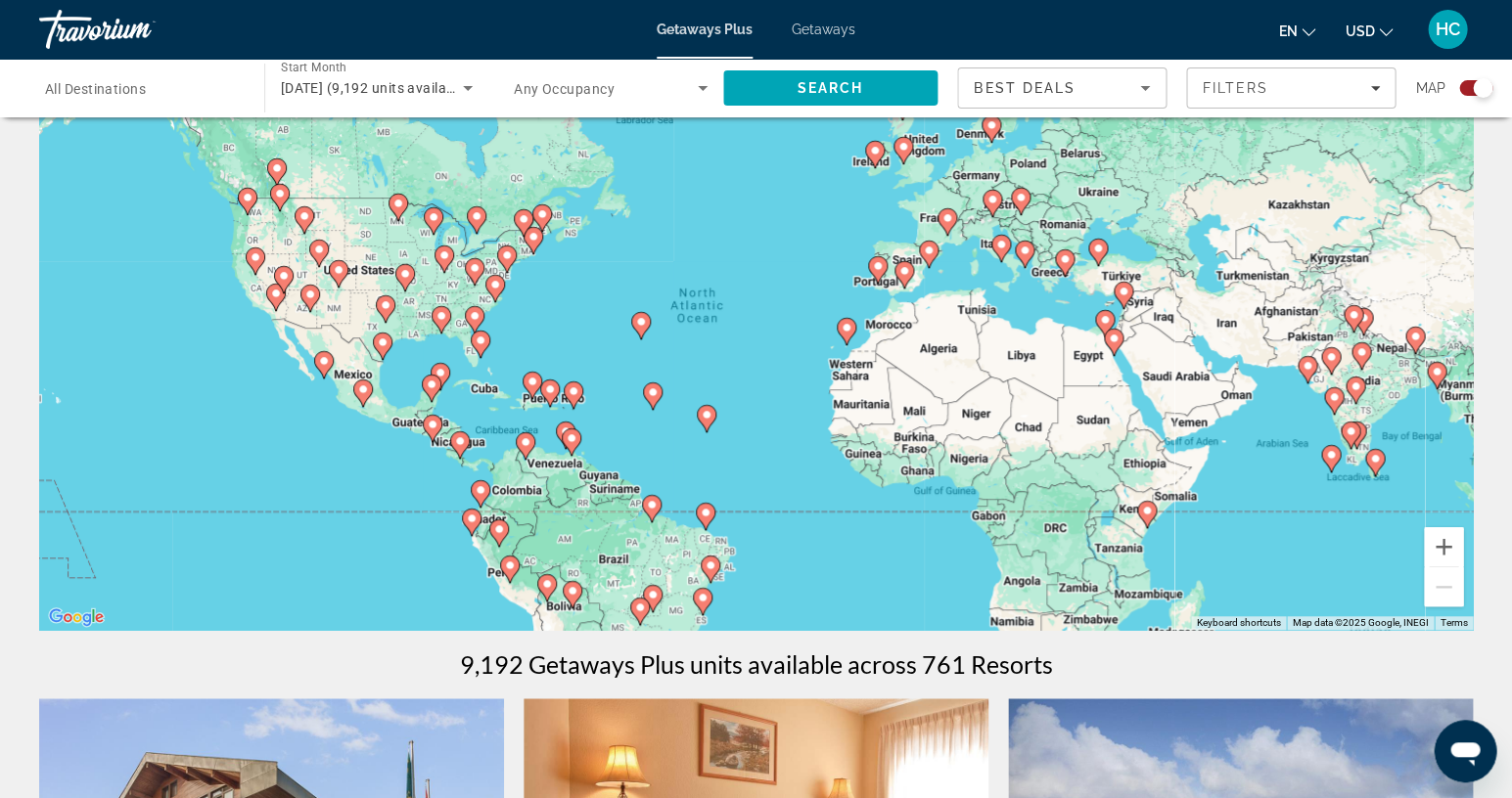
scroll to position [96, 0]
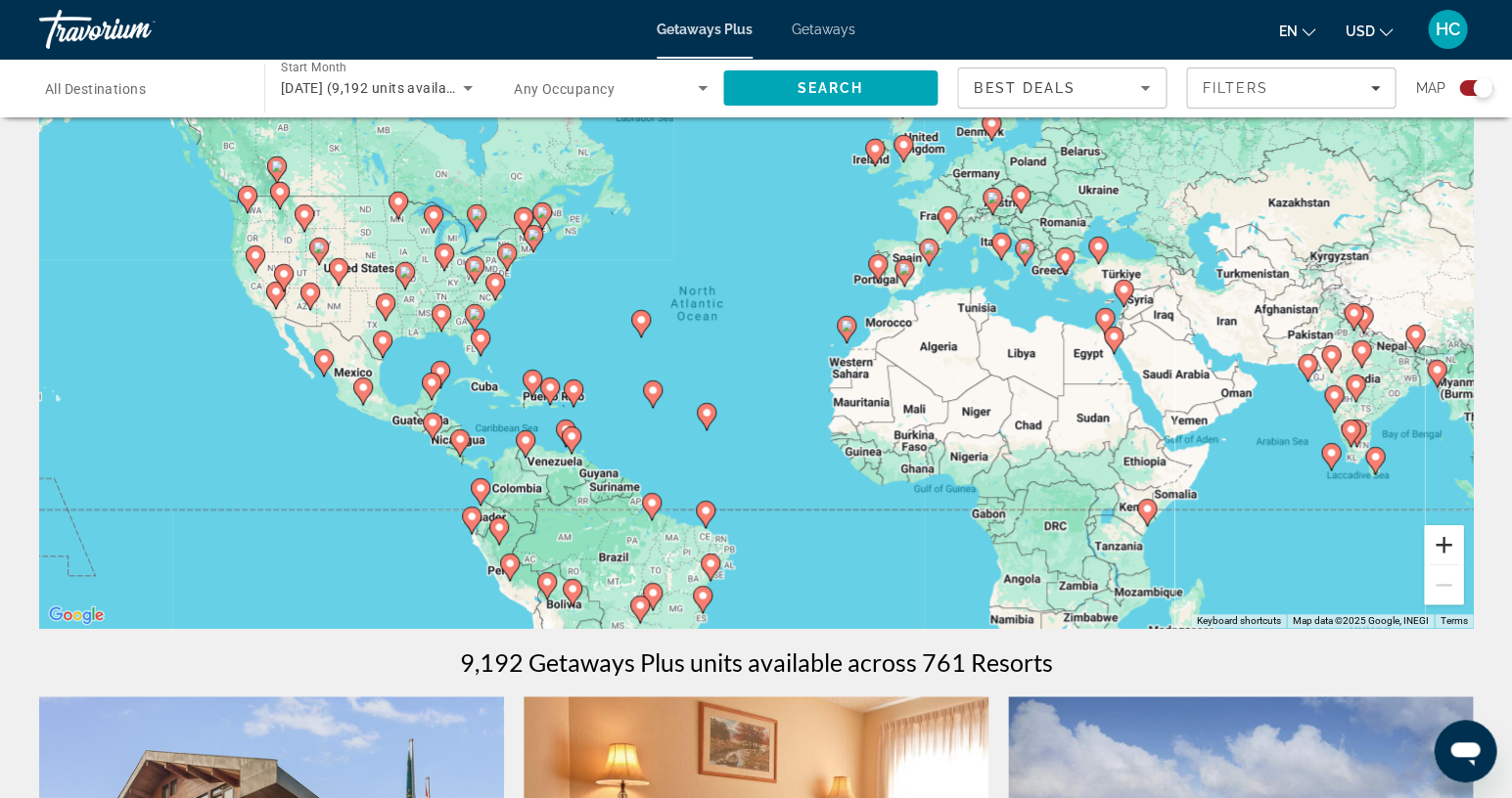
click at [1442, 548] on button "Zoom in" at bounding box center [1443, 545] width 39 height 39
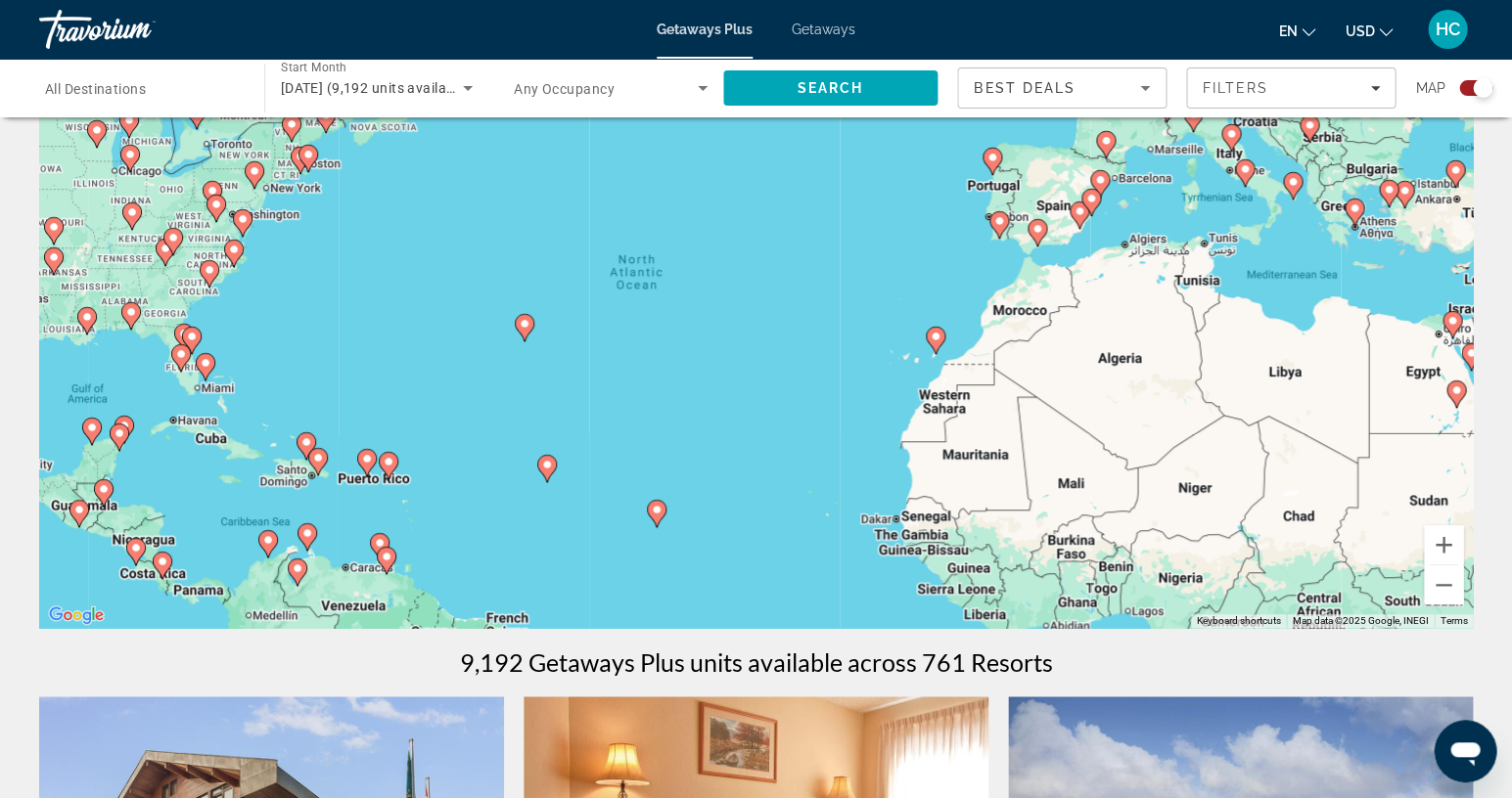
click at [450, 473] on div "To activate drag with keyboard, press Alt + Enter. Once in keyboard drag state,…" at bounding box center [756, 334] width 1434 height 587
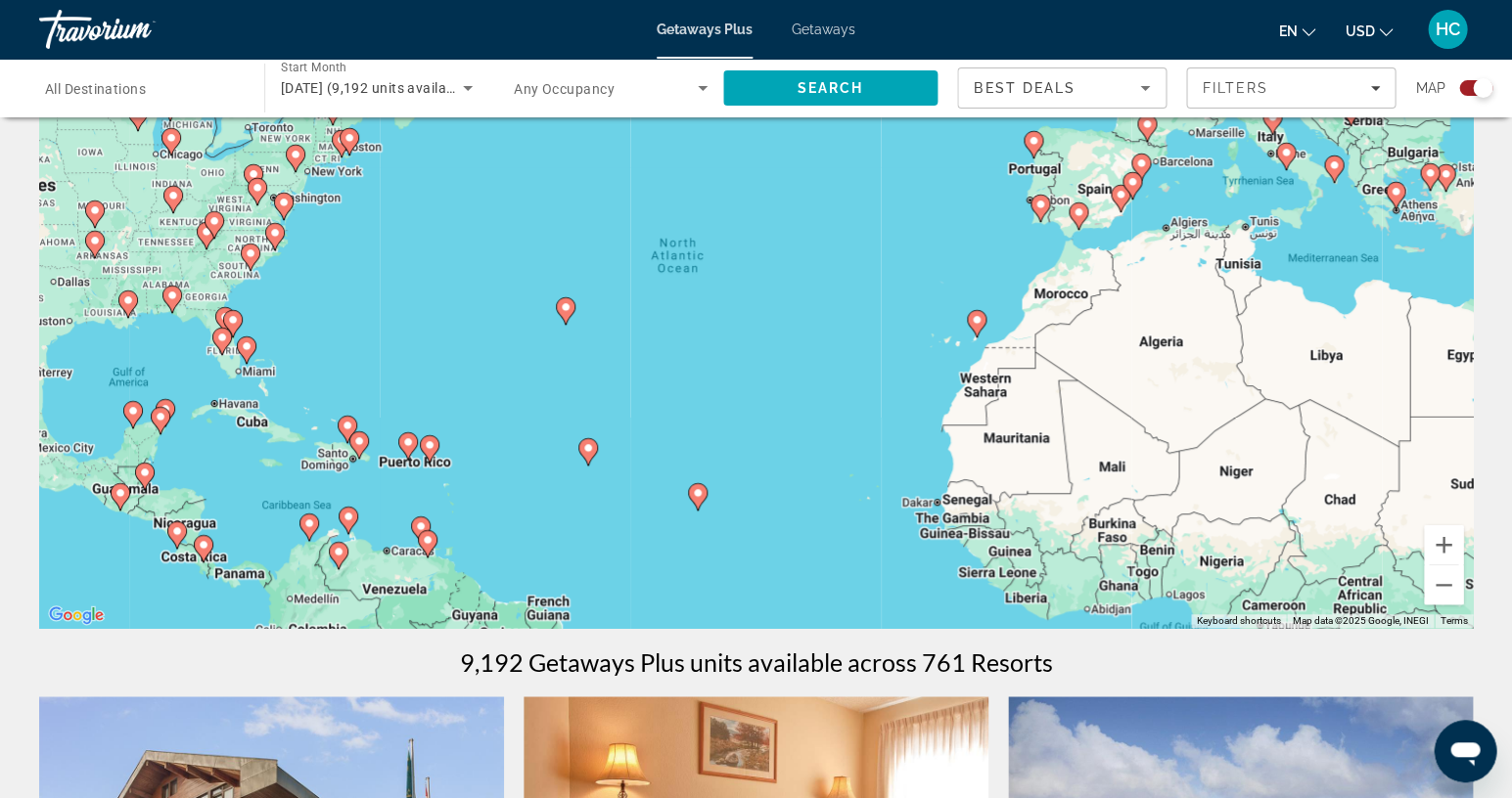
drag, startPoint x: 450, startPoint y: 473, endPoint x: 515, endPoint y: 453, distance: 68.0
click at [515, 453] on div "To activate drag with keyboard, press Alt + Enter. Once in keyboard drag state,…" at bounding box center [756, 334] width 1434 height 587
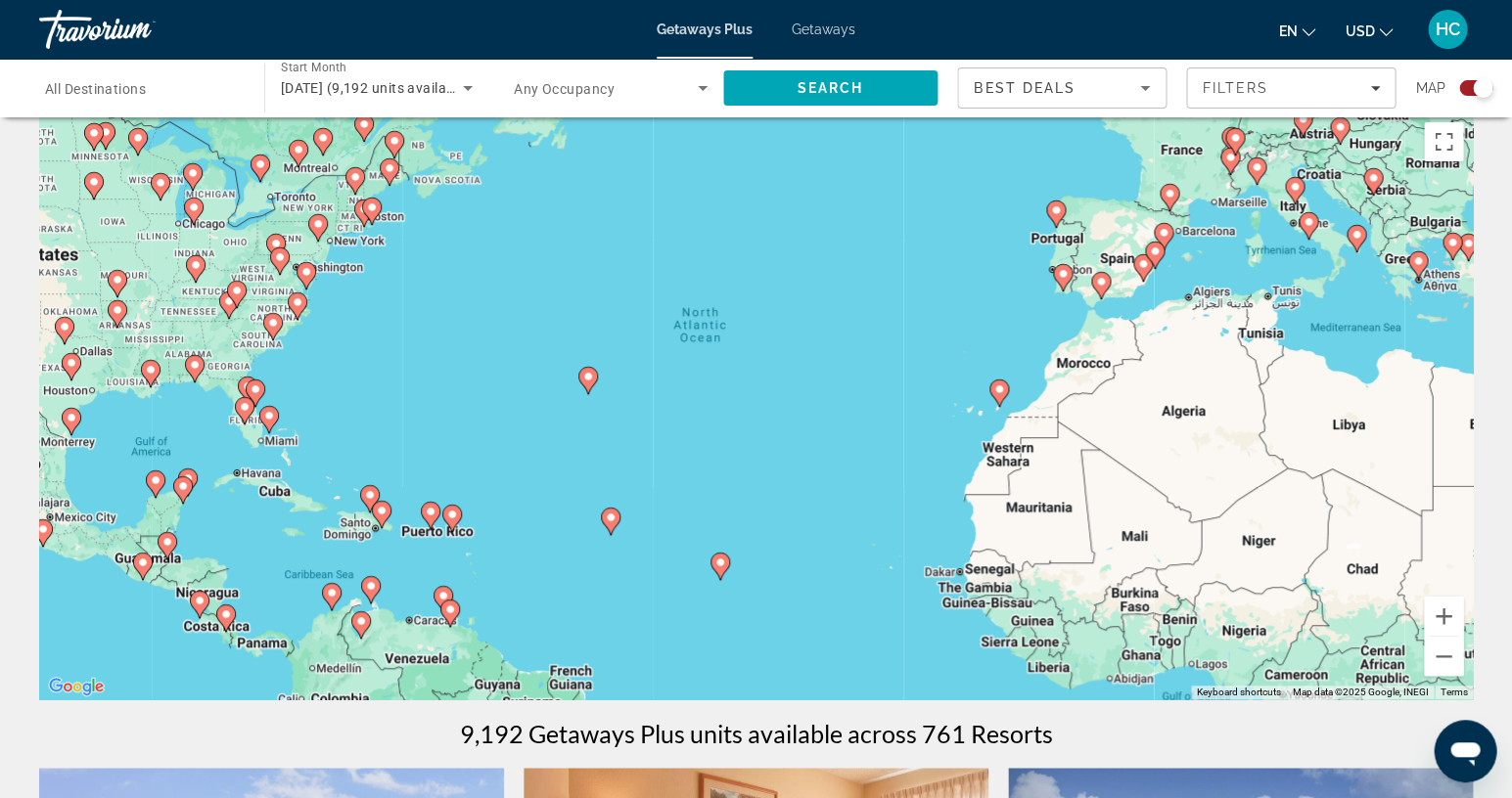
scroll to position [28, 0]
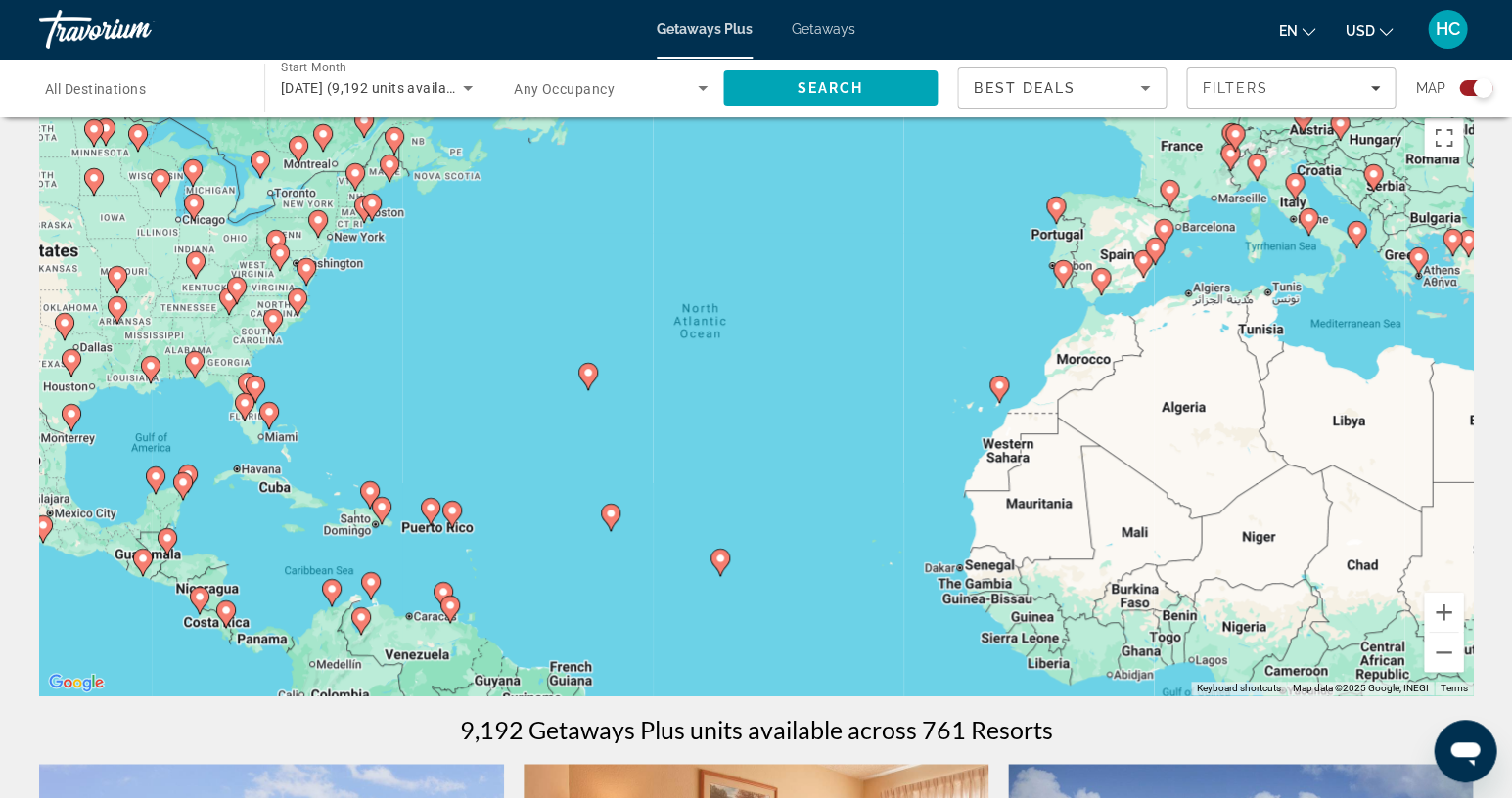
click at [1010, 312] on div "To activate drag with keyboard, press Alt + Enter. Once in keyboard drag state,…" at bounding box center [756, 402] width 1434 height 587
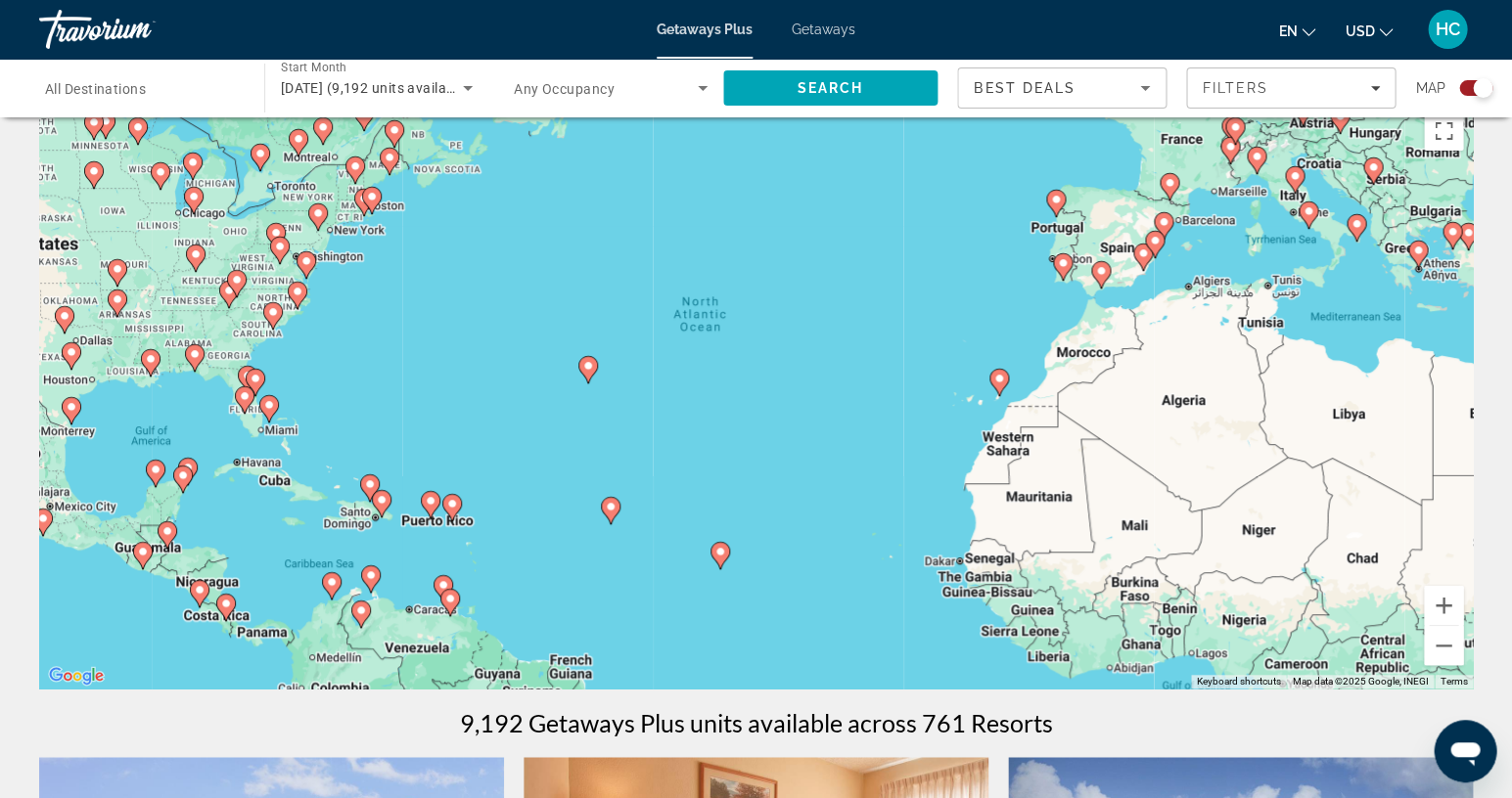
scroll to position [7, 0]
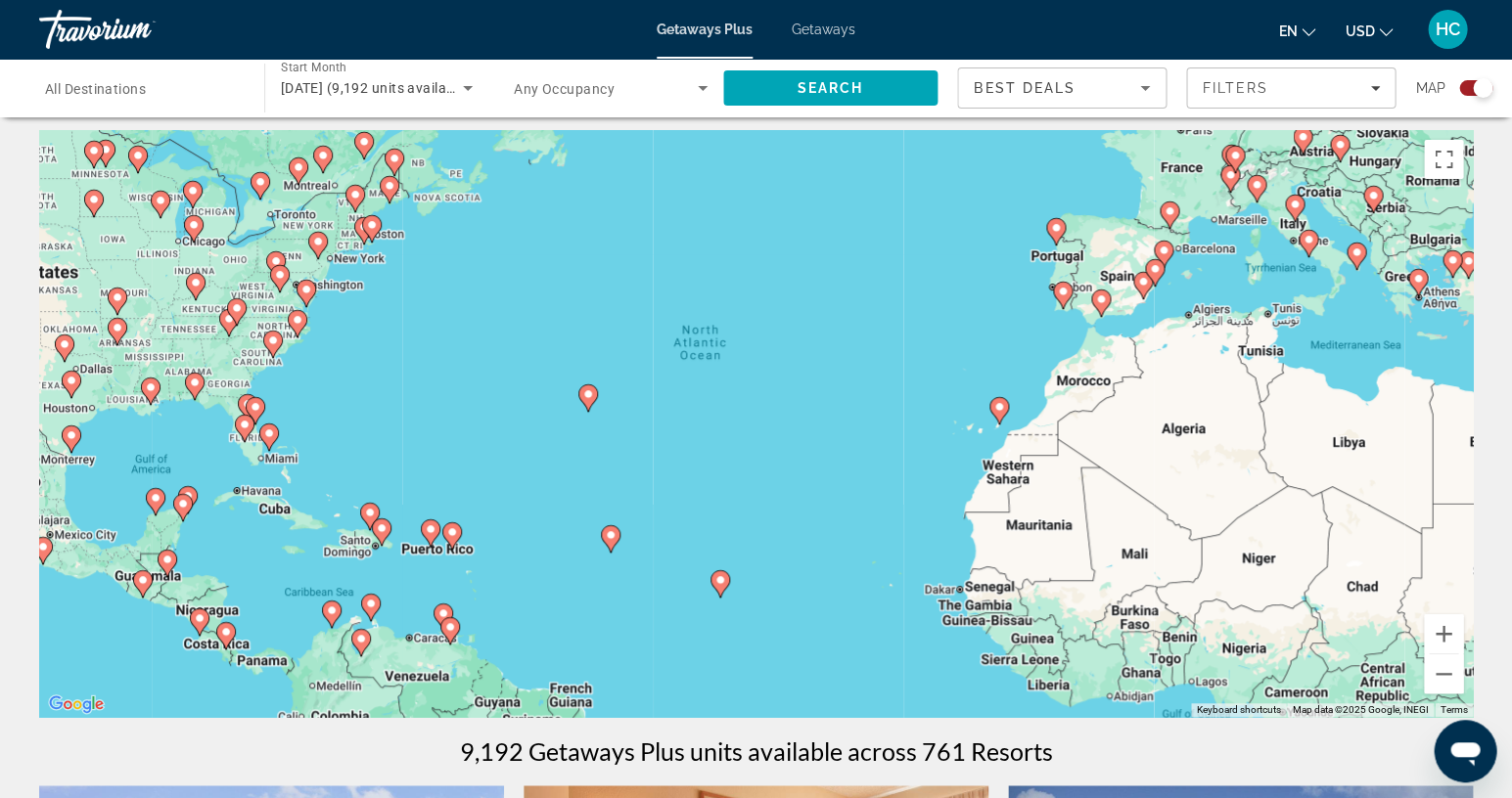
click at [273, 436] on image "Main content" at bounding box center [269, 433] width 12 height 12
type input "**********"
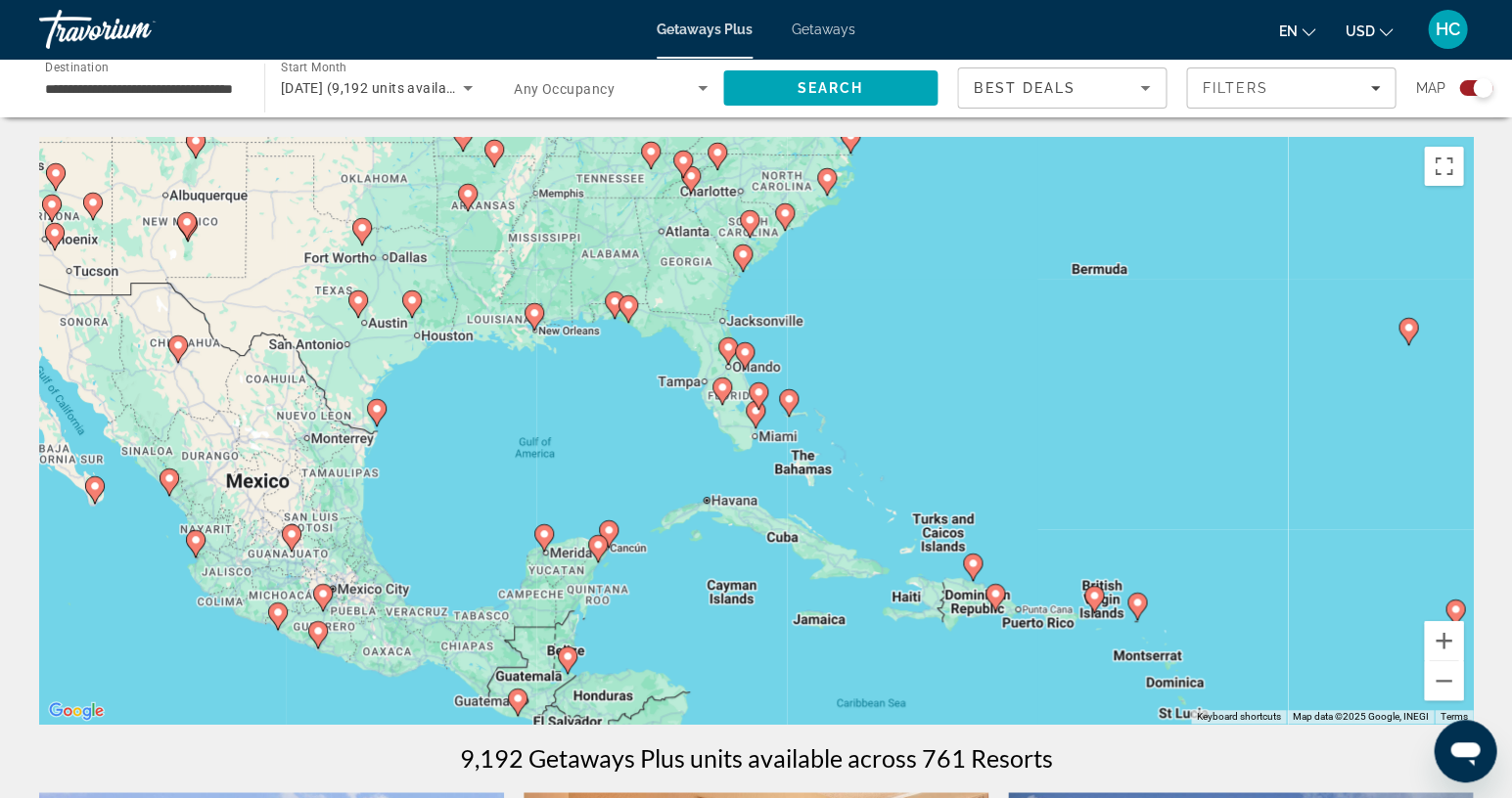
scroll to position [0, 0]
click at [348, 88] on span "[DATE] (9,192 units available)" at bounding box center [376, 88] width 190 height 16
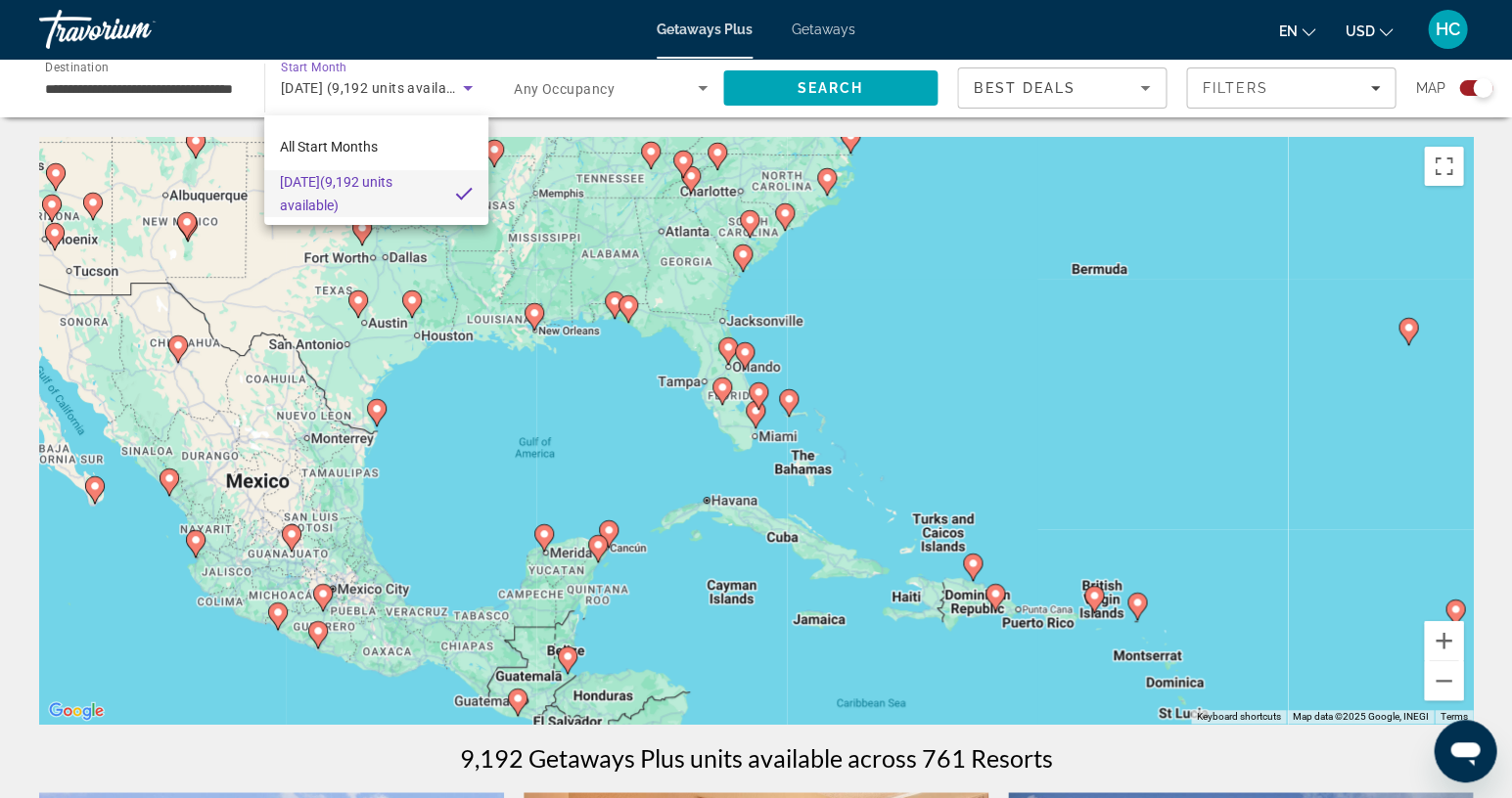
click at [463, 433] on div at bounding box center [756, 399] width 1512 height 798
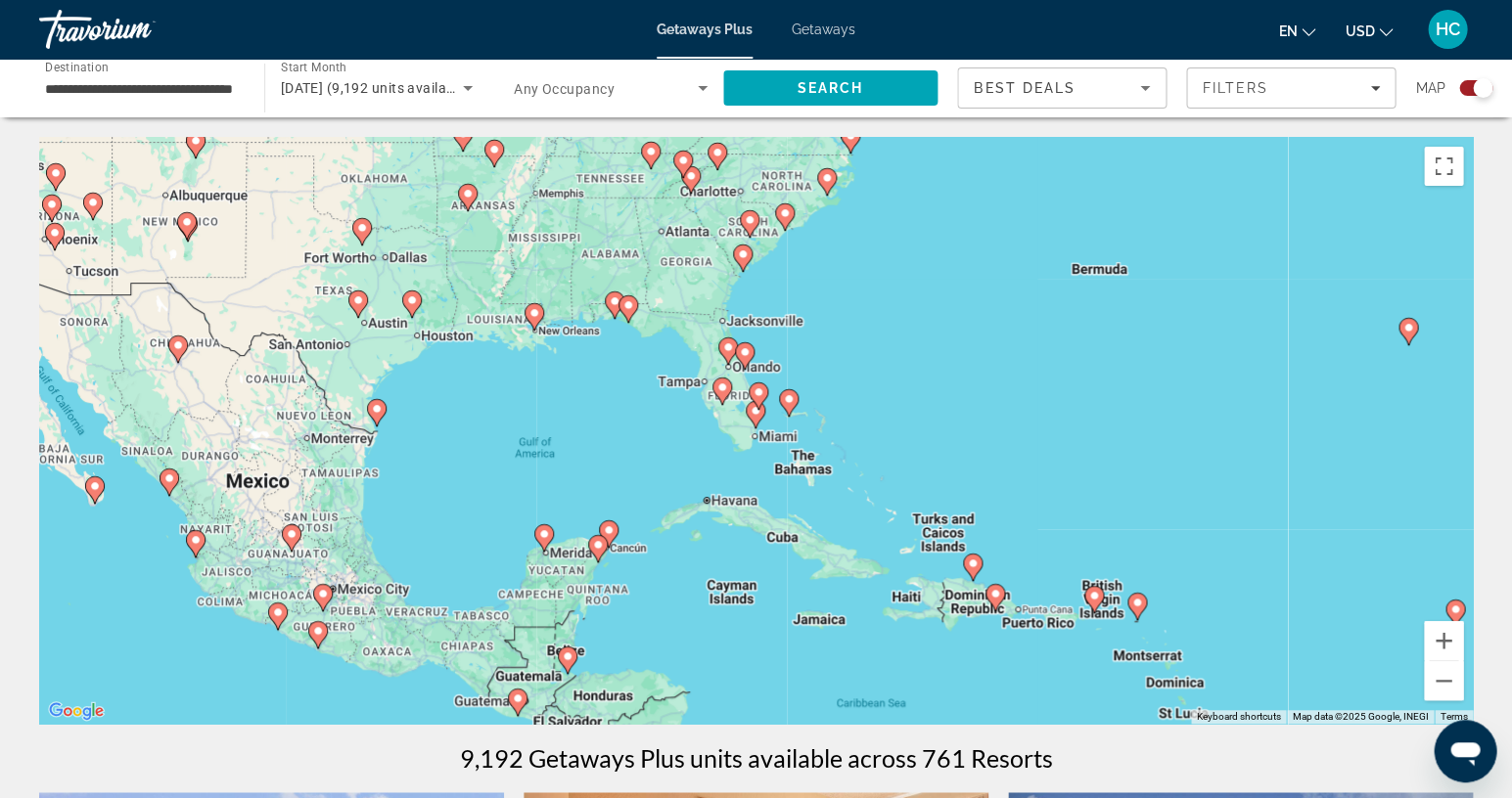
click at [1157, 94] on div "Best Deals" at bounding box center [1062, 88] width 208 height 39
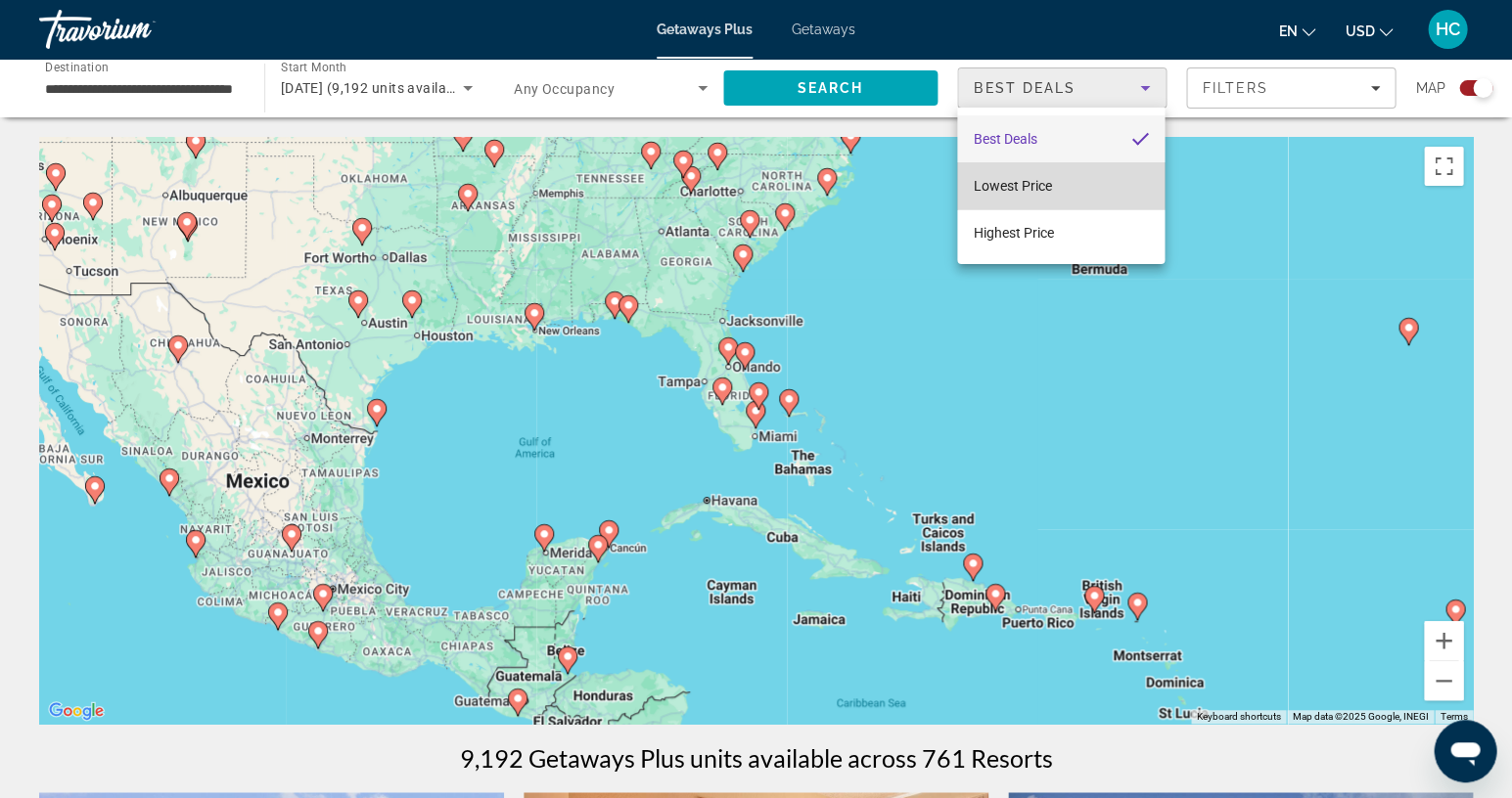
click at [1046, 181] on span "Lowest Price" at bounding box center [1012, 186] width 78 height 16
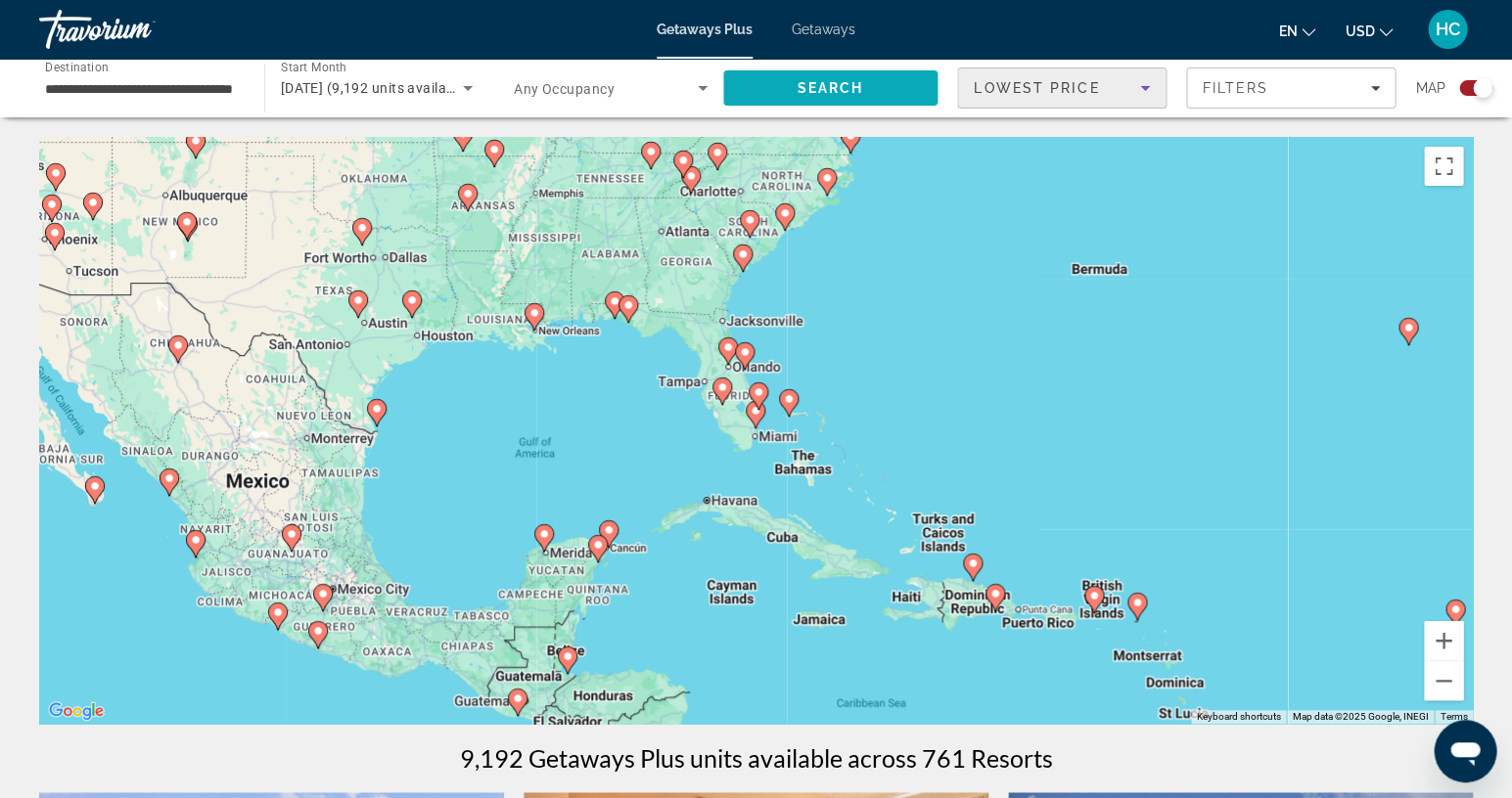
click at [847, 75] on span "Search" at bounding box center [832, 88] width 216 height 47
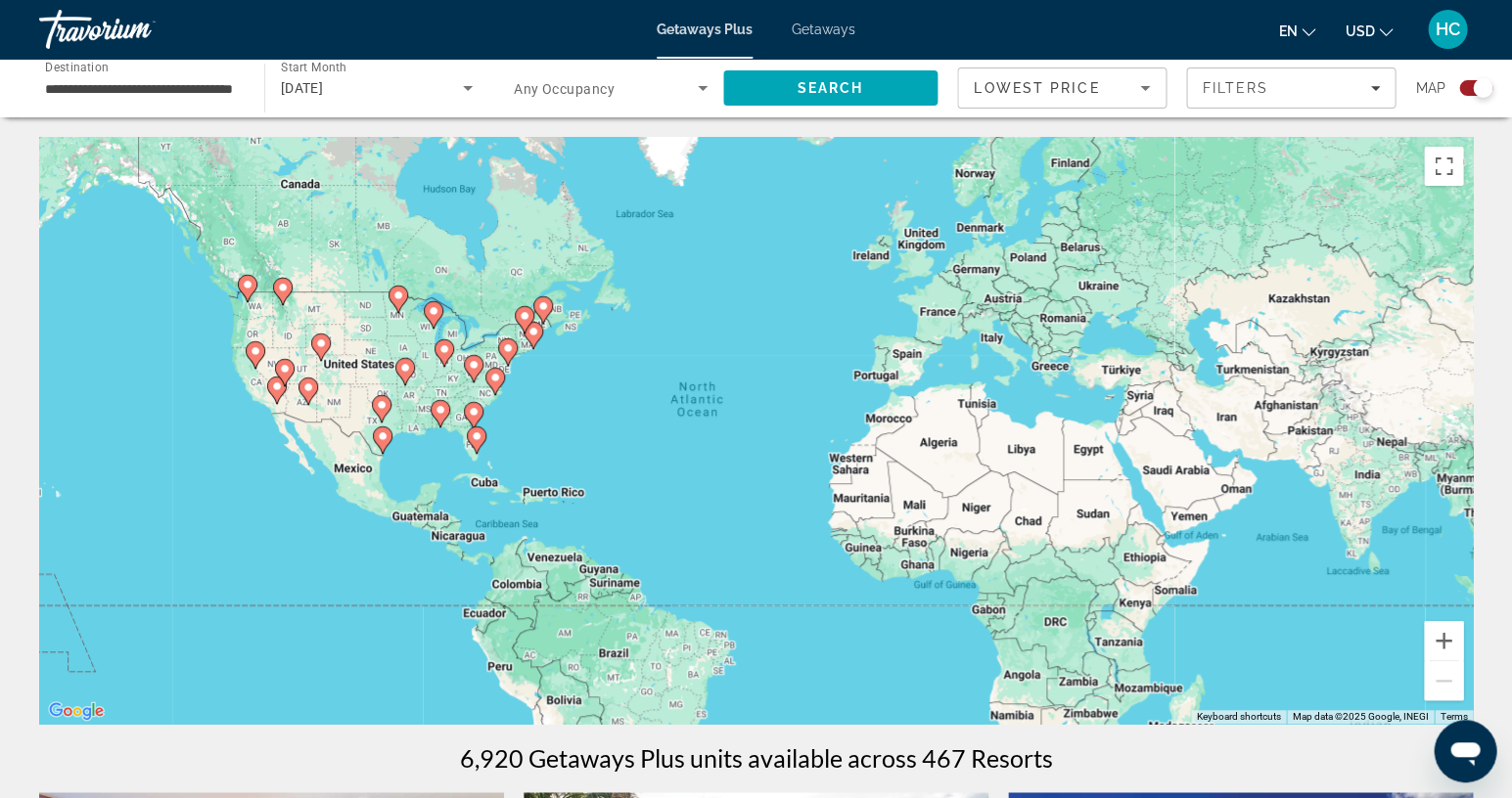
click at [459, 94] on icon "Search widget" at bounding box center [468, 88] width 24 height 24
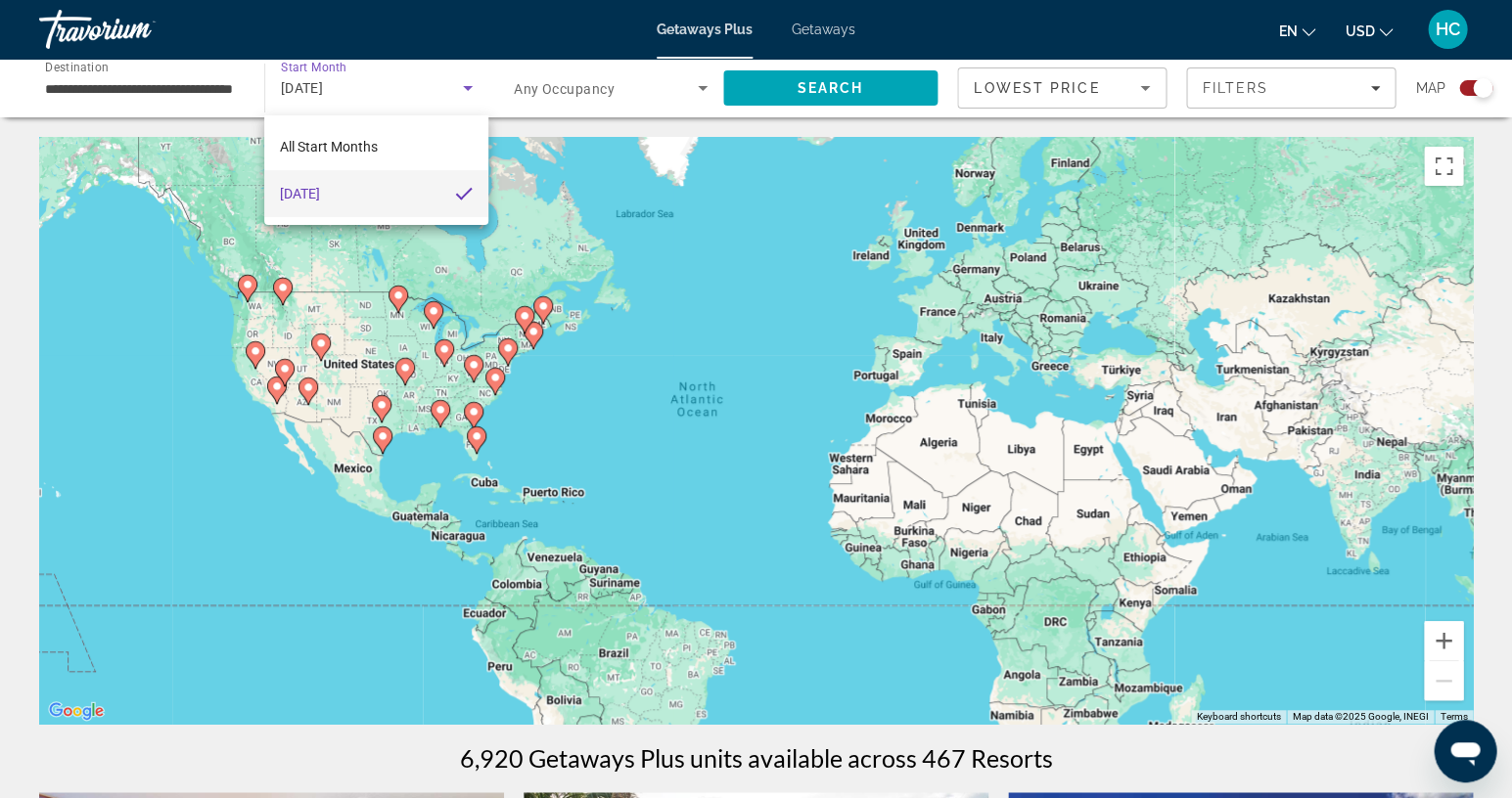
click at [155, 86] on div at bounding box center [756, 399] width 1512 height 798
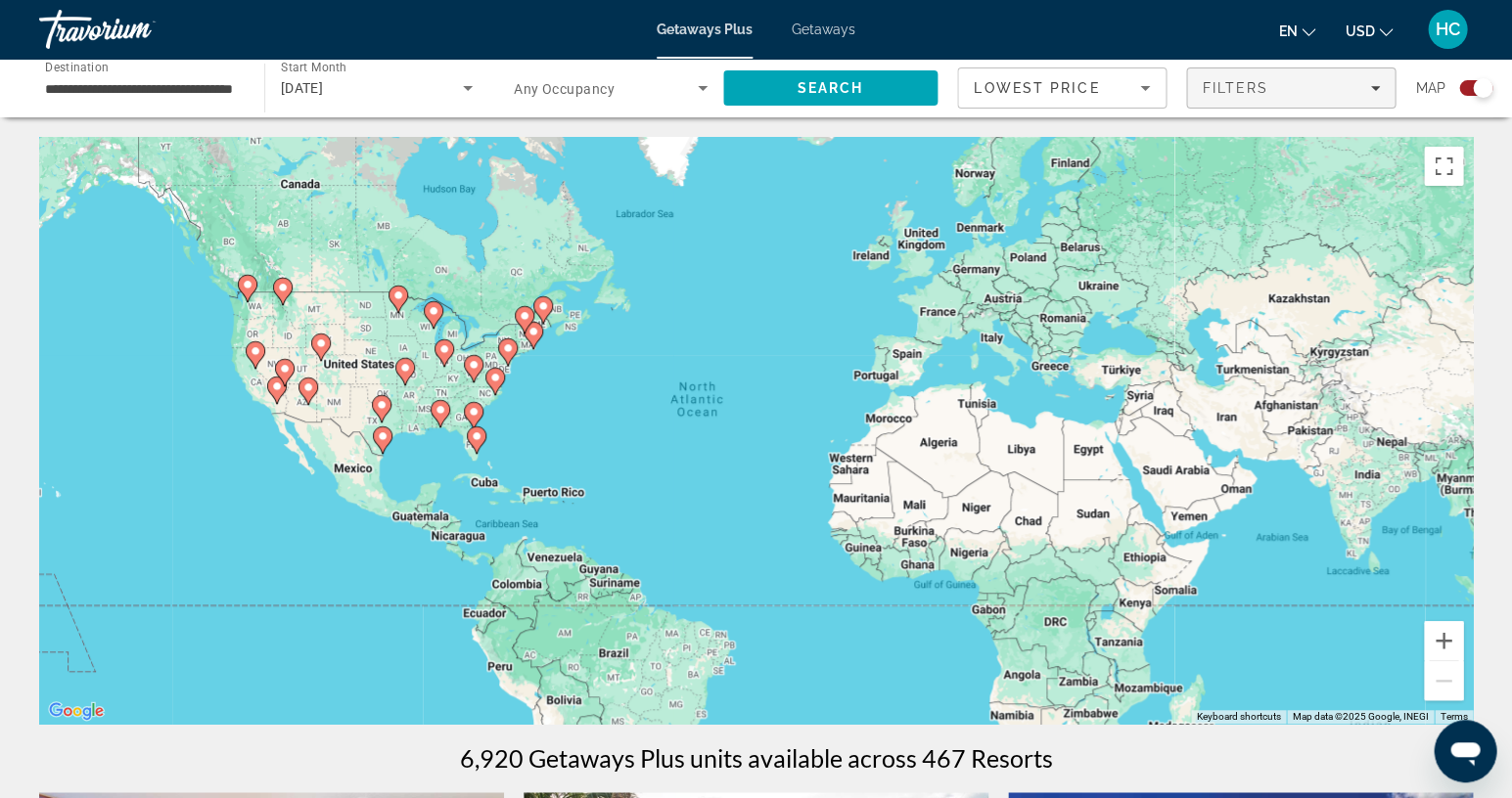
click at [1381, 91] on span "Filters" at bounding box center [1291, 88] width 208 height 47
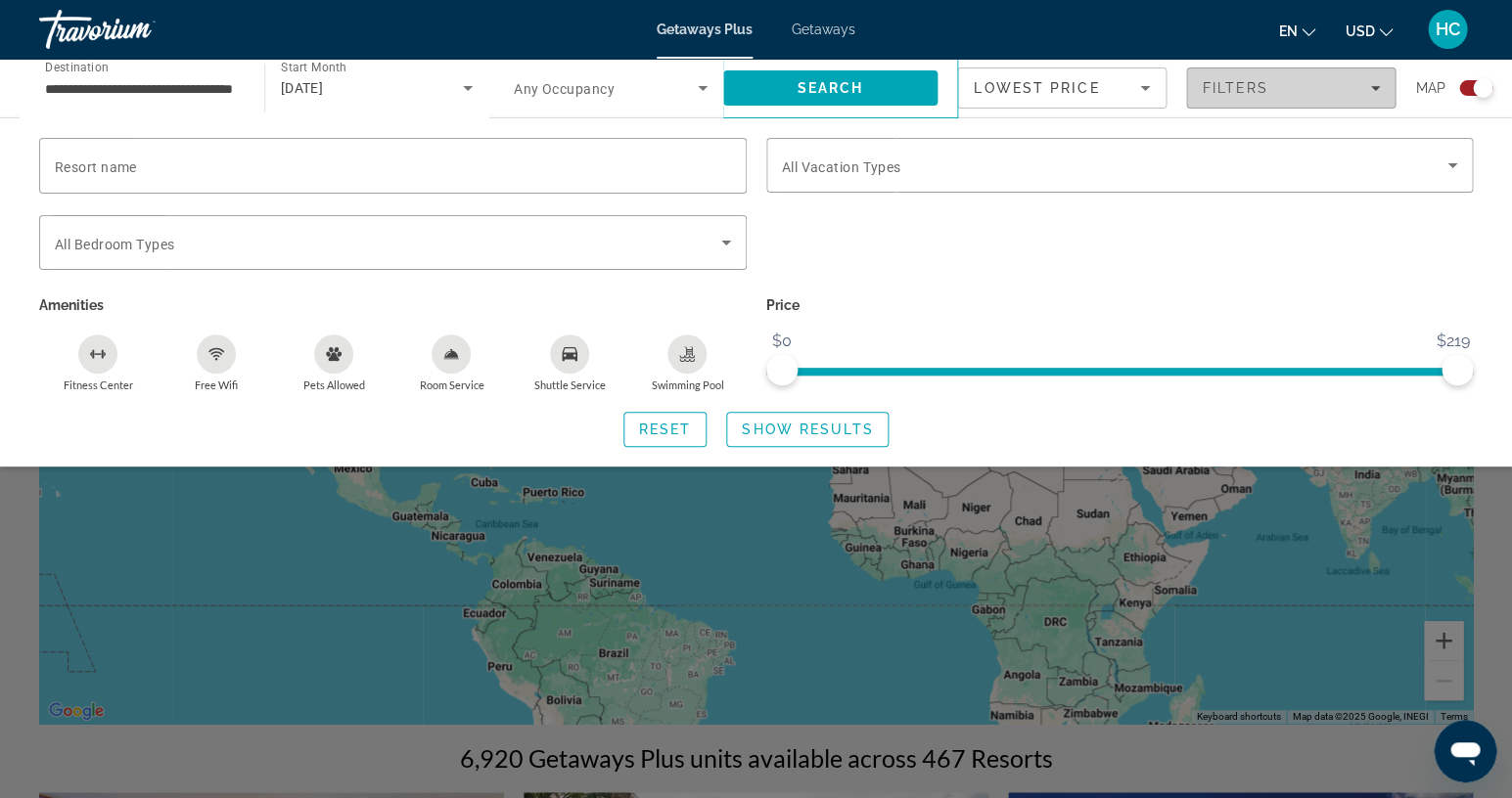
click at [1381, 91] on span "Filters" at bounding box center [1291, 88] width 208 height 47
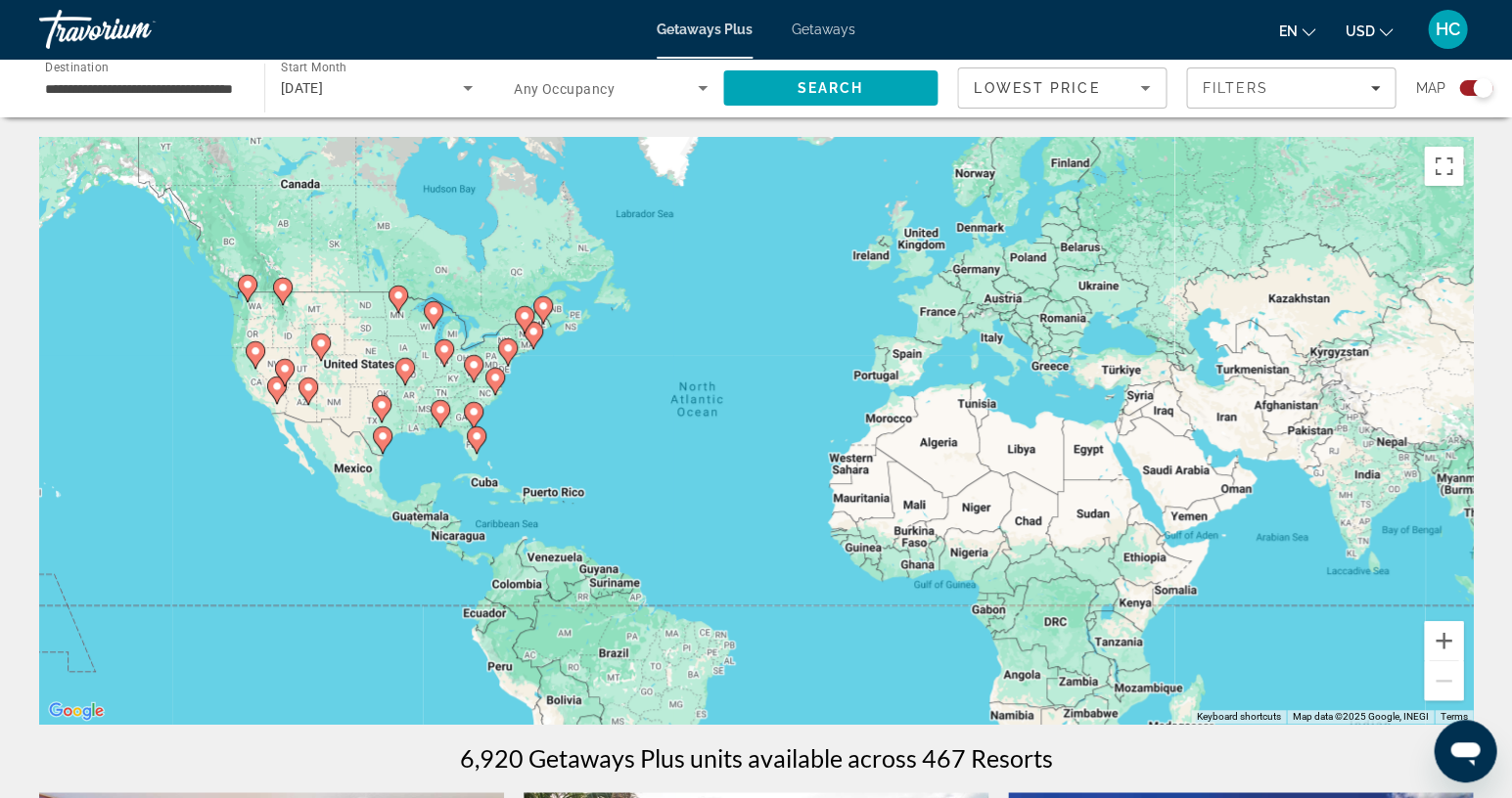
click at [694, 81] on icon "Search widget" at bounding box center [703, 88] width 24 height 24
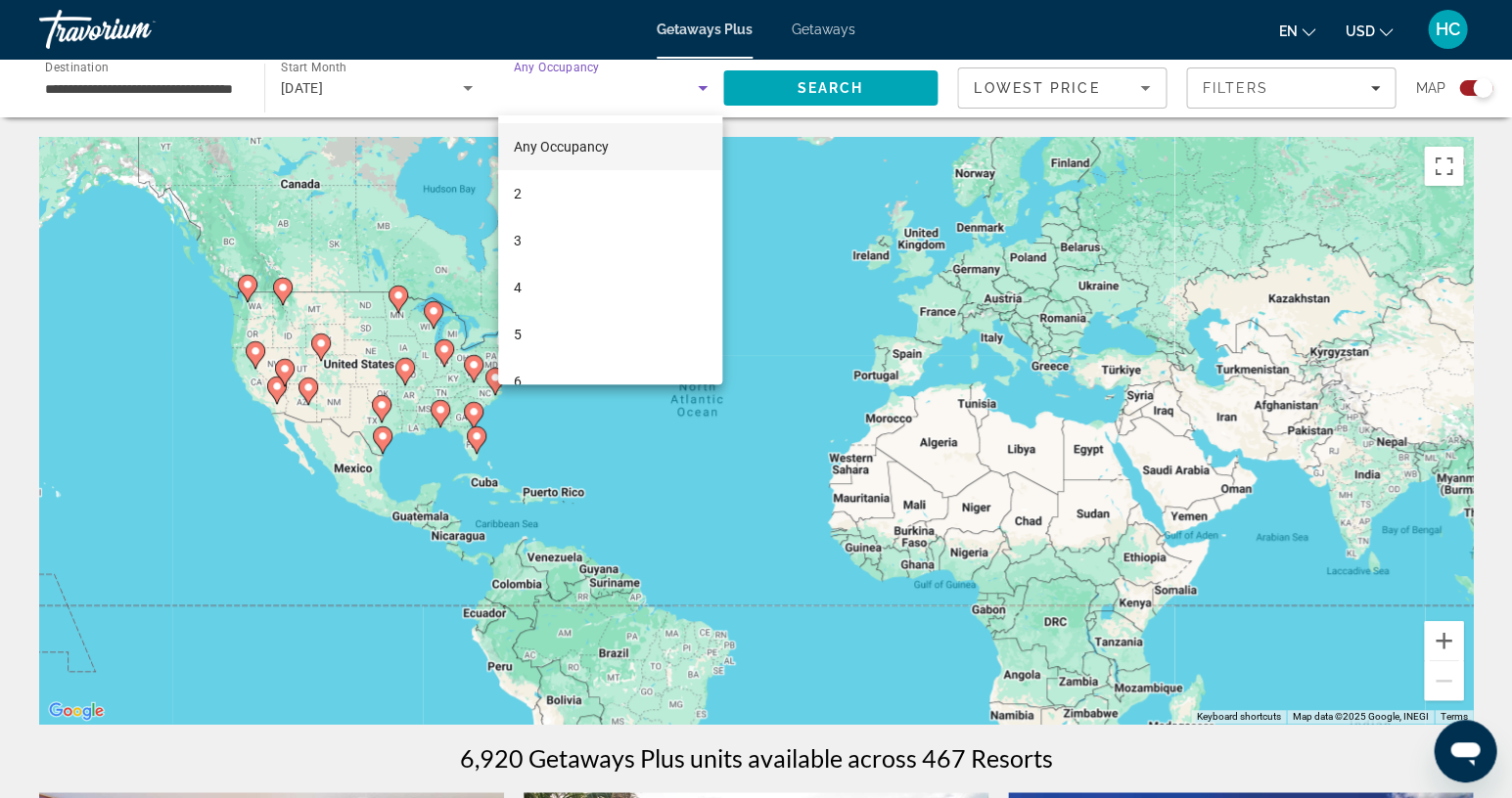
click at [694, 81] on div at bounding box center [756, 399] width 1512 height 798
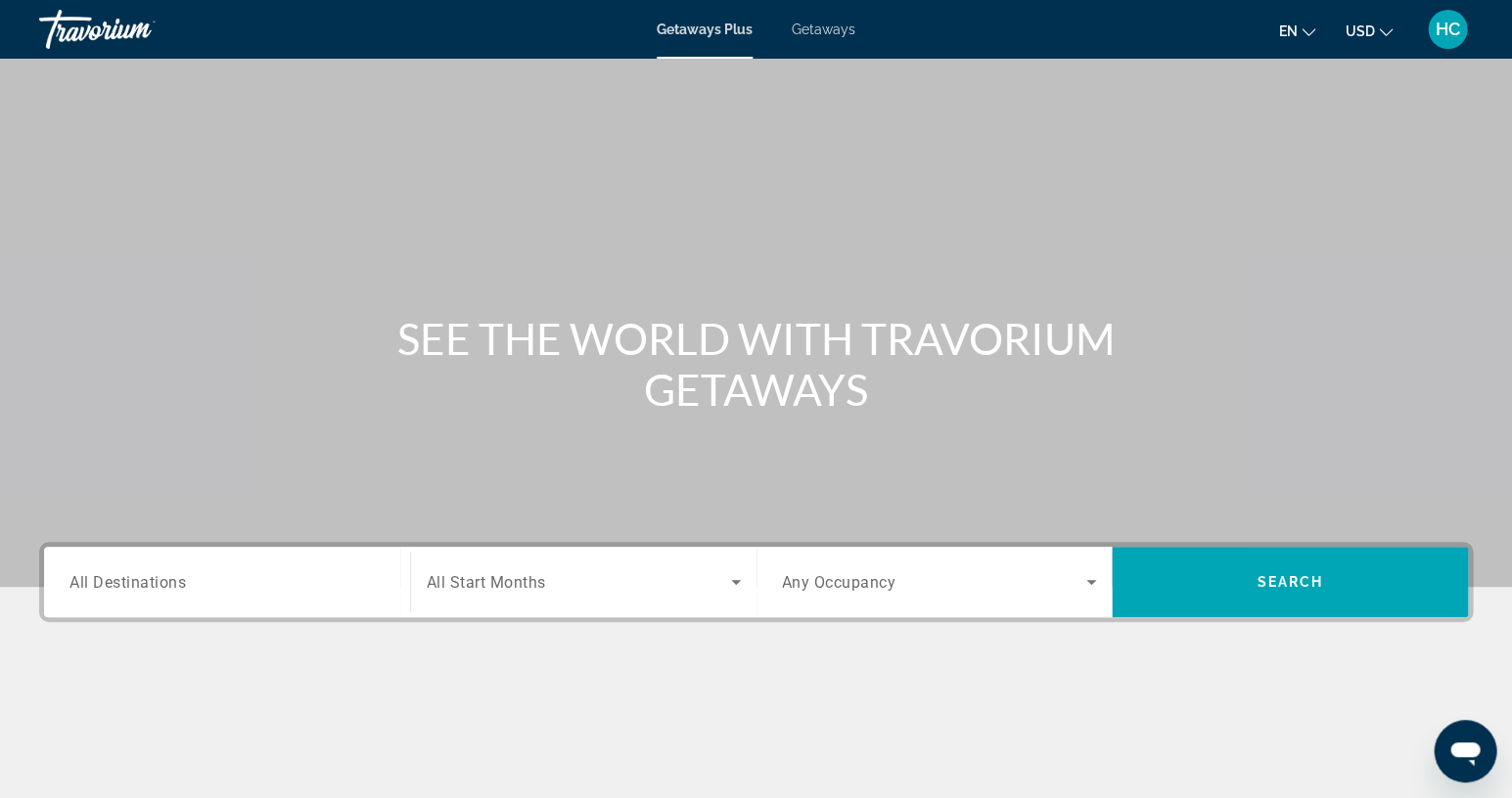
click at [1441, 25] on span "HC" at bounding box center [1447, 29] width 25 height 20
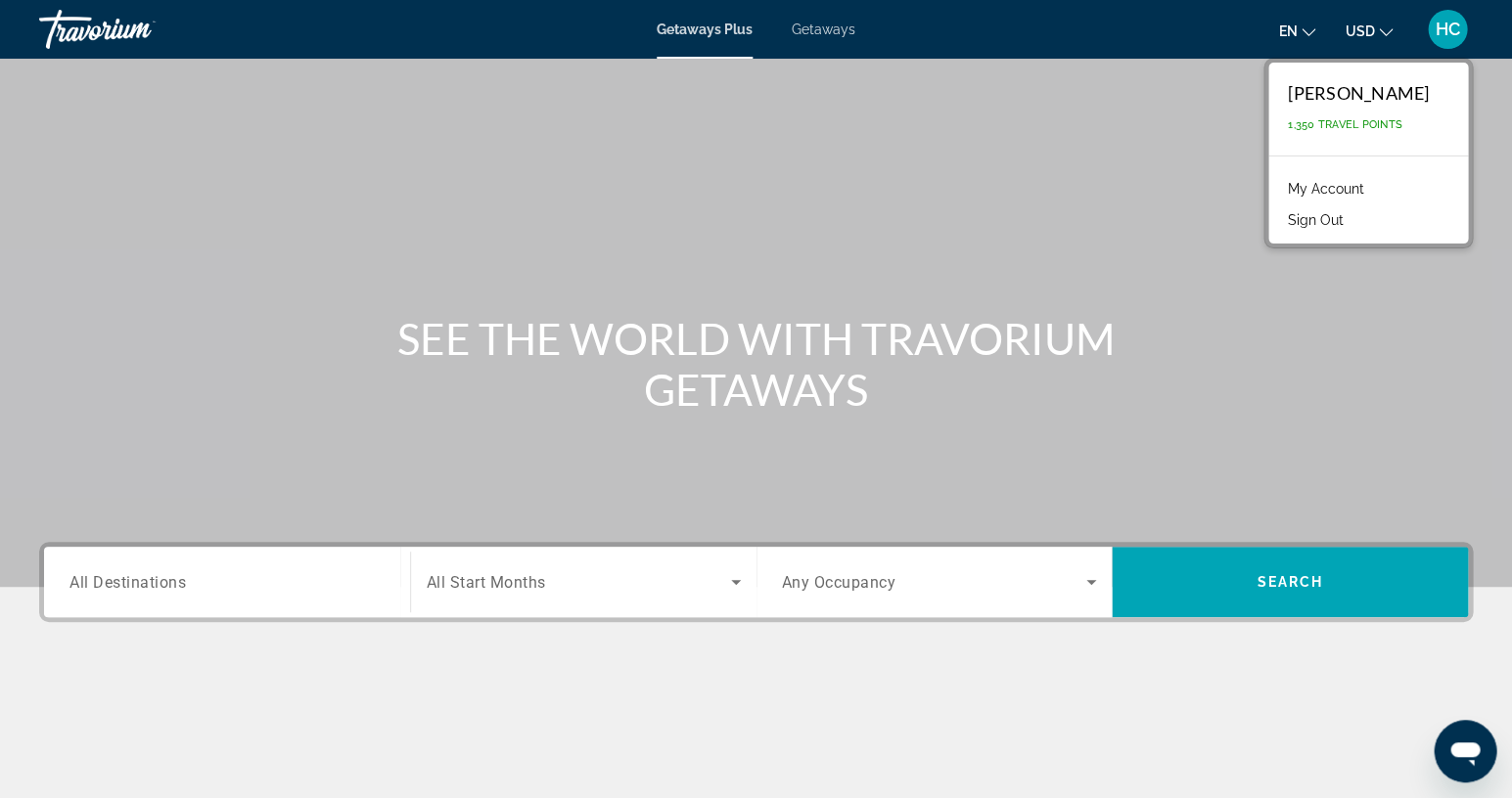
click at [1291, 34] on span "en" at bounding box center [1286, 31] width 19 height 16
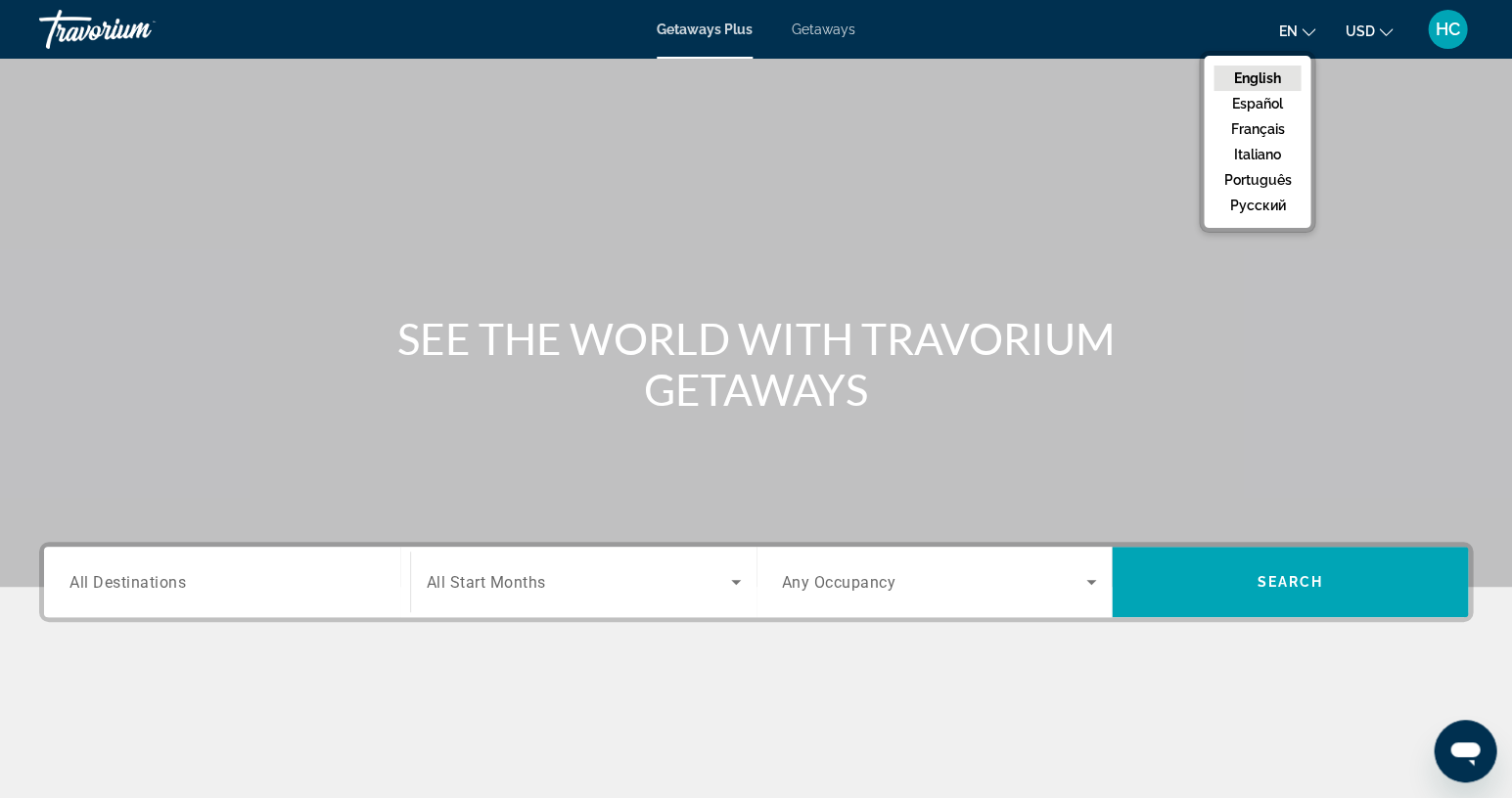
click at [93, 26] on div "Travorium" at bounding box center [137, 29] width 196 height 51
